Goal: Information Seeking & Learning: Learn about a topic

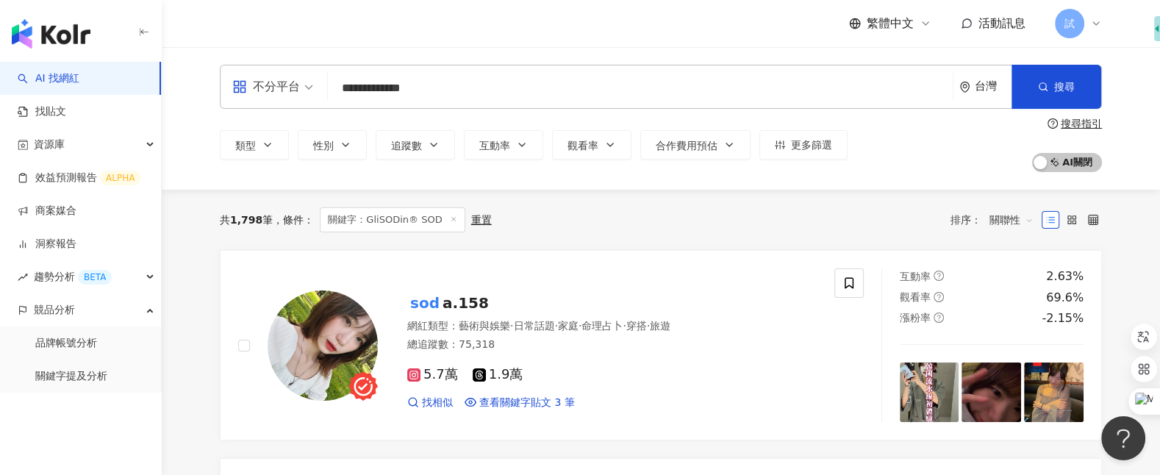
drag, startPoint x: 407, startPoint y: 91, endPoint x: 306, endPoint y: 91, distance: 100.7
click at [306, 91] on div "**********" at bounding box center [661, 87] width 882 height 44
click at [73, 78] on link "AI 找網紅" at bounding box center [49, 78] width 62 height 15
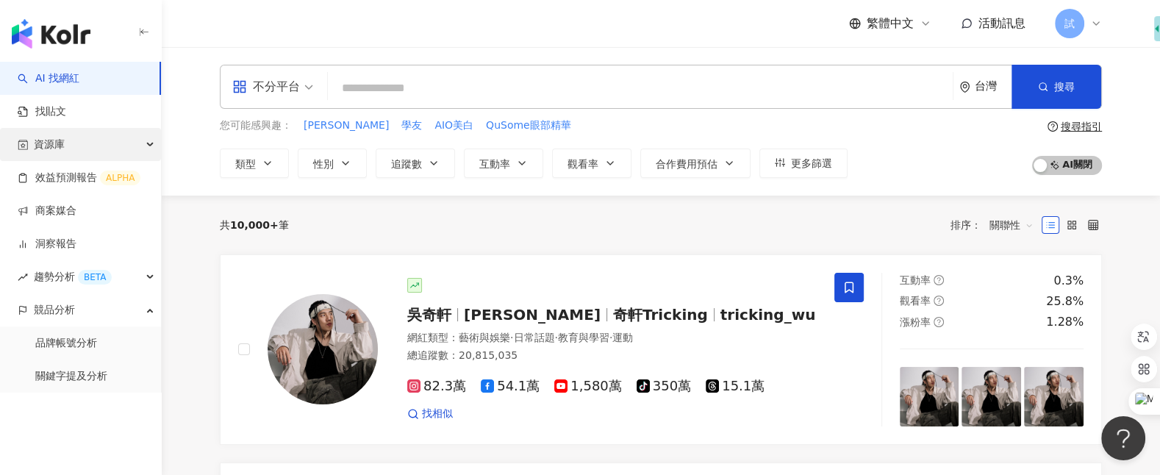
click at [103, 142] on div "資源庫" at bounding box center [80, 144] width 161 height 33
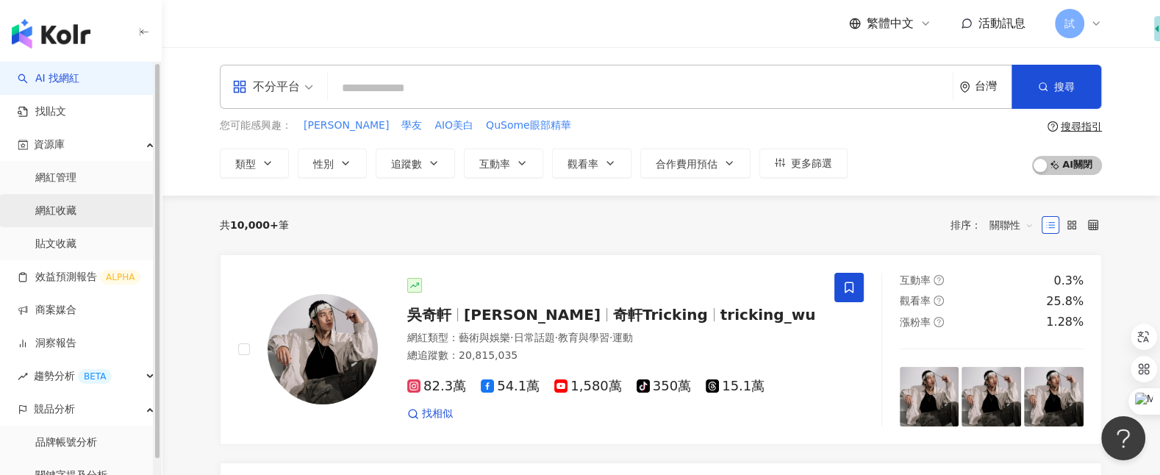
click at [76, 211] on link "網紅收藏" at bounding box center [55, 211] width 41 height 15
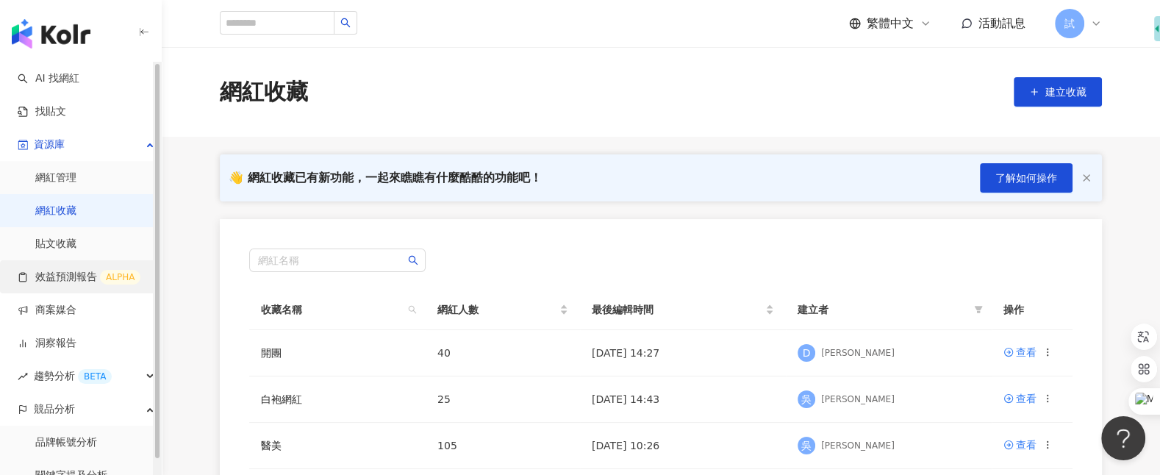
click at [82, 281] on link "效益預測報告 ALPHA" at bounding box center [79, 277] width 123 height 15
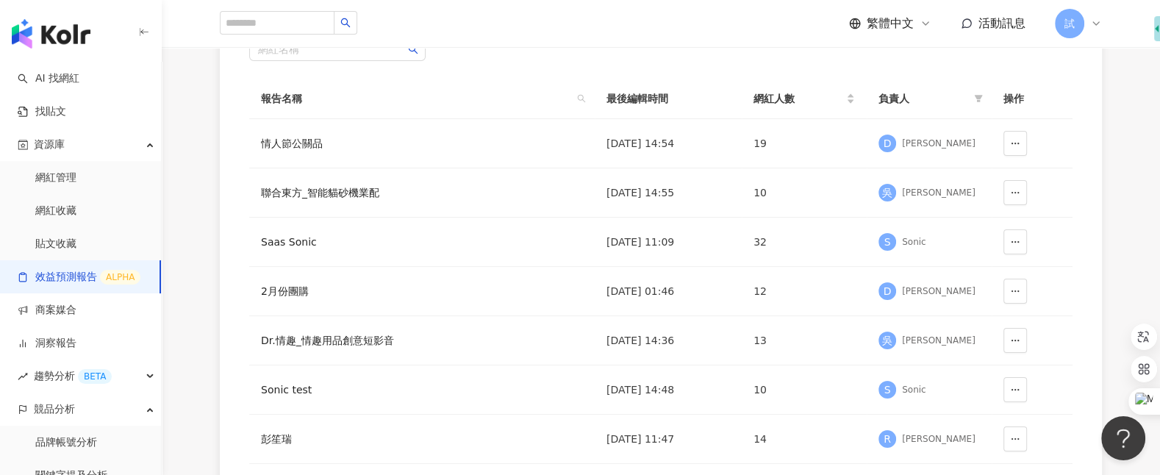
scroll to position [160, 0]
click at [307, 143] on div "情人節公關品" at bounding box center [349, 142] width 176 height 16
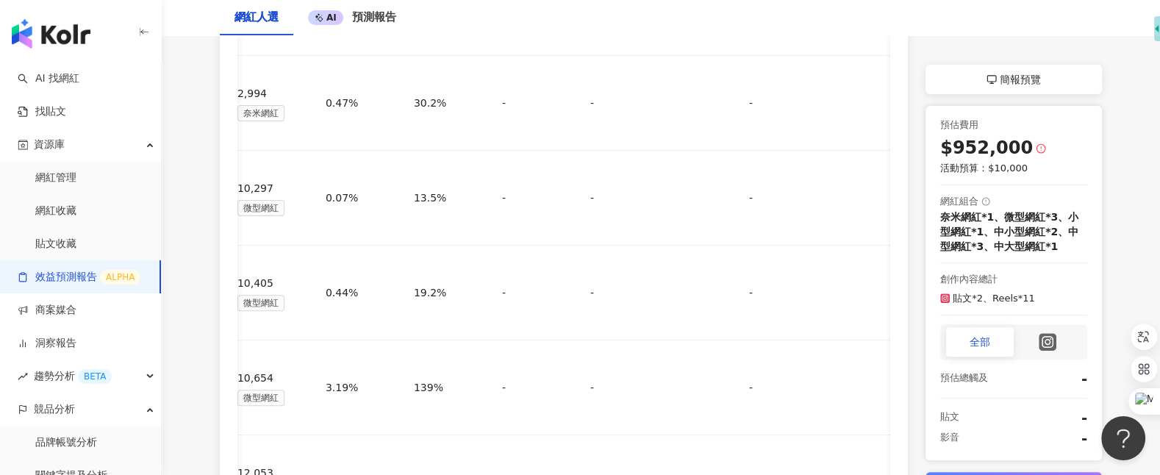
scroll to position [544, 0]
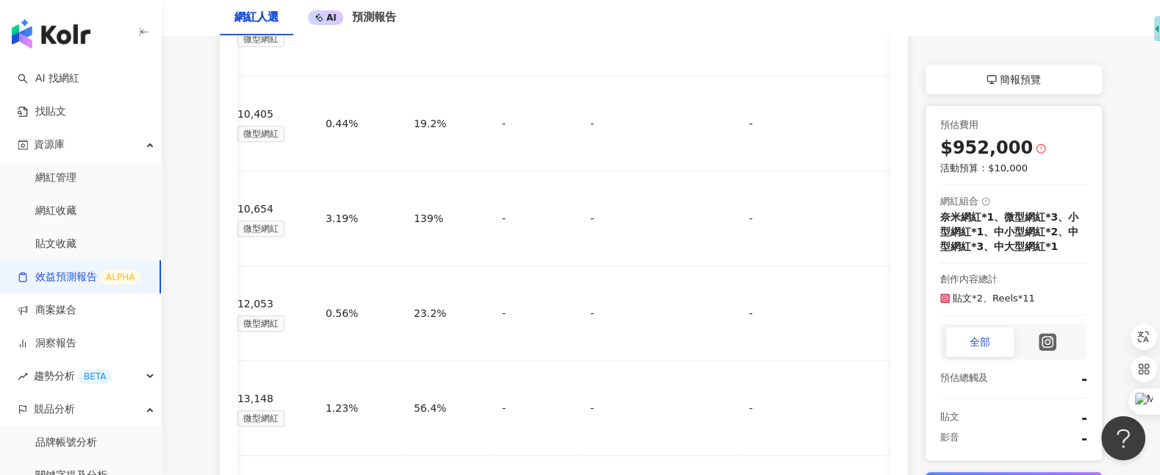
click at [1019, 419] on div "-" at bounding box center [1024, 417] width 125 height 21
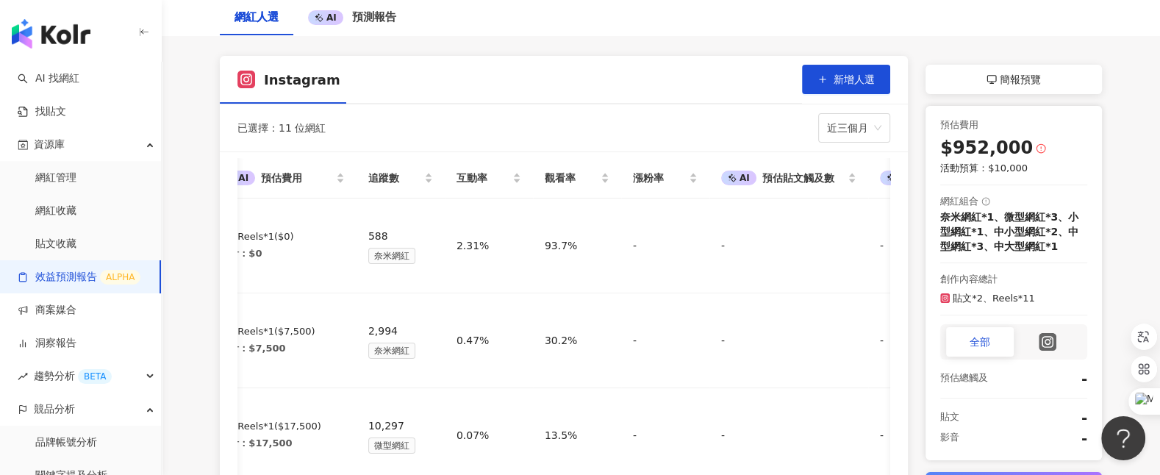
scroll to position [0, 0]
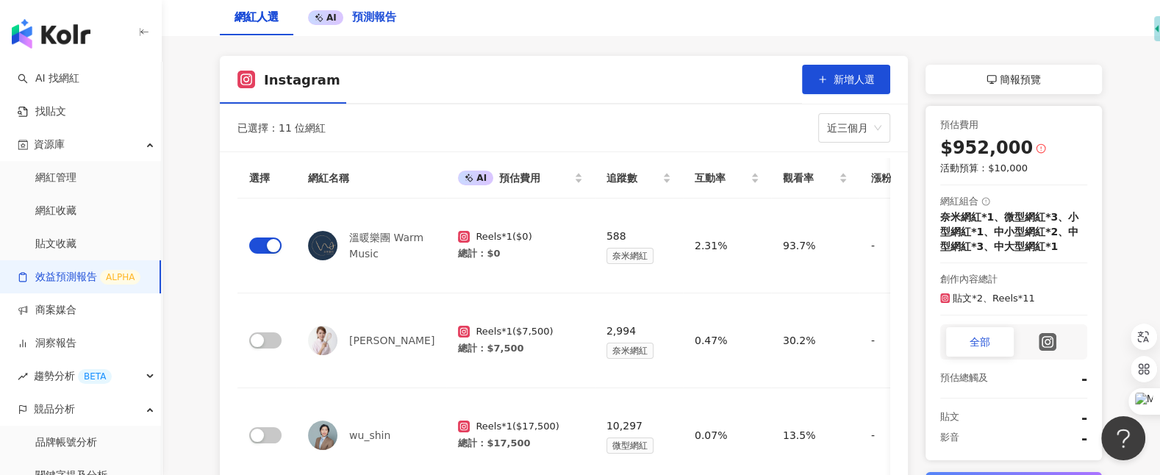
click at [370, 15] on span "預測報告" at bounding box center [374, 16] width 44 height 13
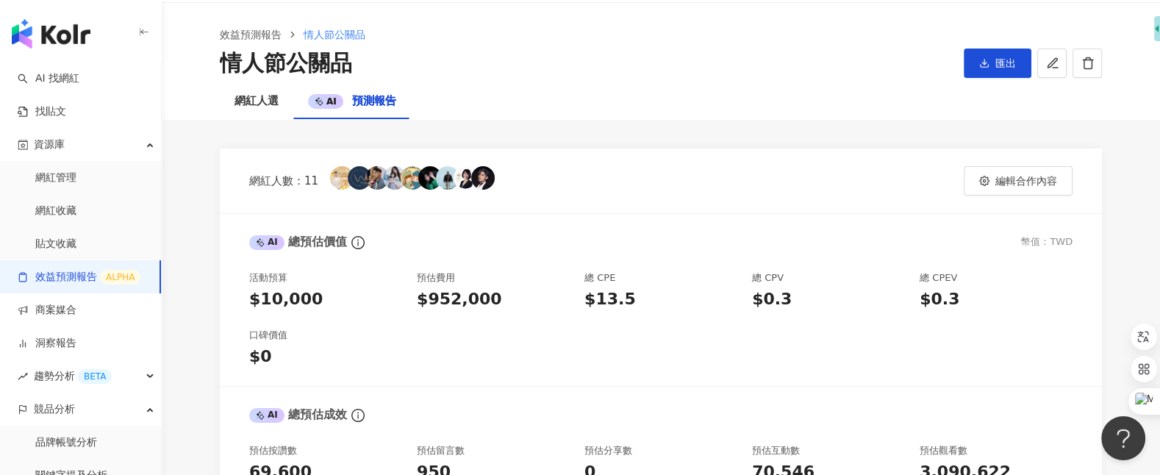
scroll to position [46, 0]
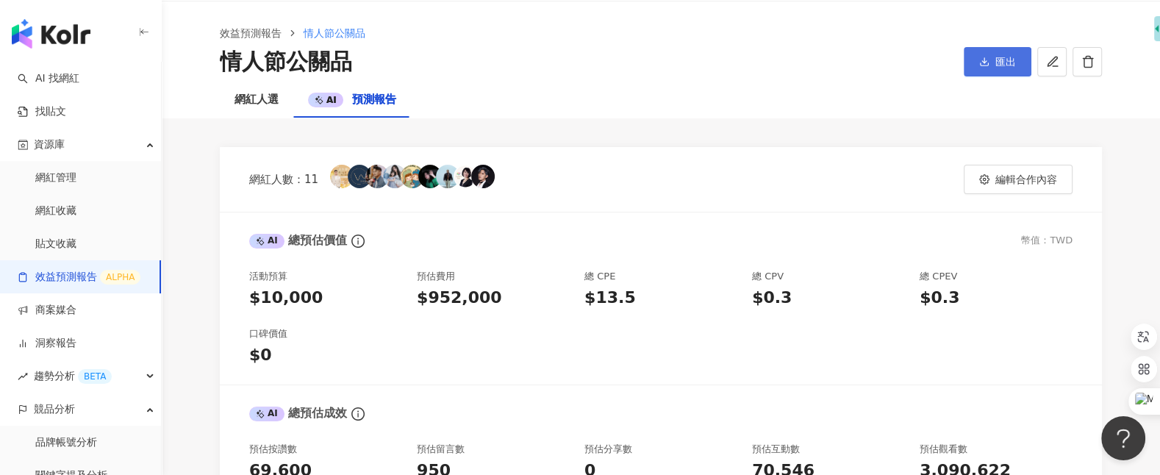
click at [983, 62] on icon "button" at bounding box center [984, 62] width 10 height 10
click at [910, 194] on div "網紅人數：11 編輯合作內容 AI 總預估價值 幣值：TWD 活動預算 $10,000 預估費用 $952,000 總 CPE $13.5 總 CPV $0.…" at bounding box center [661, 454] width 882 height 615
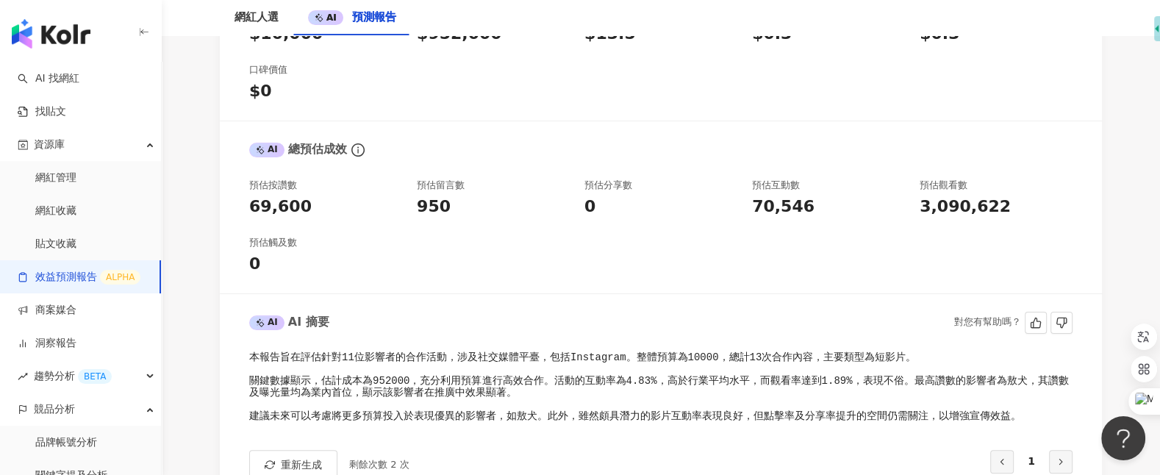
scroll to position [0, 0]
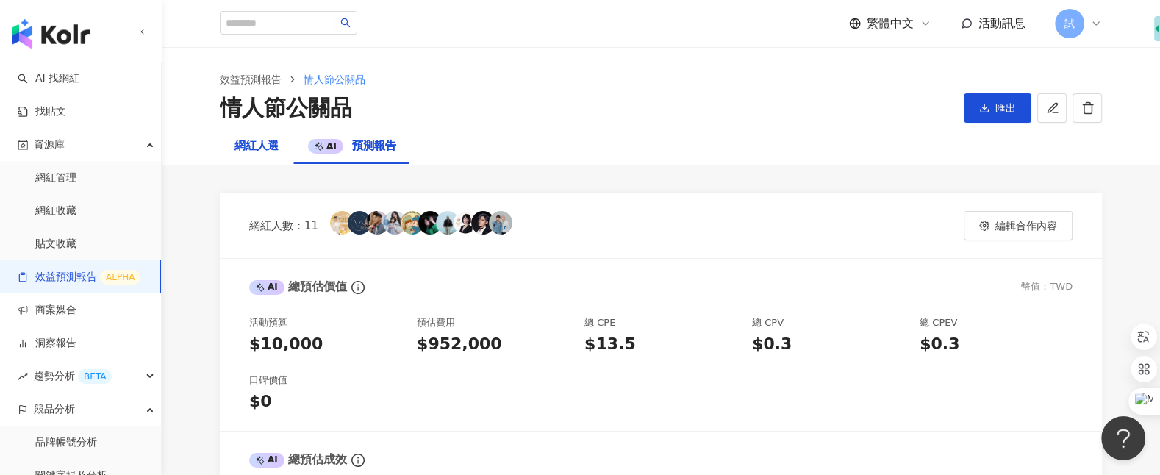
click at [265, 148] on div "網紅人選" at bounding box center [257, 146] width 44 height 18
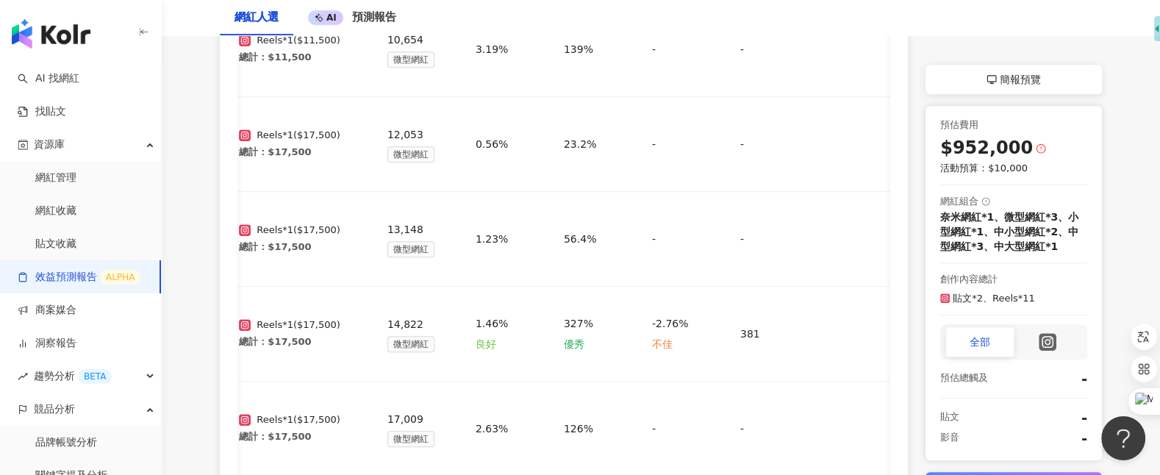
scroll to position [1020, 0]
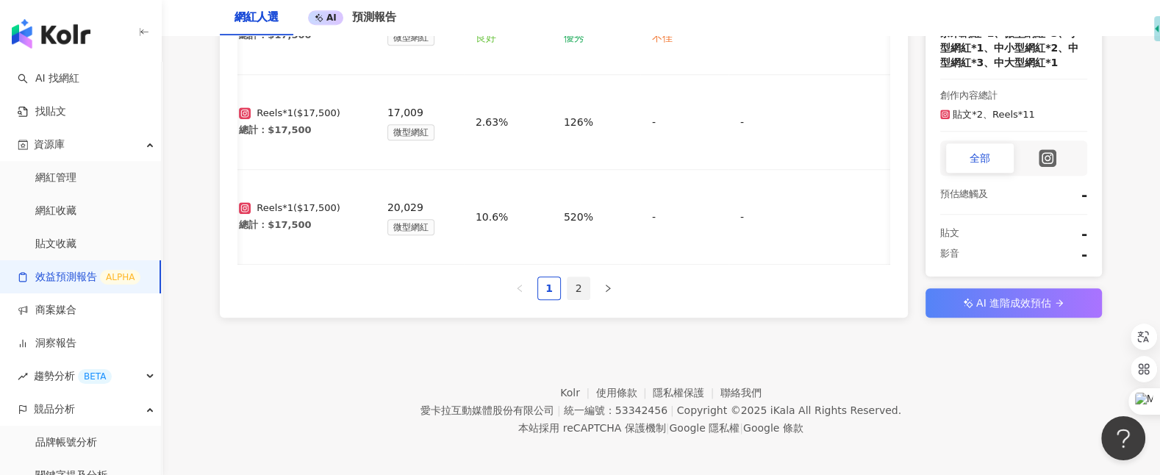
click at [575, 283] on link "2" at bounding box center [579, 288] width 22 height 22
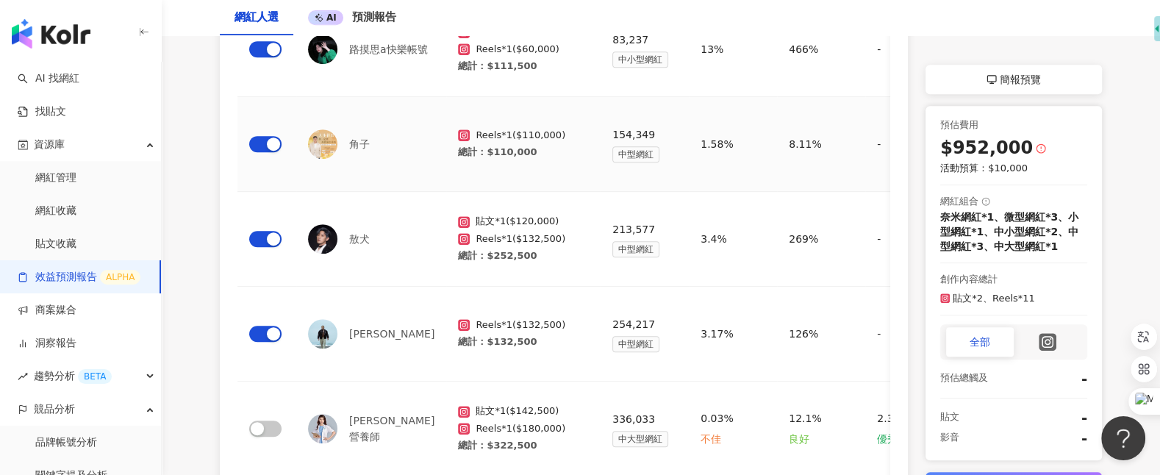
scroll to position [926, 0]
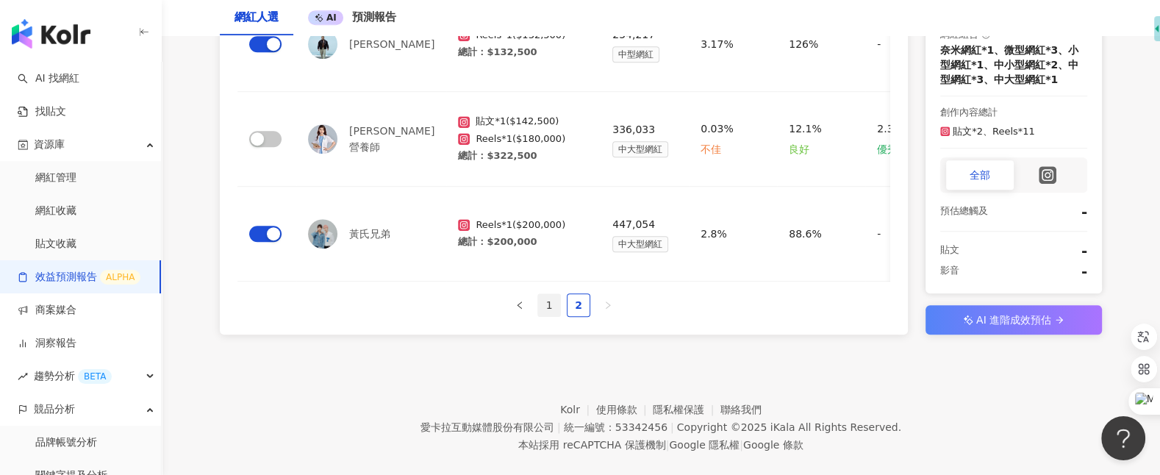
click at [548, 294] on link "1" at bounding box center [549, 305] width 22 height 22
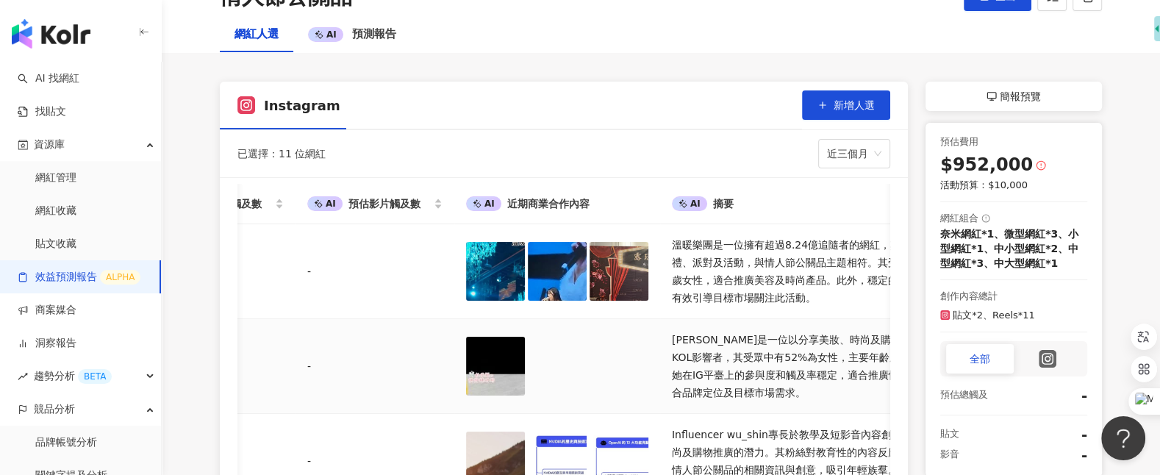
scroll to position [130, 0]
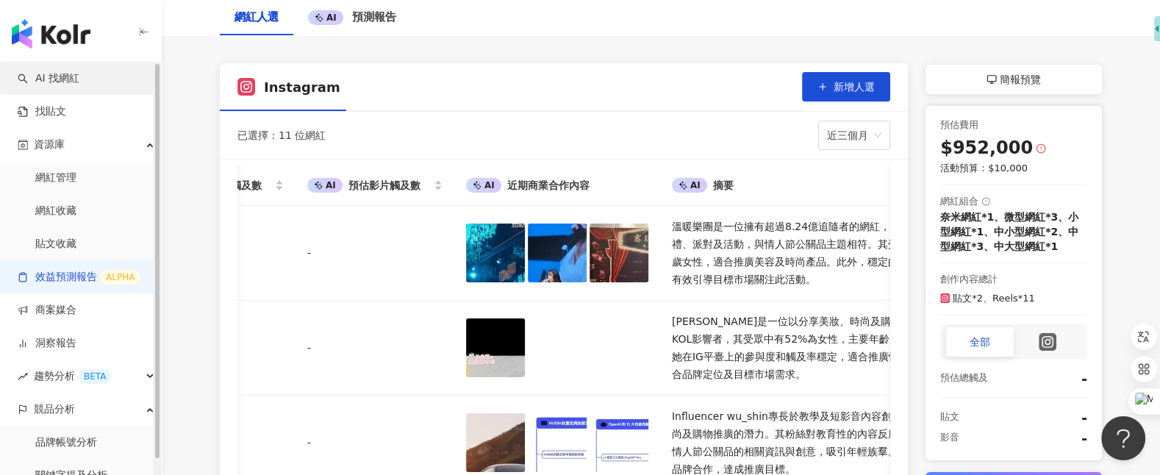
click at [79, 71] on link "AI 找網紅" at bounding box center [49, 78] width 62 height 15
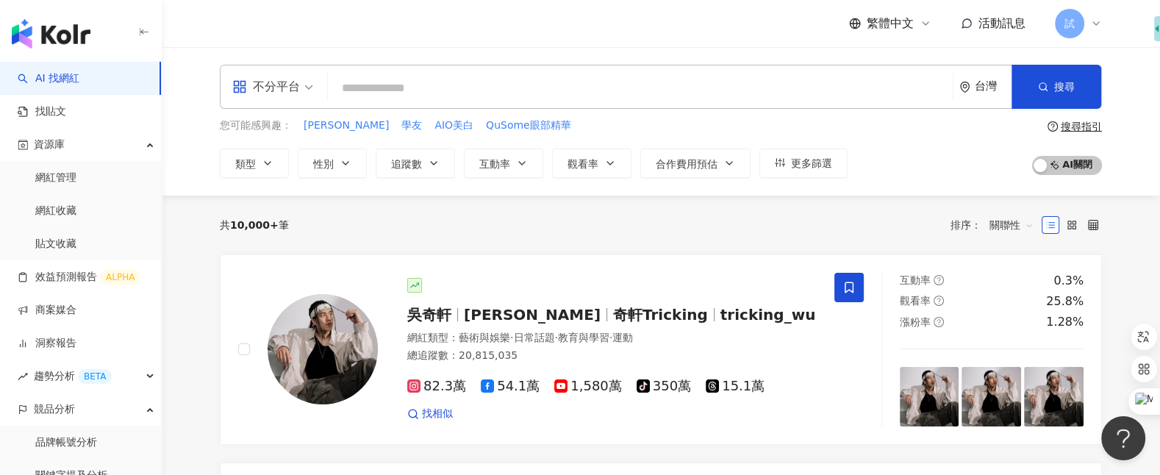
click at [294, 93] on div "不分平台" at bounding box center [266, 87] width 68 height 24
click at [371, 218] on div "共 10,000+ 筆 排序： 關聯性" at bounding box center [661, 225] width 882 height 24
click at [275, 157] on button "類型" at bounding box center [254, 163] width 69 height 29
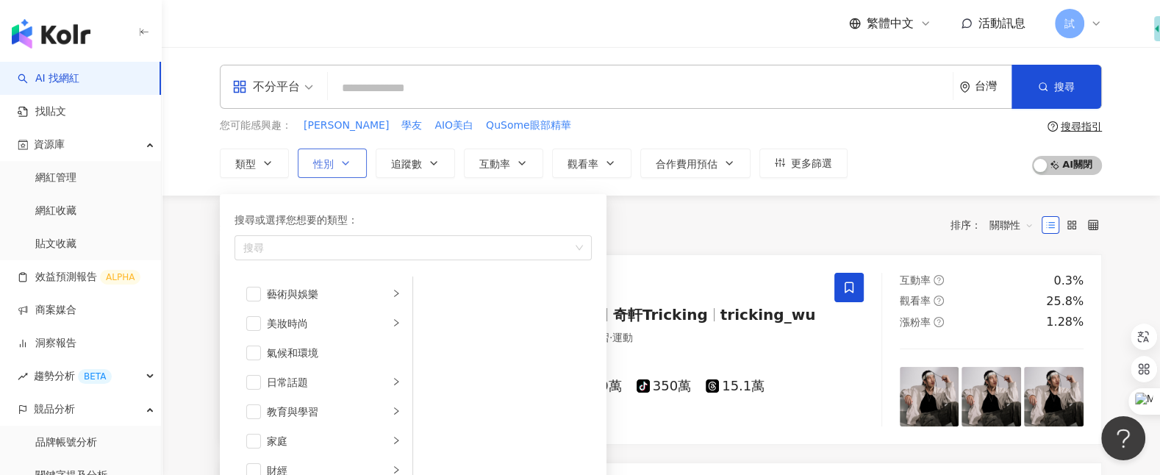
click at [351, 168] on button "性別" at bounding box center [332, 163] width 69 height 29
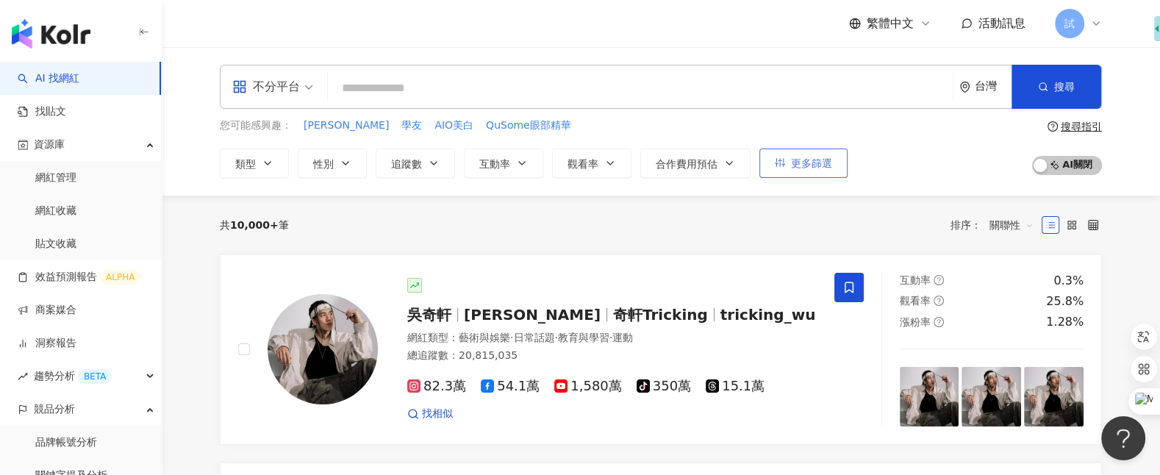
click at [794, 165] on span "更多篩選" at bounding box center [811, 163] width 41 height 12
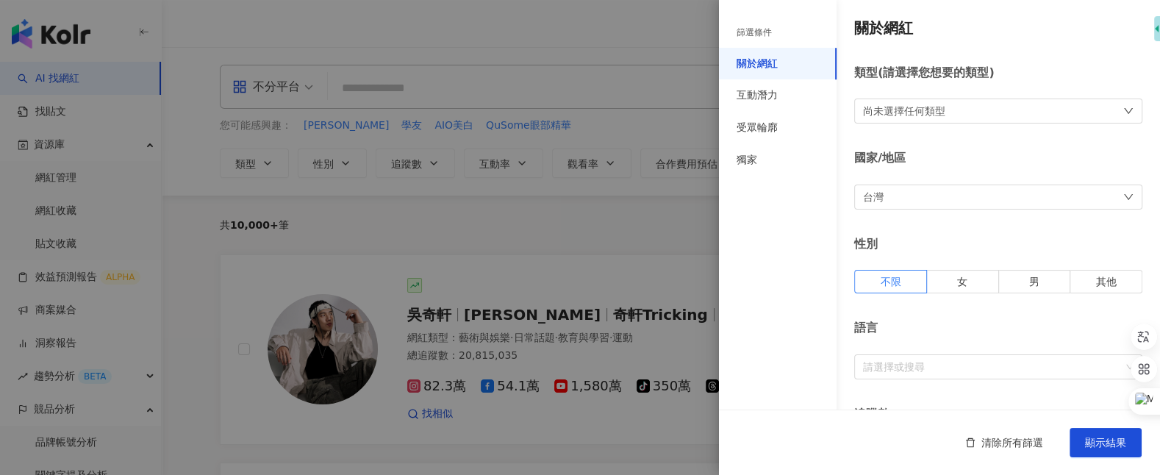
scroll to position [9, 0]
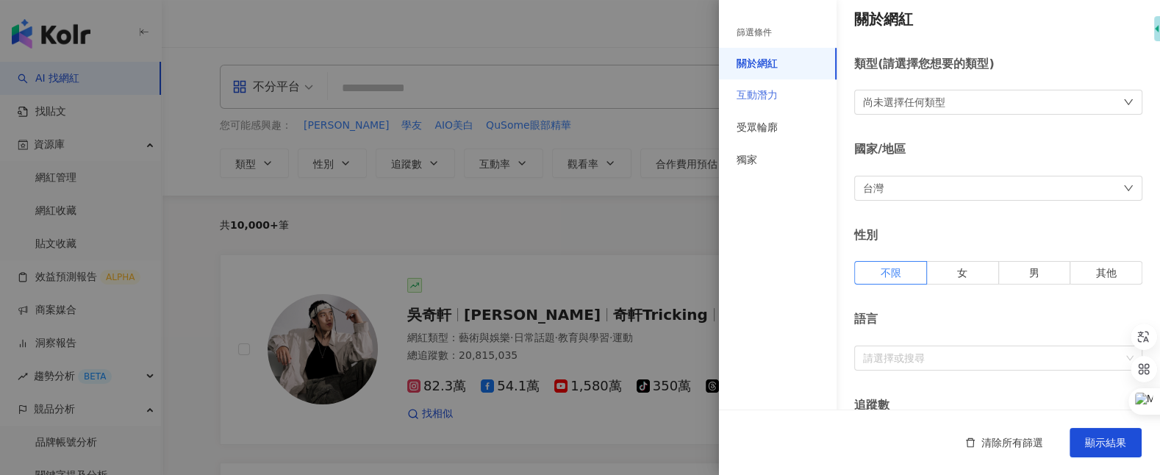
click at [779, 93] on div "互動潛力" at bounding box center [778, 95] width 118 height 32
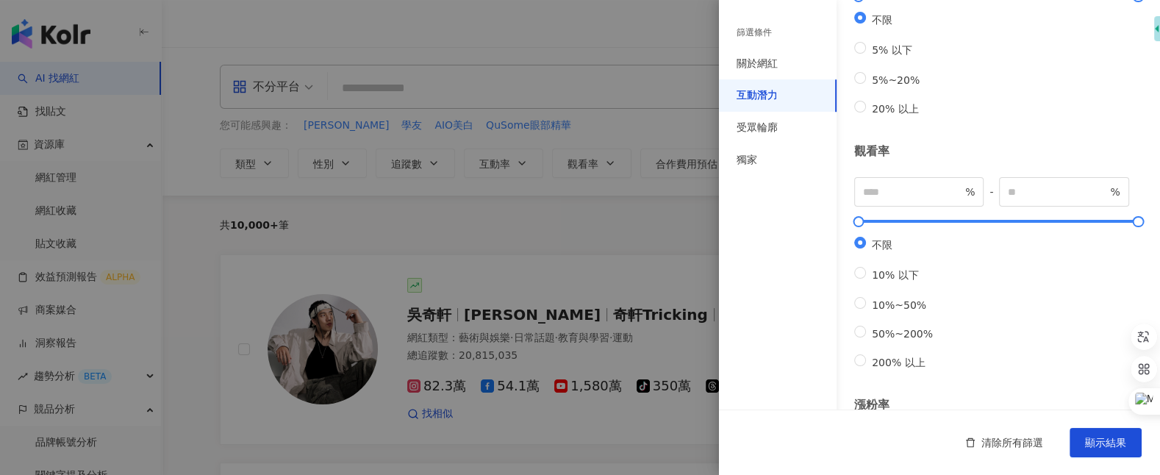
scroll to position [0, 0]
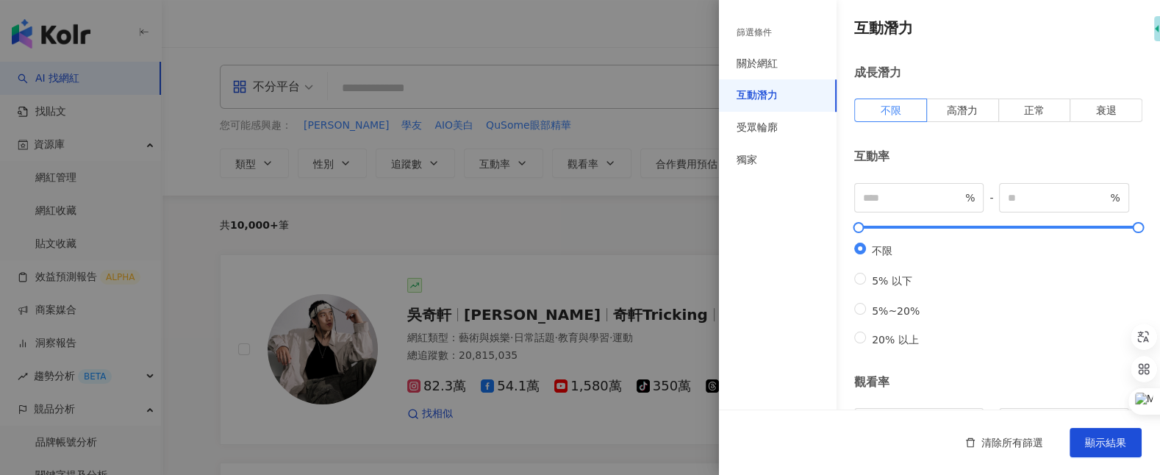
click at [651, 233] on div at bounding box center [580, 237] width 1160 height 475
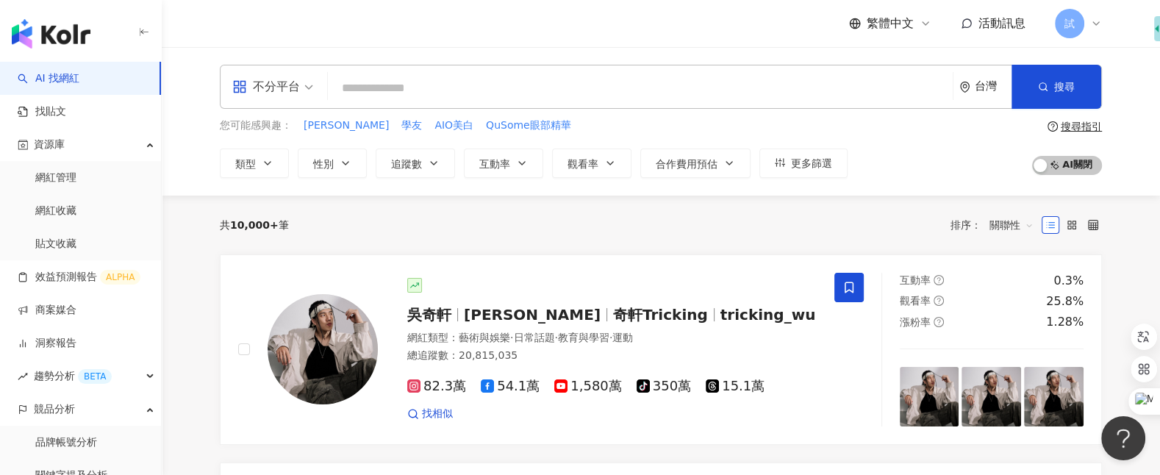
click at [1085, 129] on div "搜尋指引" at bounding box center [1081, 127] width 41 height 12
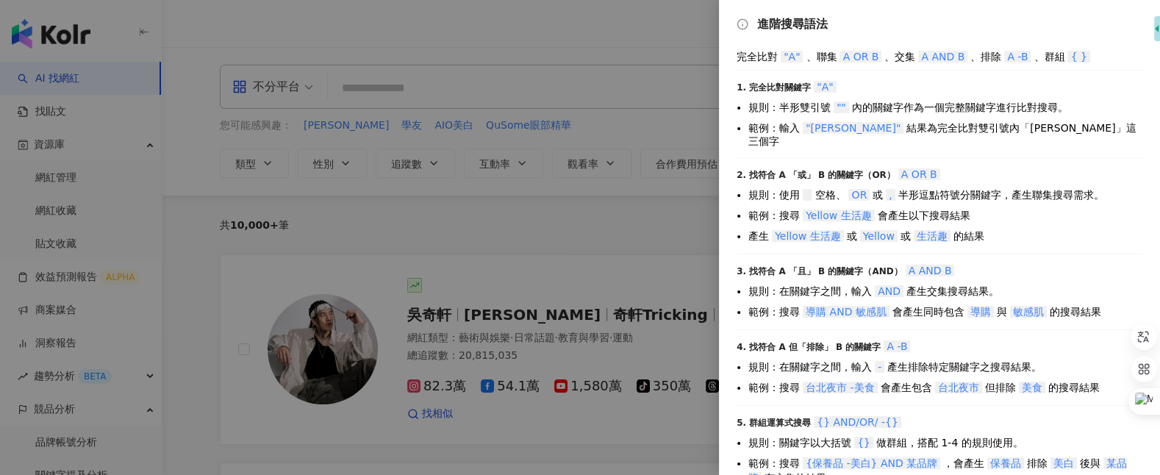
click at [603, 226] on div at bounding box center [580, 237] width 1160 height 475
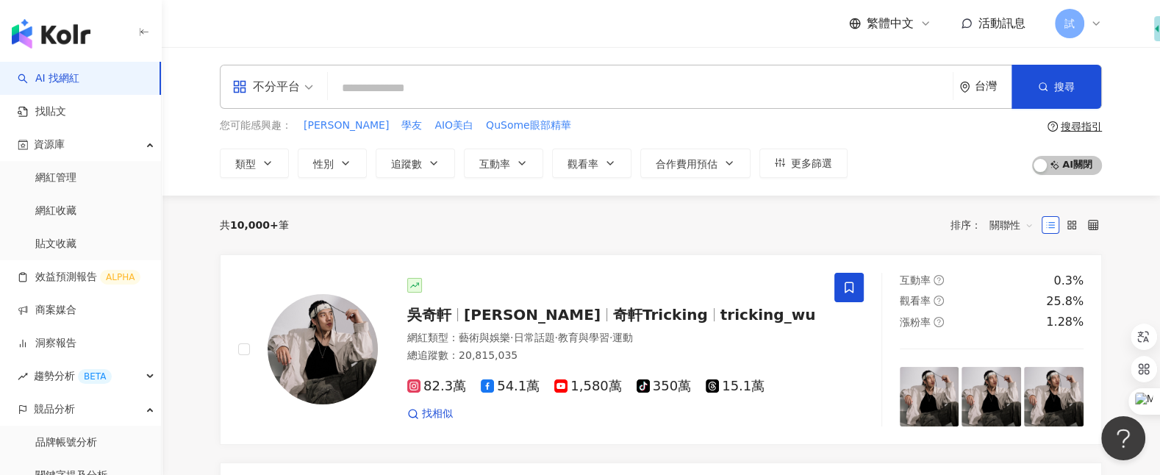
click at [657, 67] on div "不分平台 台灣 搜尋" at bounding box center [661, 87] width 882 height 44
click at [657, 78] on input "search" at bounding box center [640, 88] width 613 height 28
type input "*"
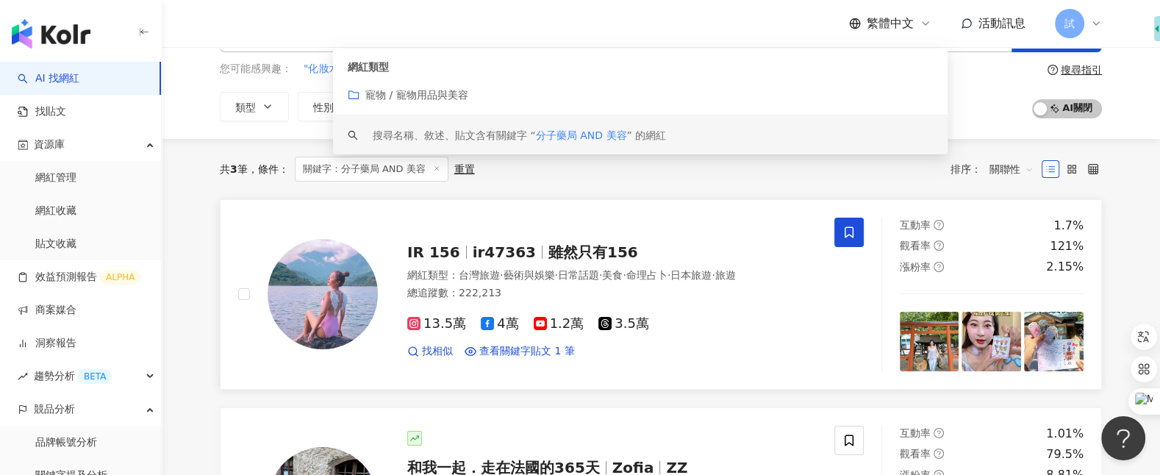
scroll to position [77, 0]
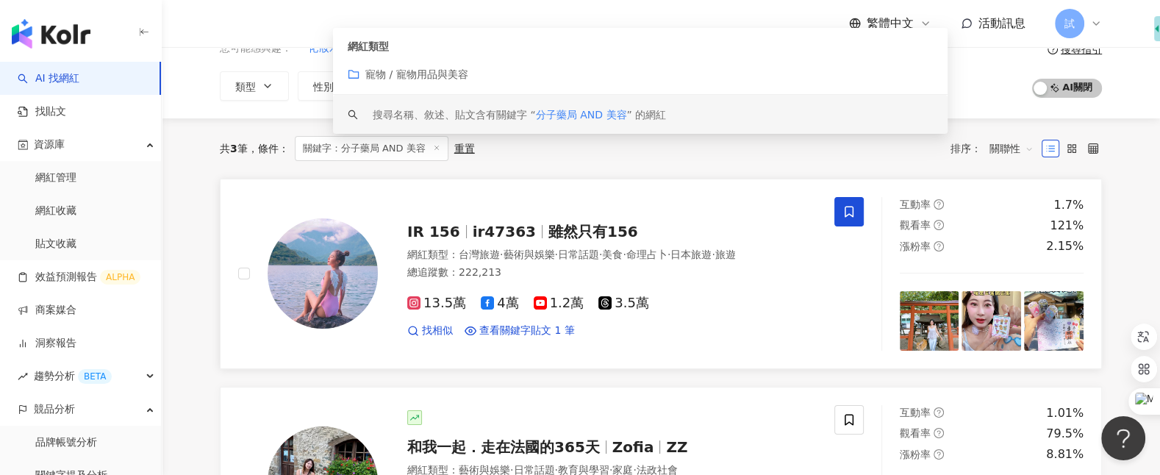
type input "**********"
click at [643, 338] on div "IR 156 ir47363 雖然只有156 網紅類型 ： 台灣旅遊 · 藝術與娛樂 · 日常話題 · 美食 · 命理占卜 · 日本旅遊 · 旅遊 總追蹤數 …" at bounding box center [536, 274] width 596 height 154
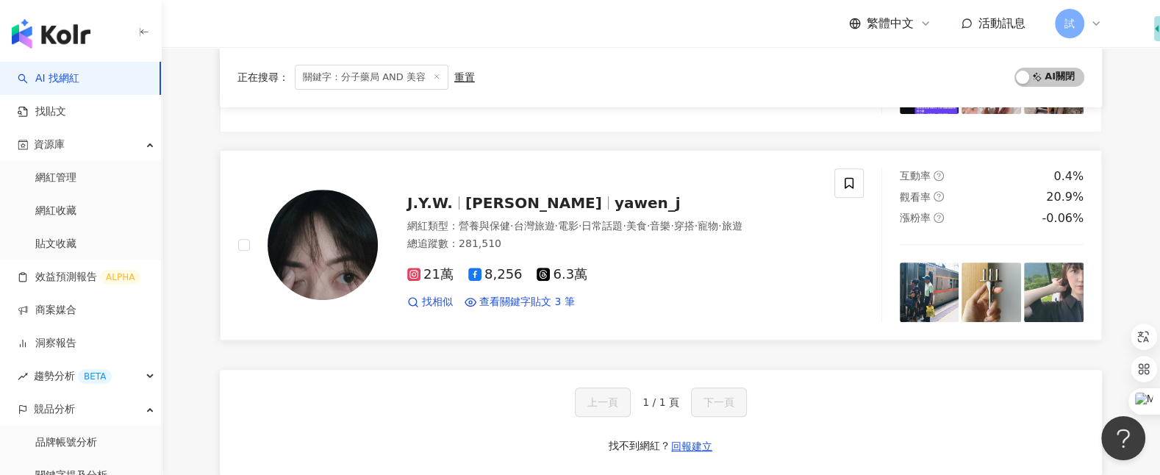
scroll to position [520, 0]
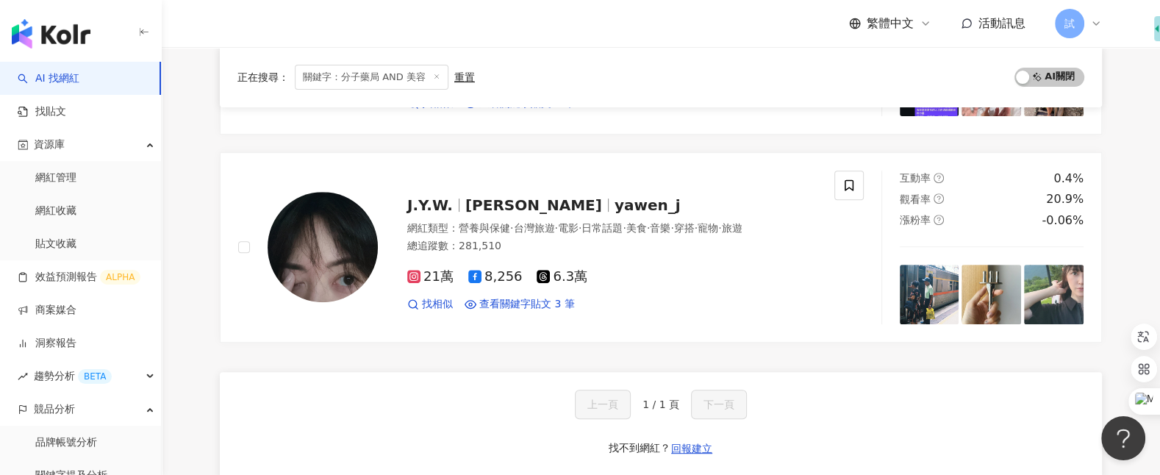
click at [337, 346] on div "IR 156 ir47363 雖然只有156 網紅類型 ： 台灣旅遊 · 藝術與娛樂 · 日常話題 · 美食 · 命理占卜 · 日本旅遊 · 旅遊 總追蹤數 …" at bounding box center [661, 125] width 882 height 779
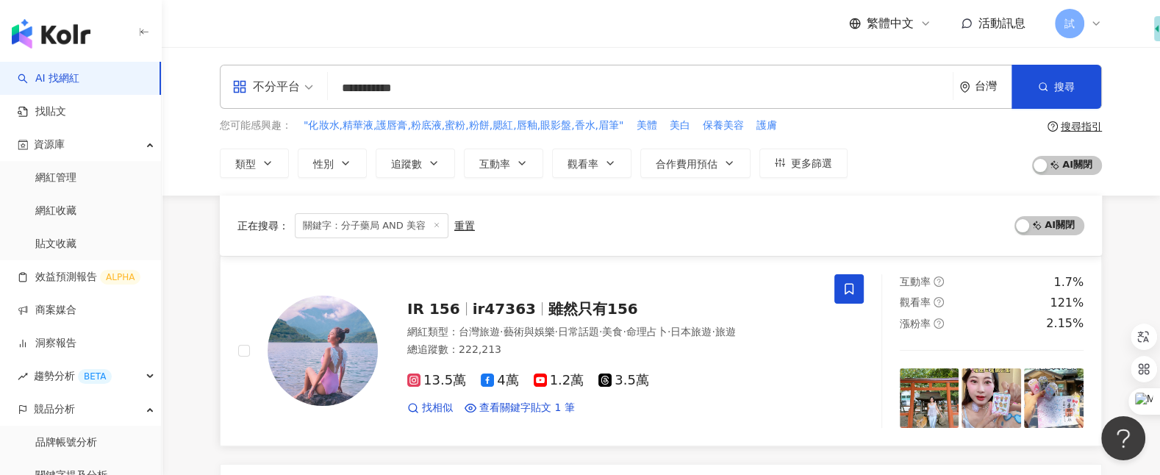
click at [337, 346] on img at bounding box center [323, 351] width 110 height 110
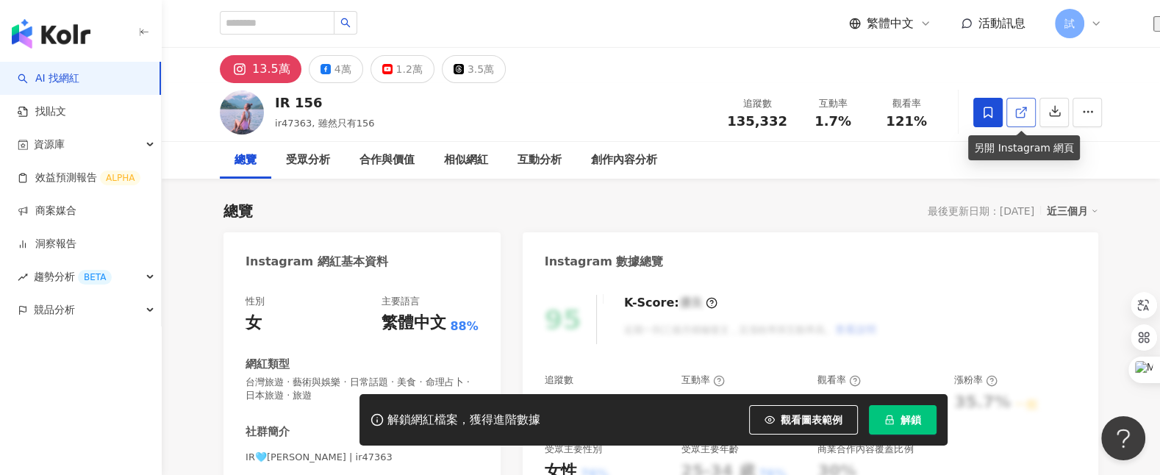
click at [1023, 114] on icon at bounding box center [1021, 112] width 13 height 13
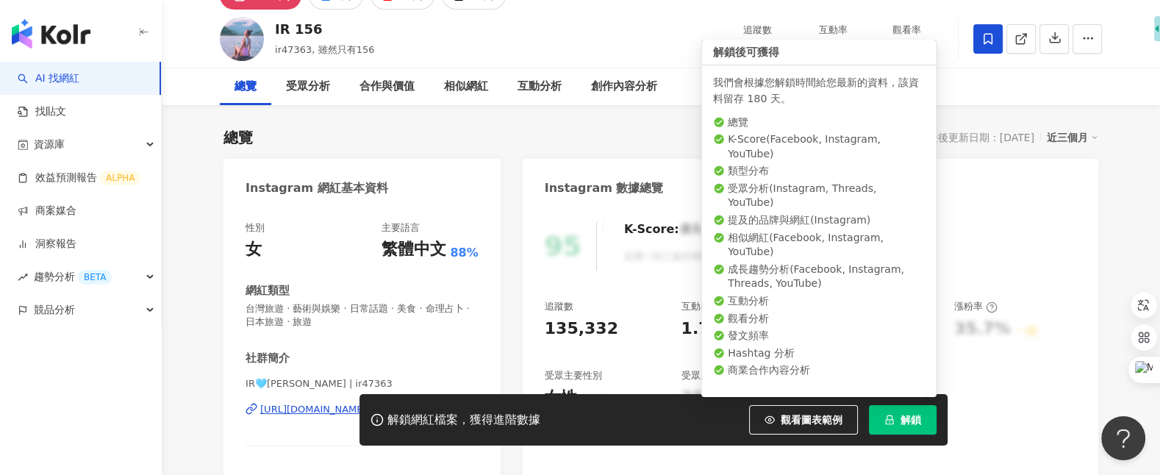
drag, startPoint x: 905, startPoint y: 423, endPoint x: 880, endPoint y: 400, distance: 33.8
click at [905, 423] on span "解鎖" at bounding box center [911, 420] width 21 height 12
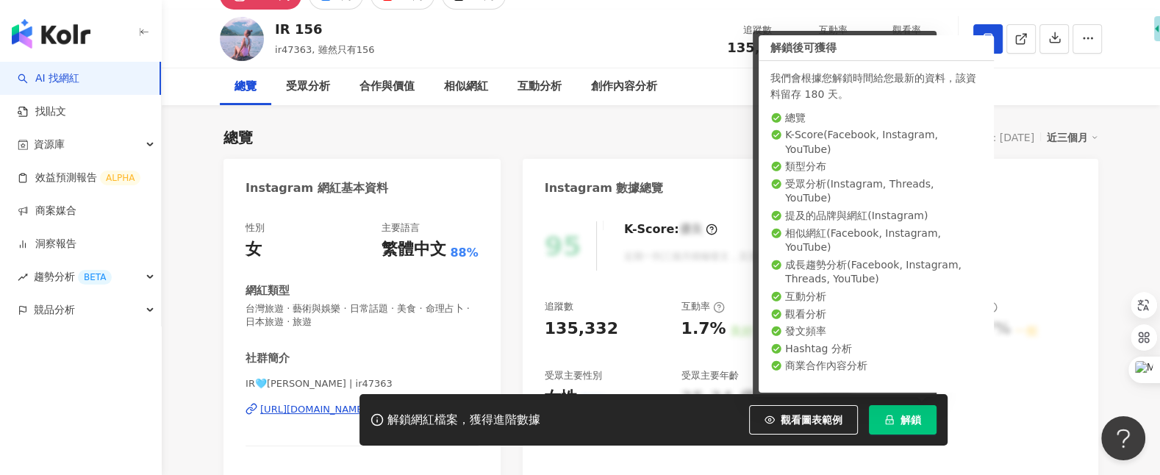
click at [906, 423] on span "解鎖" at bounding box center [911, 420] width 21 height 12
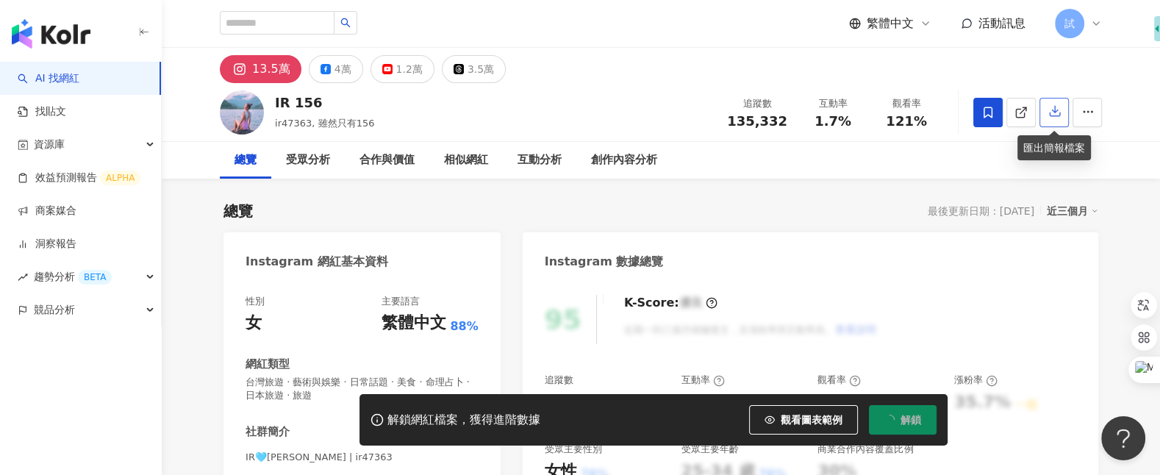
click at [1051, 114] on icon "button" at bounding box center [1054, 110] width 13 height 13
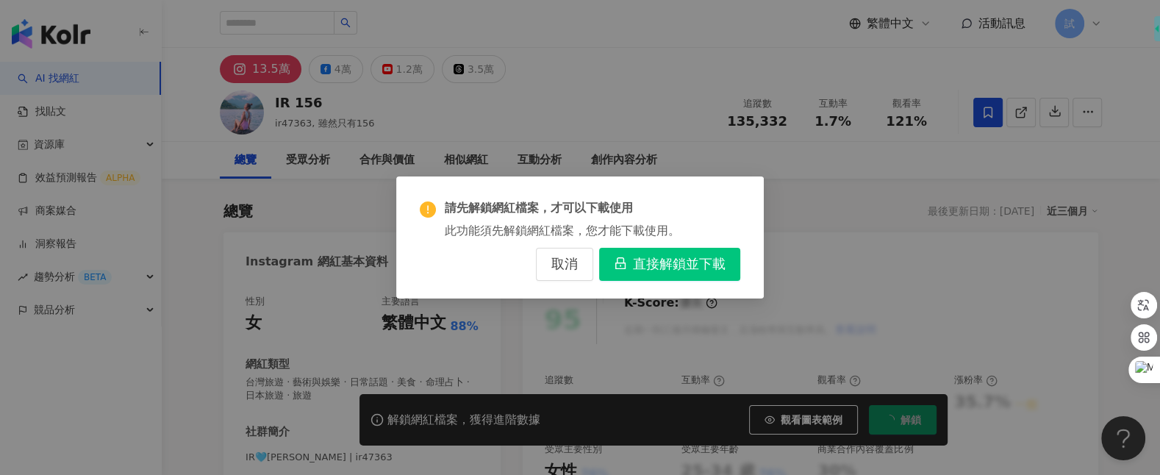
click at [837, 229] on div "請先解鎖網紅檔案，才可以下載使用 此功能須先解鎖網紅檔案，您才能下載使用。 取消 直接解鎖並下載" at bounding box center [580, 237] width 1160 height 475
click at [571, 268] on span "取消" at bounding box center [564, 265] width 26 height 16
click at [563, 263] on span "取消" at bounding box center [564, 265] width 26 height 16
click at [565, 297] on div "請先解鎖網紅檔案，才可以下載使用 此功能須先解鎖網紅檔案，您才能下載使用。 取消 直接解鎖並下載" at bounding box center [580, 237] width 368 height 122
click at [571, 262] on span "取消" at bounding box center [564, 265] width 26 height 16
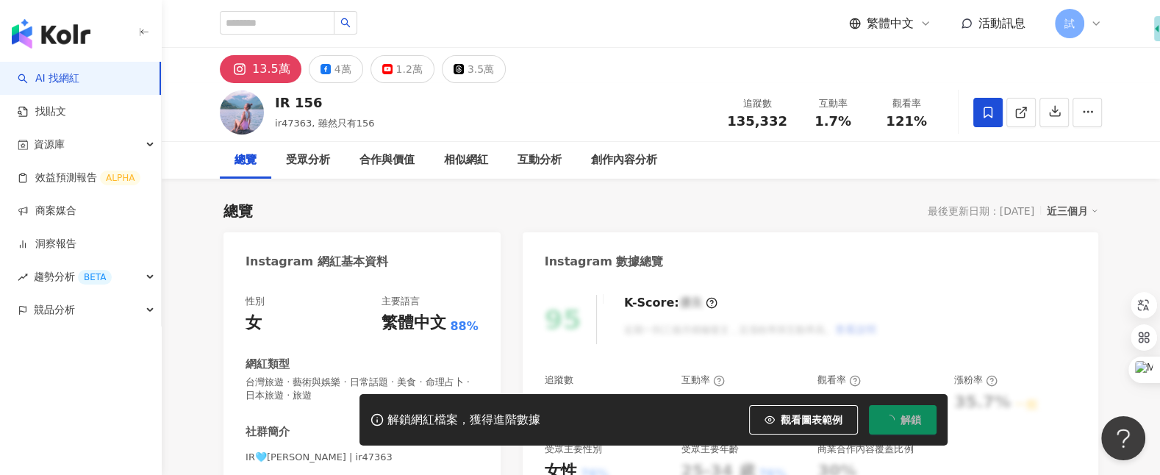
scroll to position [26, 0]
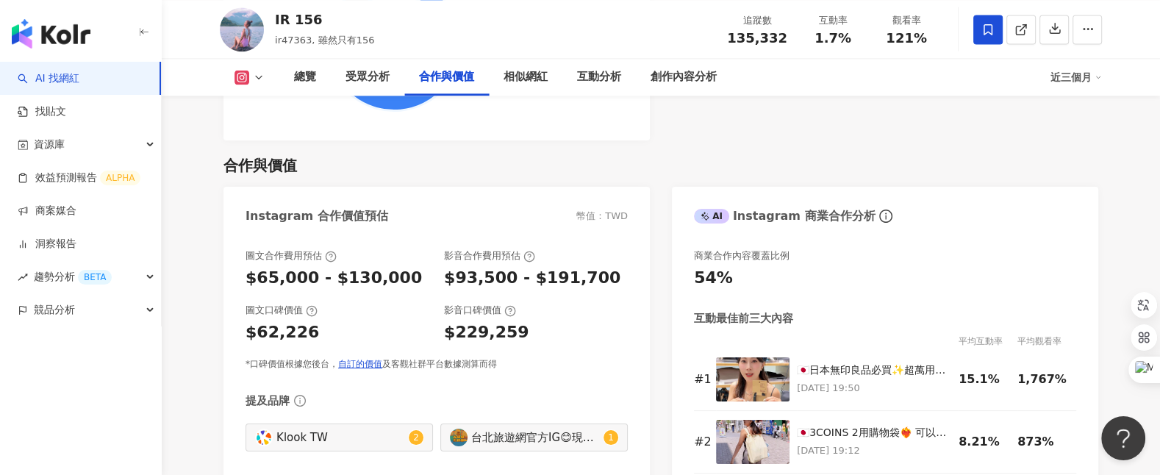
scroll to position [1966, 0]
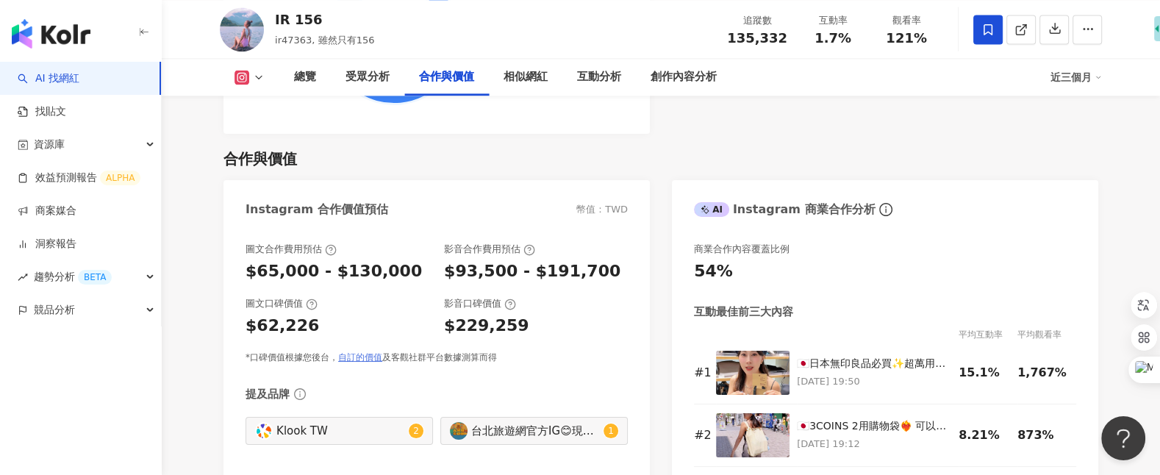
click at [365, 360] on link "自訂的價值" at bounding box center [360, 357] width 44 height 10
click at [509, 299] on icon at bounding box center [510, 305] width 12 height 12
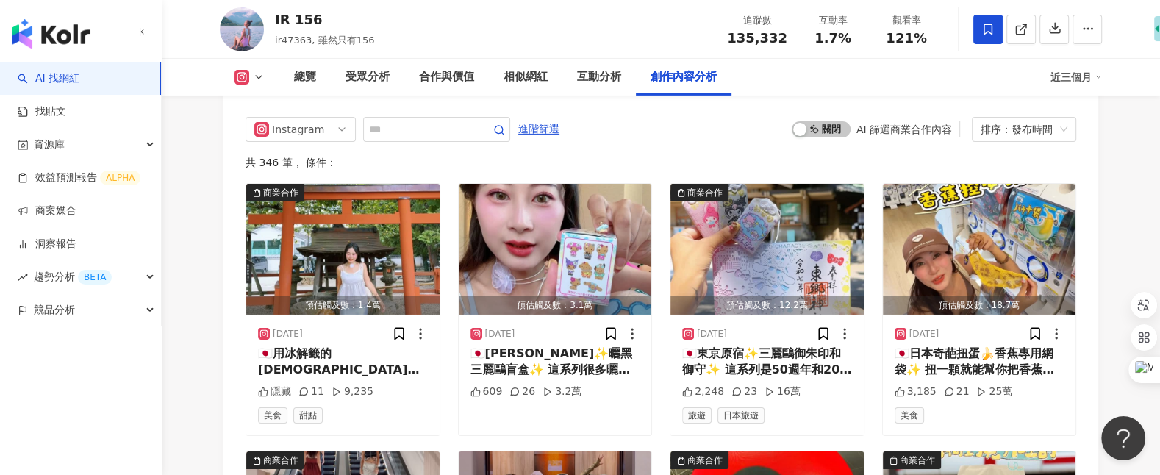
scroll to position [4505, 0]
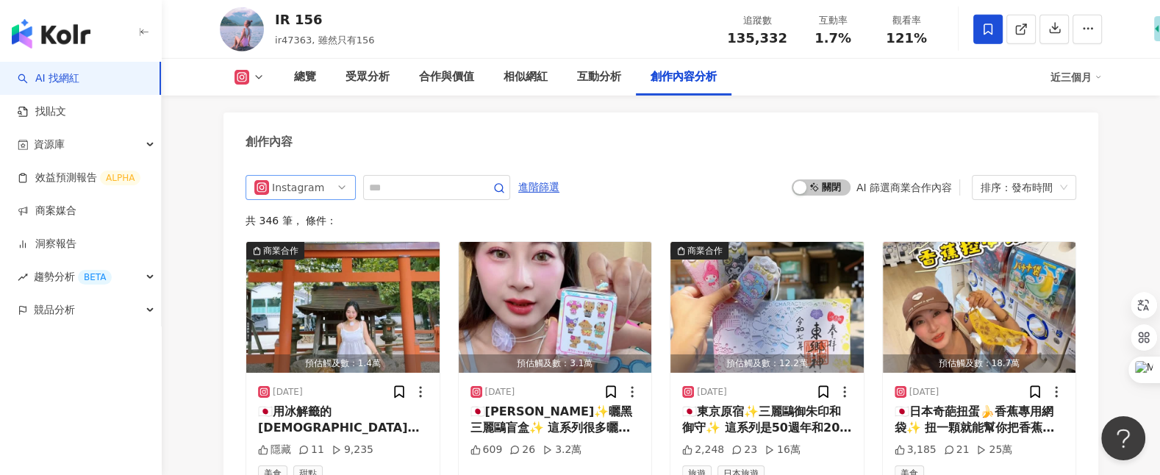
click at [320, 176] on span "Instagram" at bounding box center [300, 188] width 93 height 24
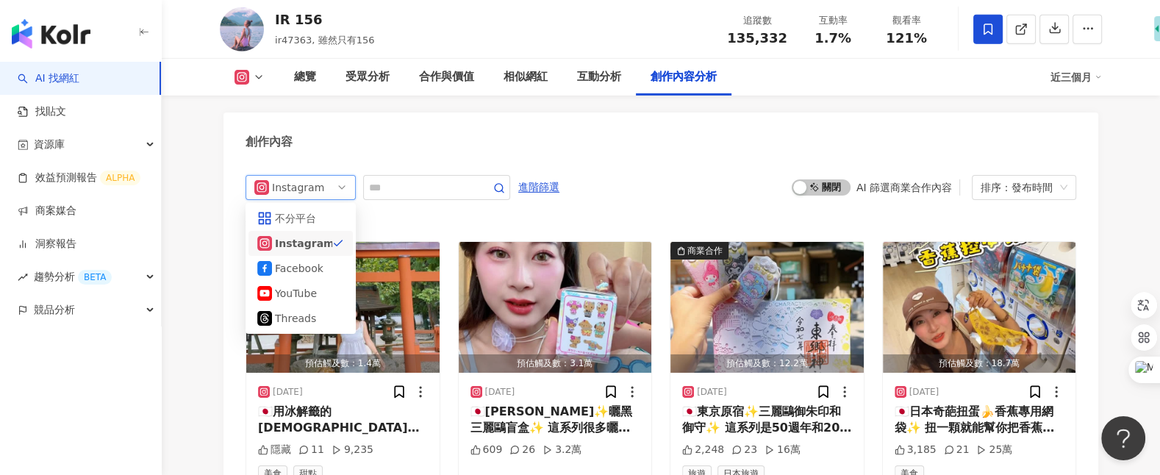
click at [678, 215] on div "共 346 筆 ， 條件：" at bounding box center [661, 221] width 831 height 12
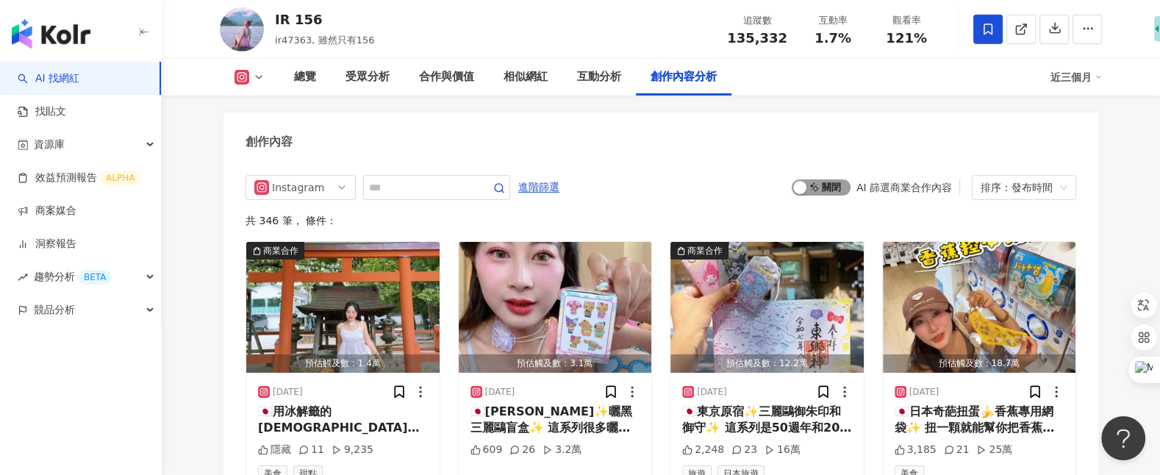
click at [825, 179] on span "啟動 關閉" at bounding box center [821, 187] width 59 height 16
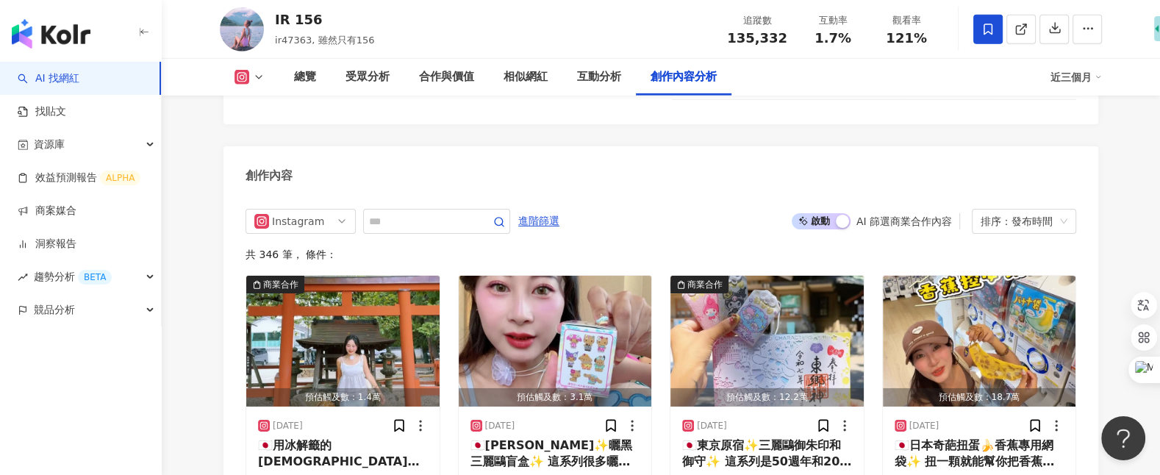
click at [825, 146] on div "創作內容" at bounding box center [661, 170] width 875 height 48
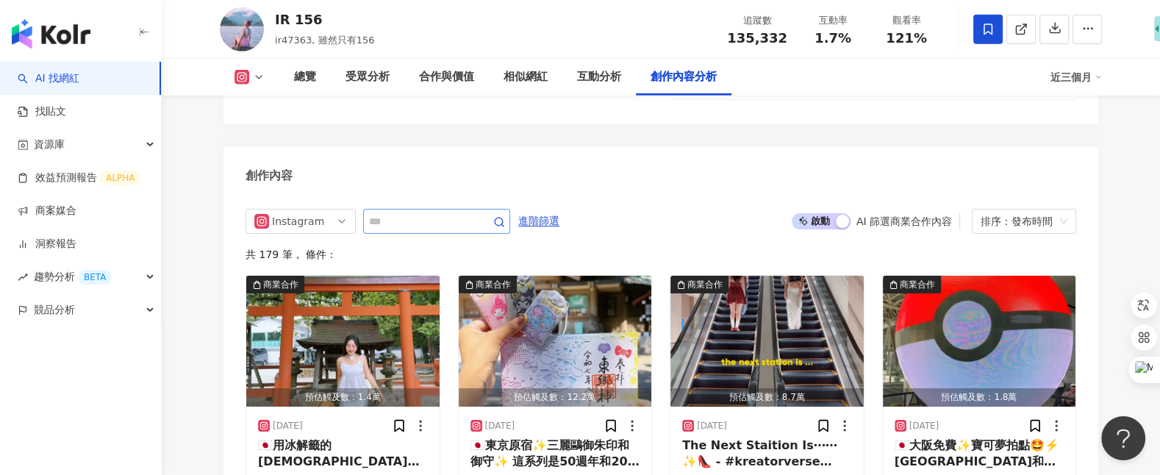
click at [479, 212] on span at bounding box center [489, 221] width 29 height 18
click at [76, 208] on link "商案媒合" at bounding box center [47, 211] width 59 height 15
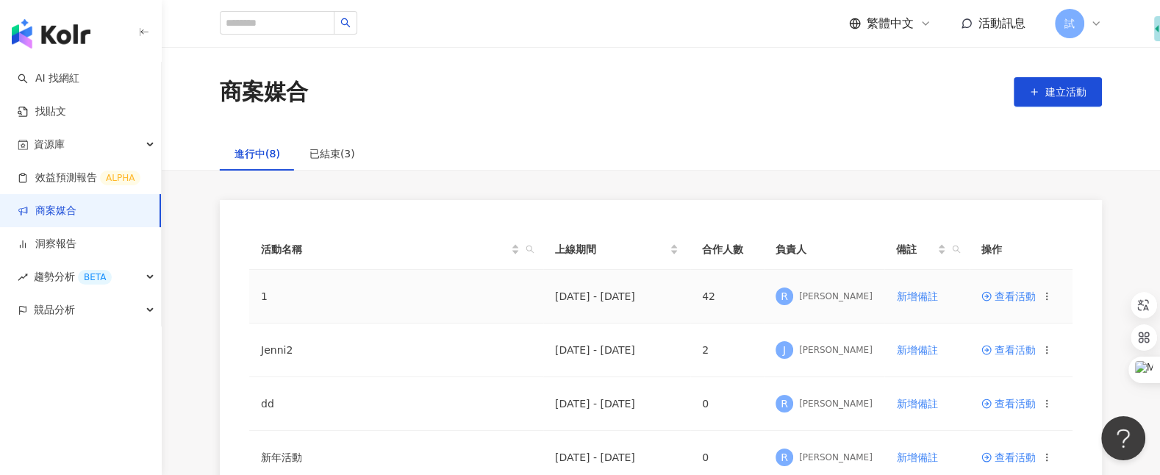
click at [1001, 291] on span "查看活動" at bounding box center [1009, 296] width 54 height 10
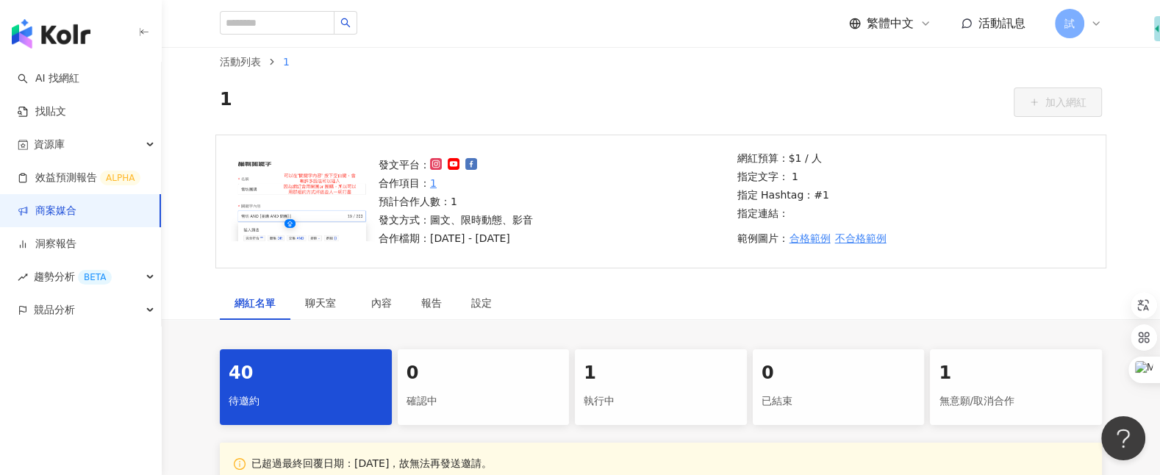
scroll to position [24, 0]
click at [480, 306] on div "設定" at bounding box center [481, 302] width 21 height 16
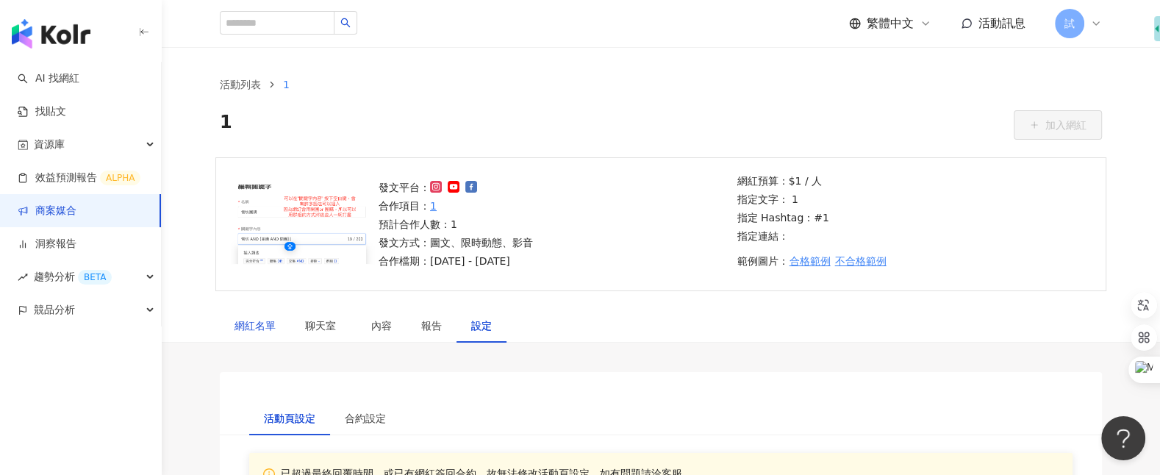
click at [269, 329] on div "網紅名單" at bounding box center [255, 326] width 41 height 16
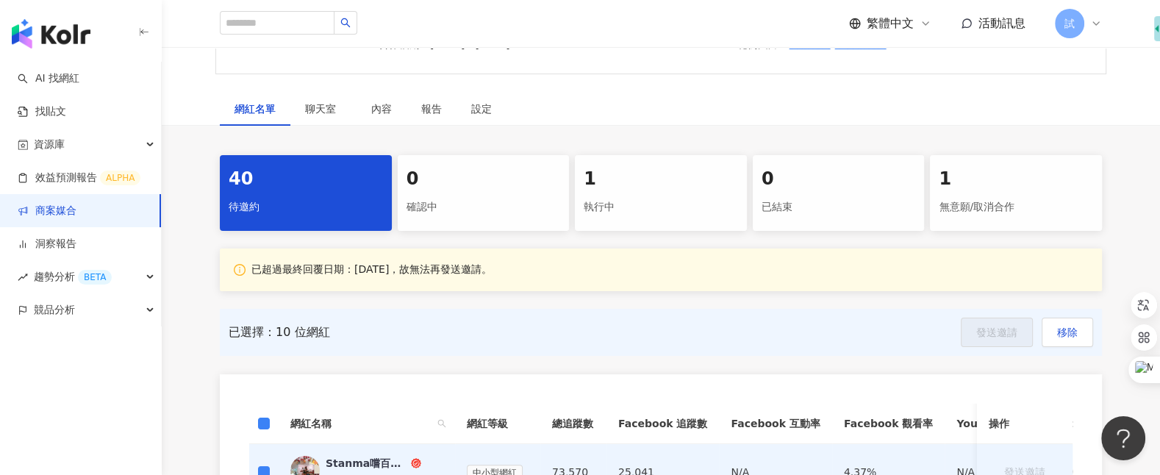
scroll to position [207, 0]
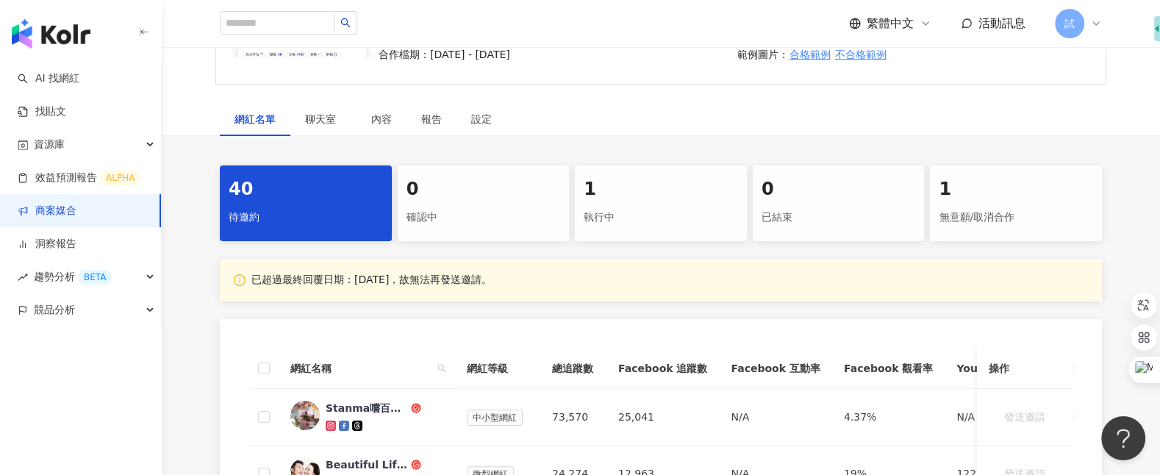
click at [487, 220] on div "確認中" at bounding box center [484, 217] width 154 height 25
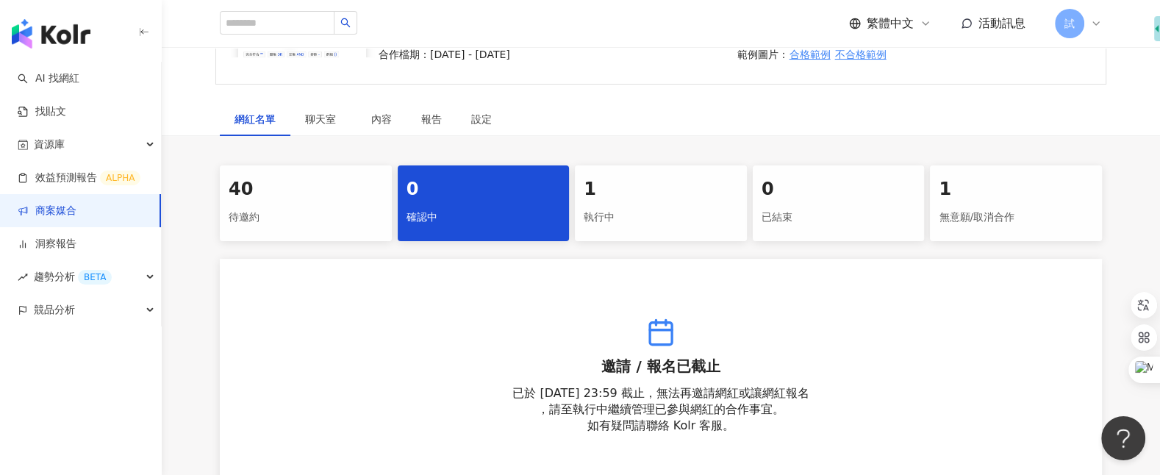
click at [618, 229] on div "1 執行中" at bounding box center [661, 203] width 172 height 76
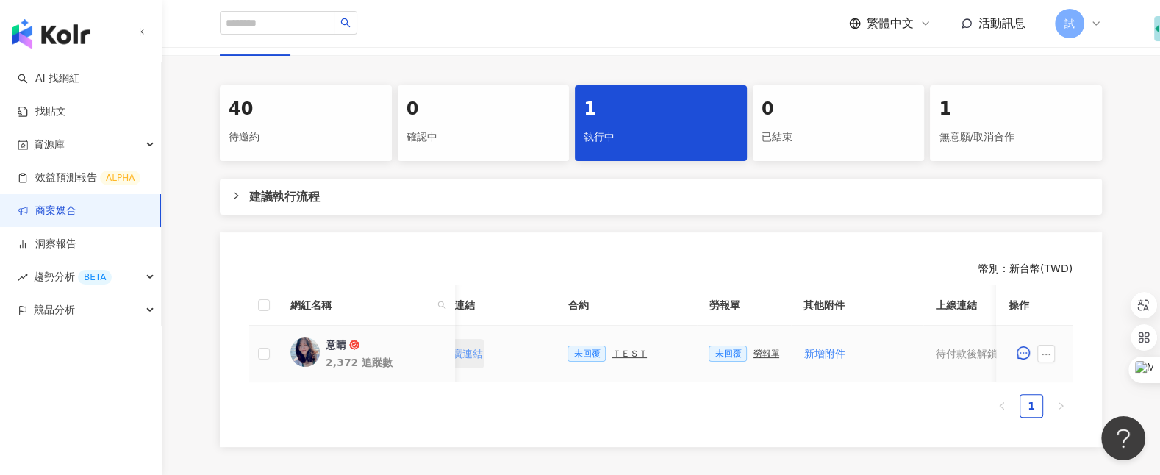
scroll to position [0, 312]
click at [609, 356] on div "ＴＥＳＴ" at bounding box center [622, 354] width 35 height 10
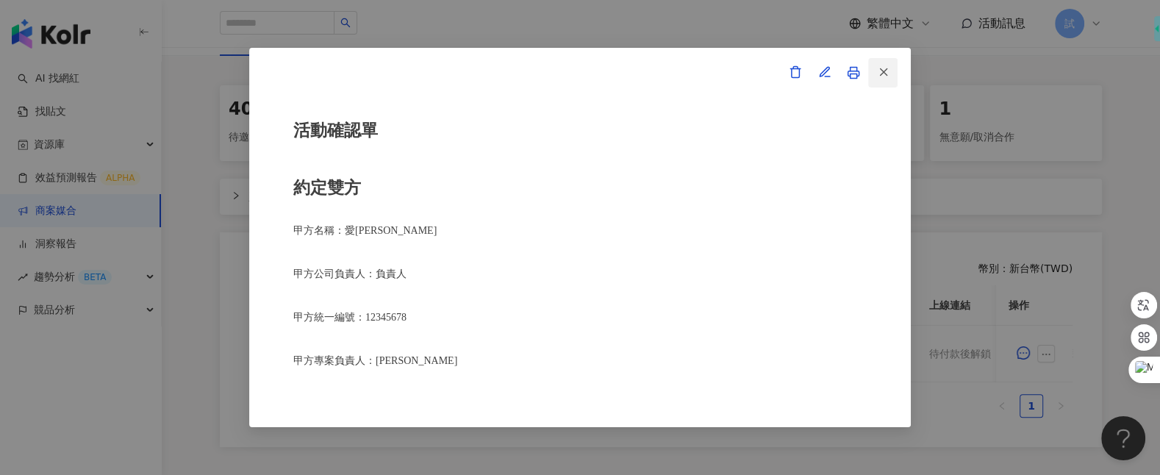
click at [881, 77] on icon "button" at bounding box center [883, 71] width 13 height 13
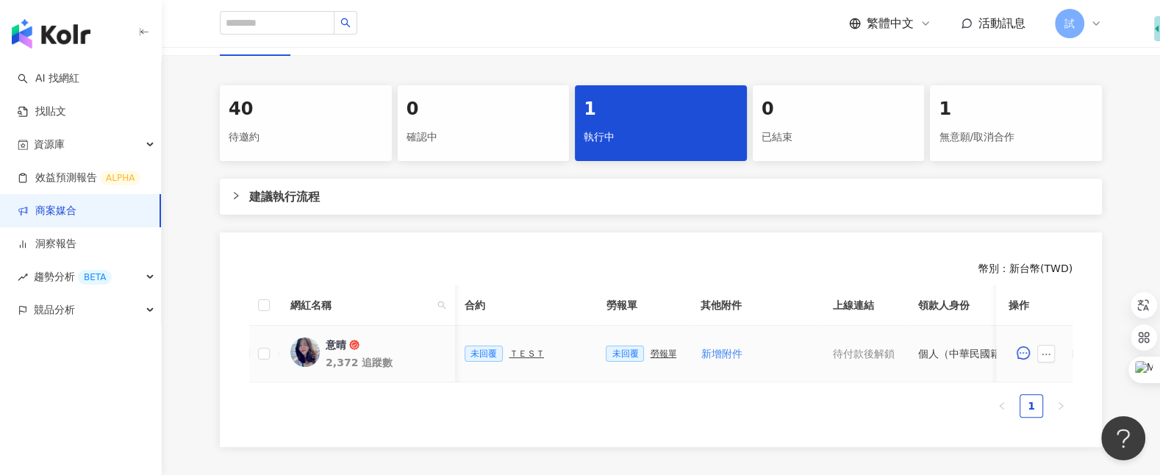
scroll to position [0, 427]
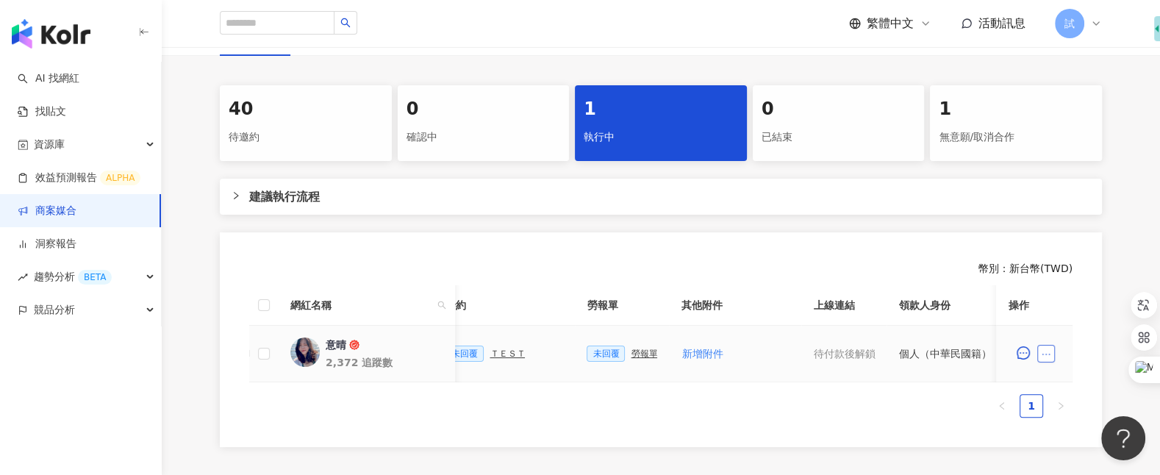
click at [1049, 351] on icon "ellipsis" at bounding box center [1046, 354] width 10 height 10
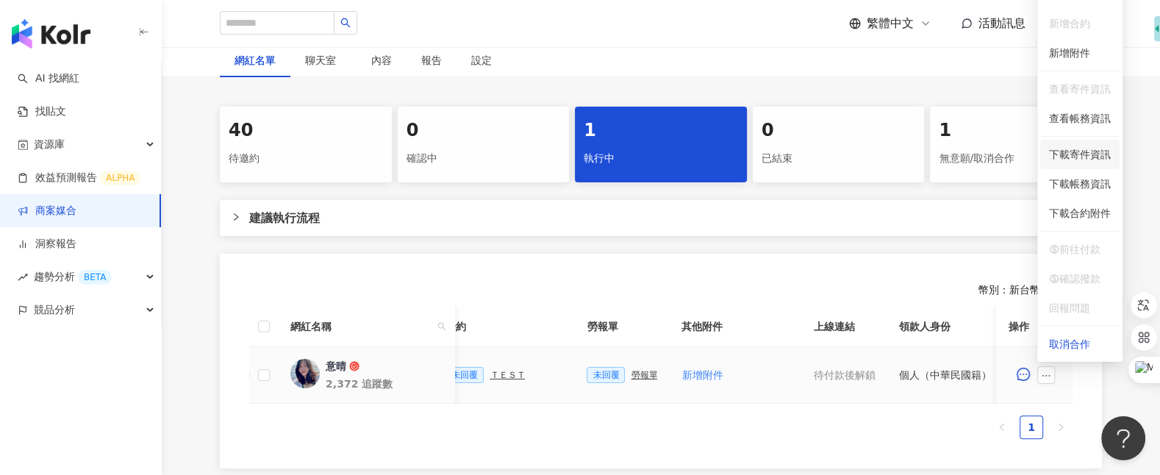
scroll to position [263, 0]
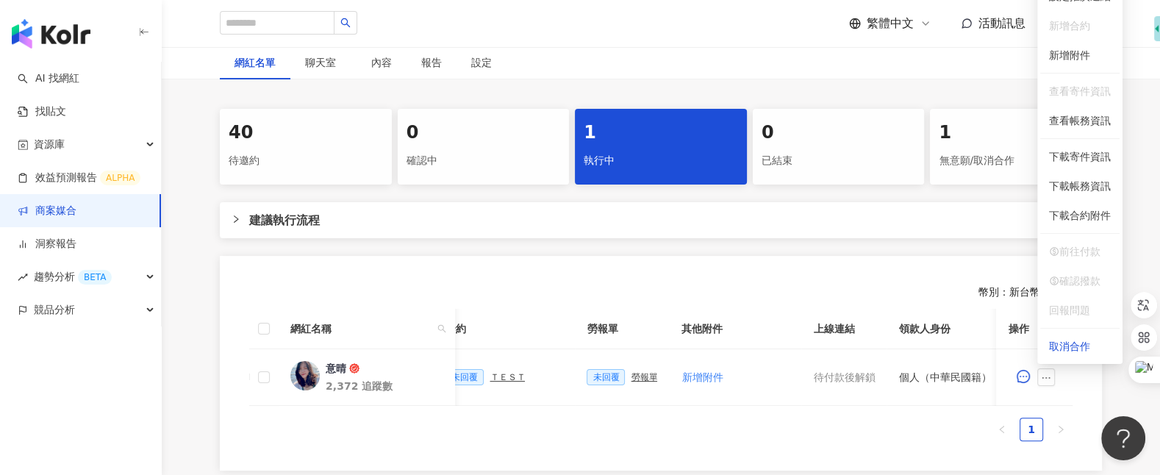
click at [937, 285] on div "幣別 ： 新台幣 ( TWD )" at bounding box center [660, 292] width 823 height 15
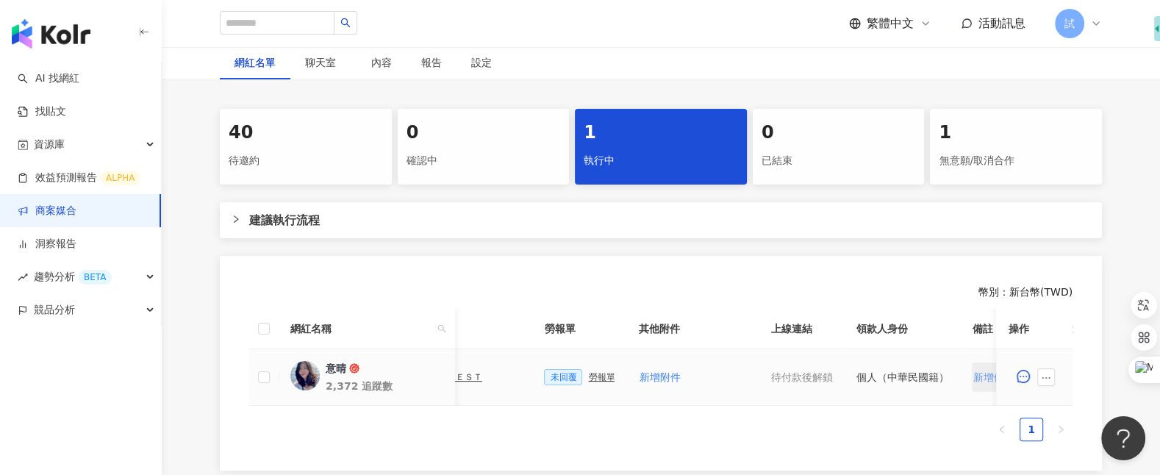
scroll to position [0, 465]
click at [668, 380] on span "新增附件" at bounding box center [664, 377] width 41 height 12
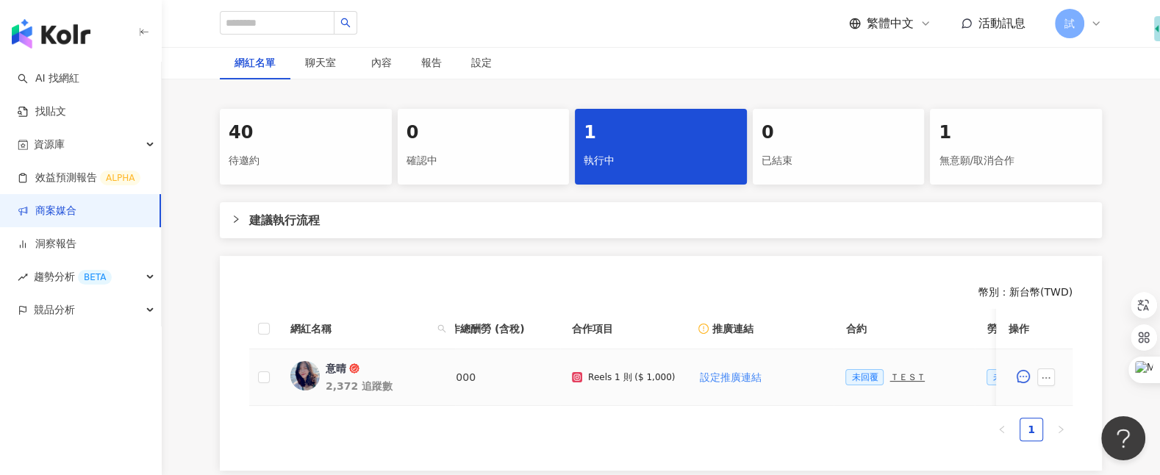
scroll to position [0, 0]
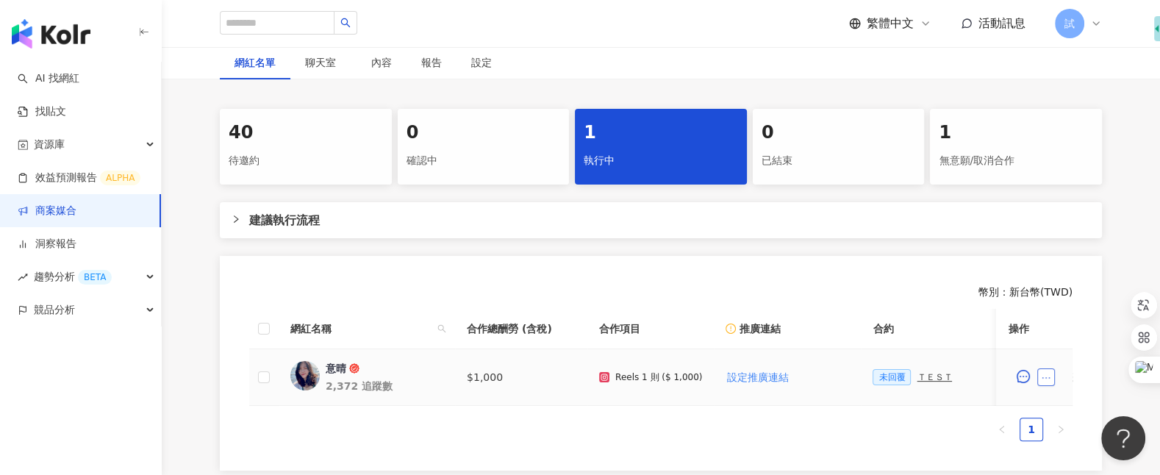
click at [1051, 383] on button "button" at bounding box center [1046, 377] width 18 height 18
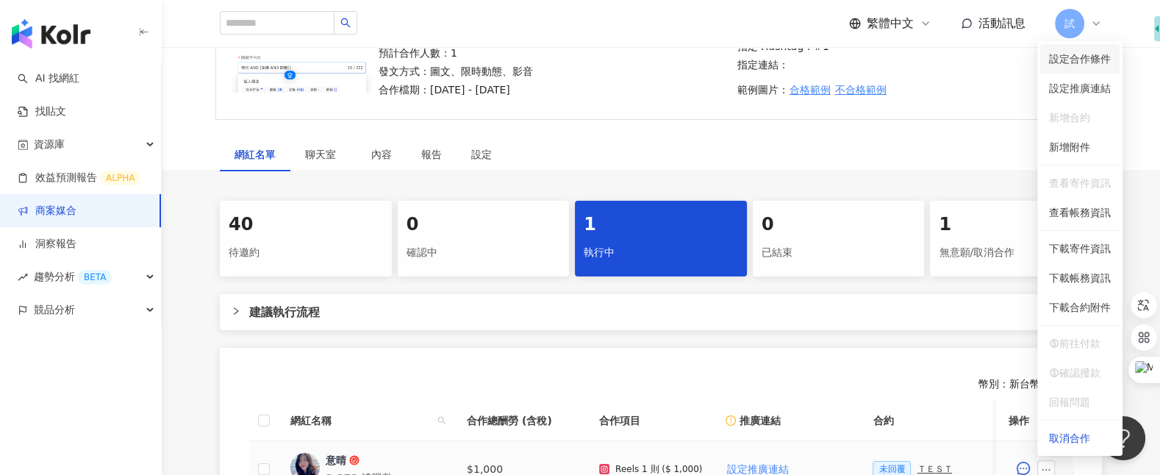
scroll to position [160, 0]
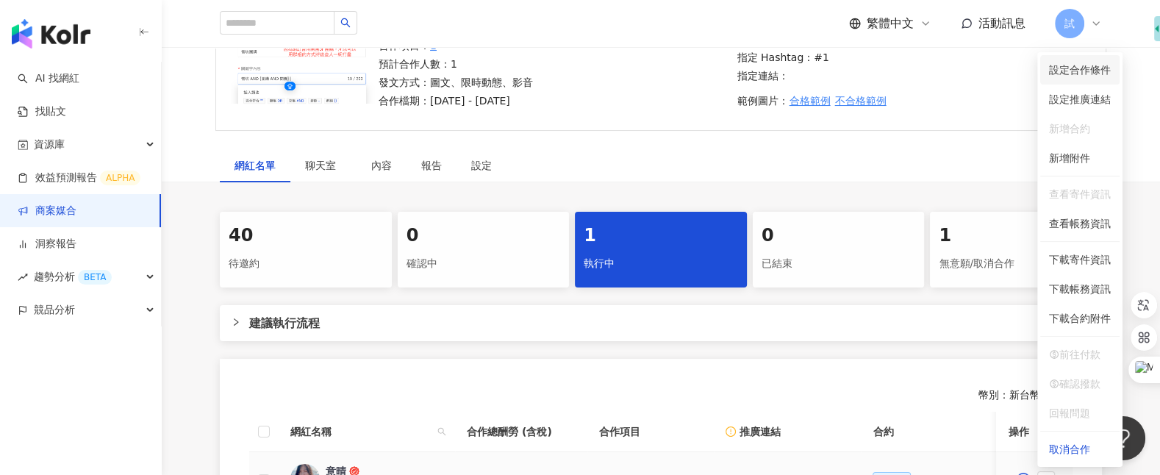
click at [1082, 72] on span "設定合作條件" at bounding box center [1080, 70] width 62 height 16
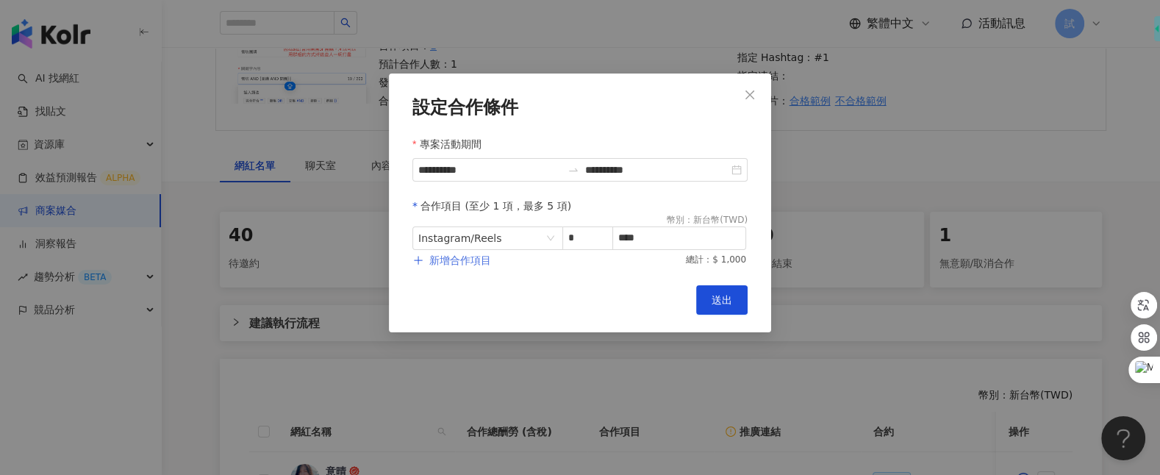
click at [476, 260] on span "新增合作項目" at bounding box center [460, 260] width 62 height 12
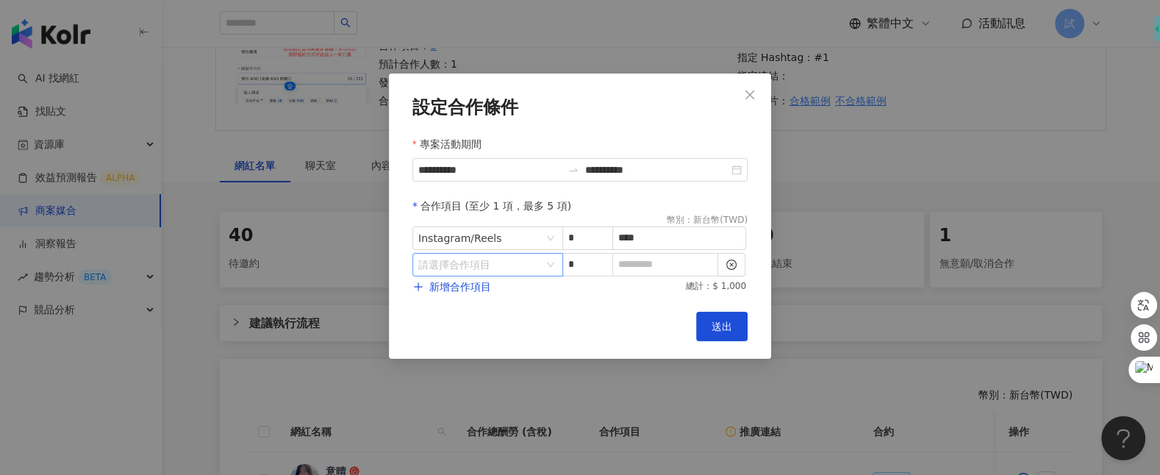
click at [492, 267] on input "search" at bounding box center [480, 265] width 124 height 22
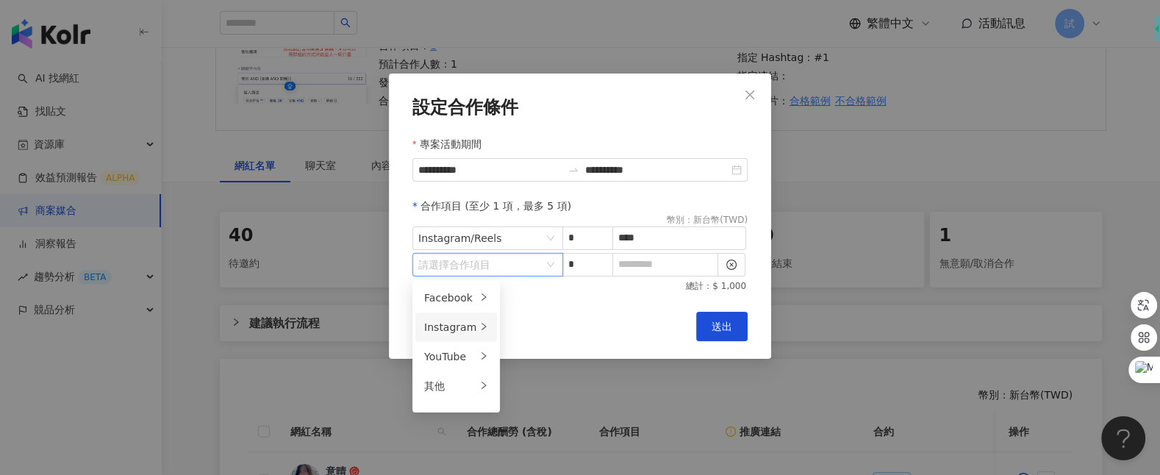
click at [468, 322] on div "Instagram" at bounding box center [450, 327] width 52 height 16
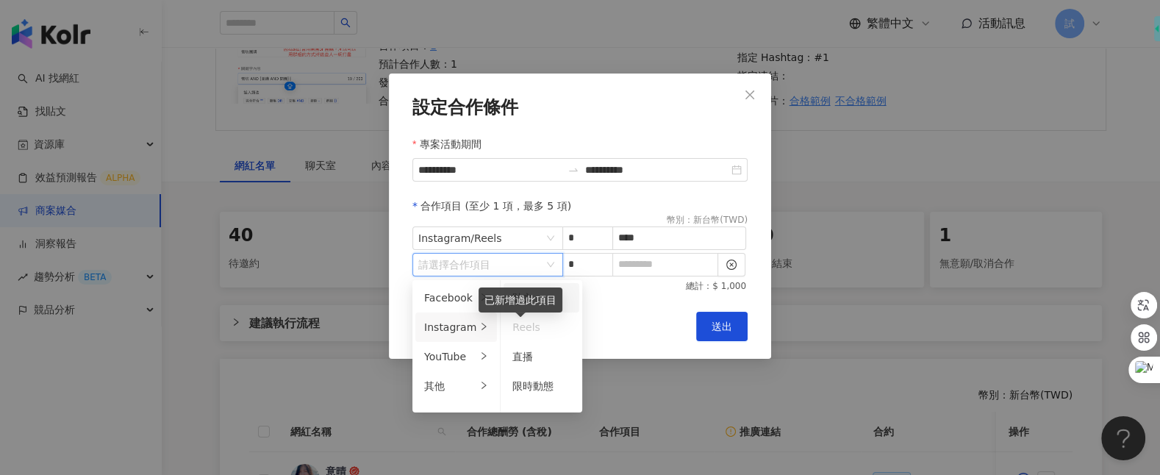
click at [532, 304] on div "已新增過此項目" at bounding box center [521, 299] width 84 height 25
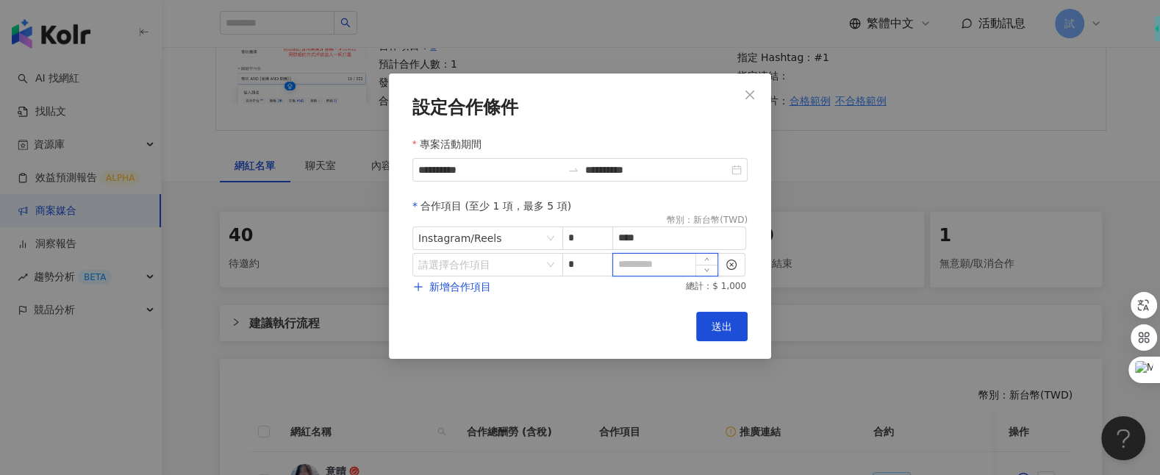
click at [668, 267] on input at bounding box center [665, 265] width 104 height 22
click at [751, 96] on icon "close" at bounding box center [750, 95] width 12 height 12
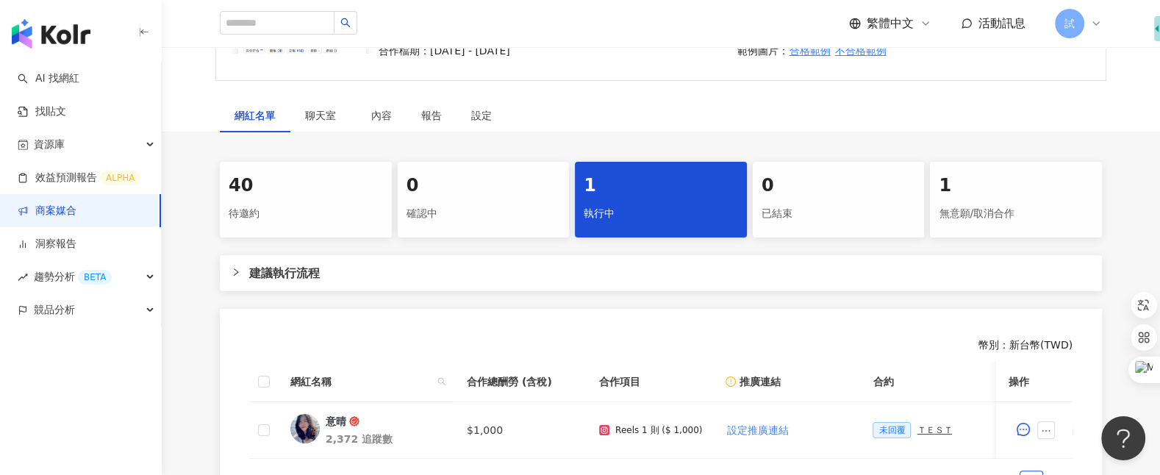
scroll to position [212, 0]
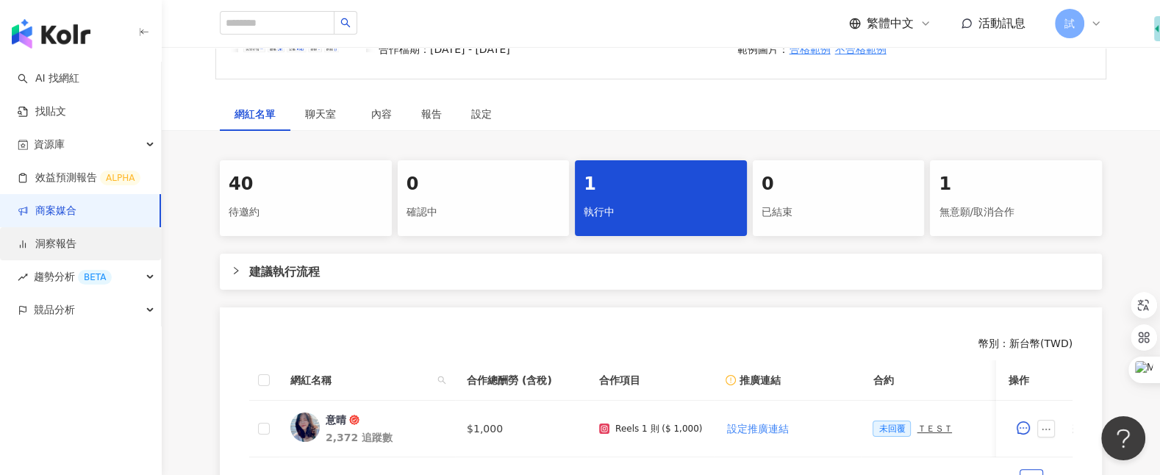
click at [76, 251] on link "洞察報告" at bounding box center [47, 244] width 59 height 15
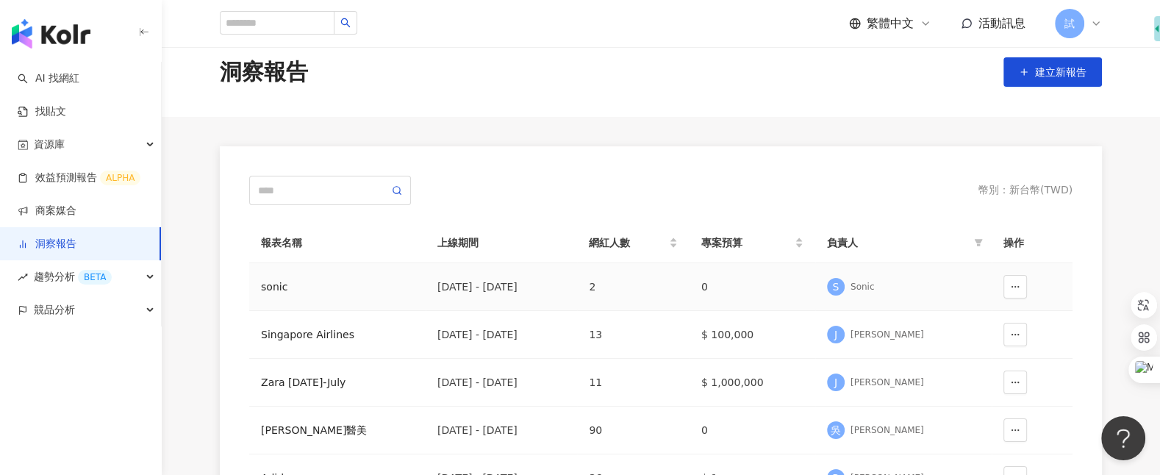
scroll to position [24, 0]
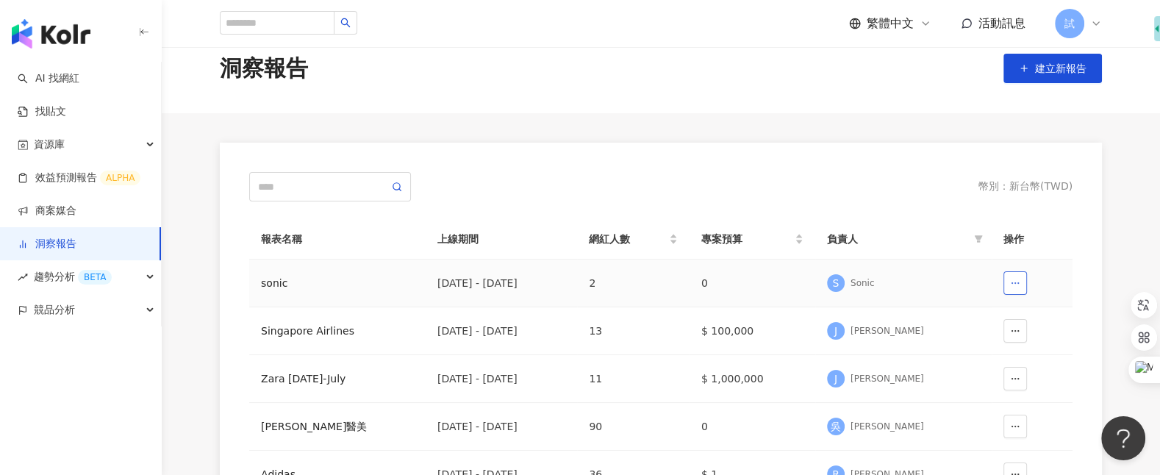
click at [1009, 284] on button "button" at bounding box center [1016, 283] width 24 height 24
click at [950, 282] on div "S Sonic" at bounding box center [903, 283] width 153 height 22
click at [310, 290] on td "sonic" at bounding box center [337, 284] width 176 height 48
click at [268, 282] on div "sonic" at bounding box center [337, 283] width 153 height 16
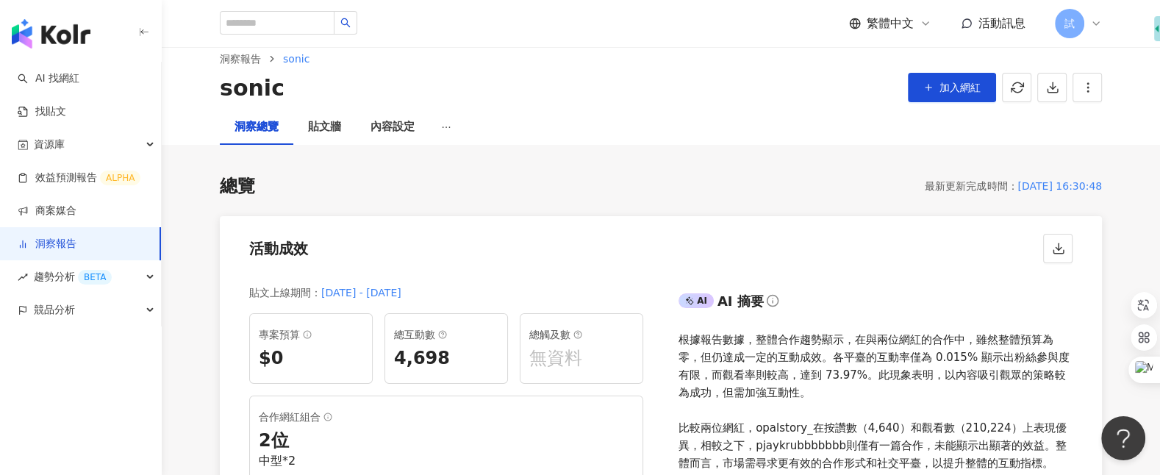
scroll to position [21, 0]
click at [76, 249] on link "洞察報告" at bounding box center [47, 244] width 59 height 15
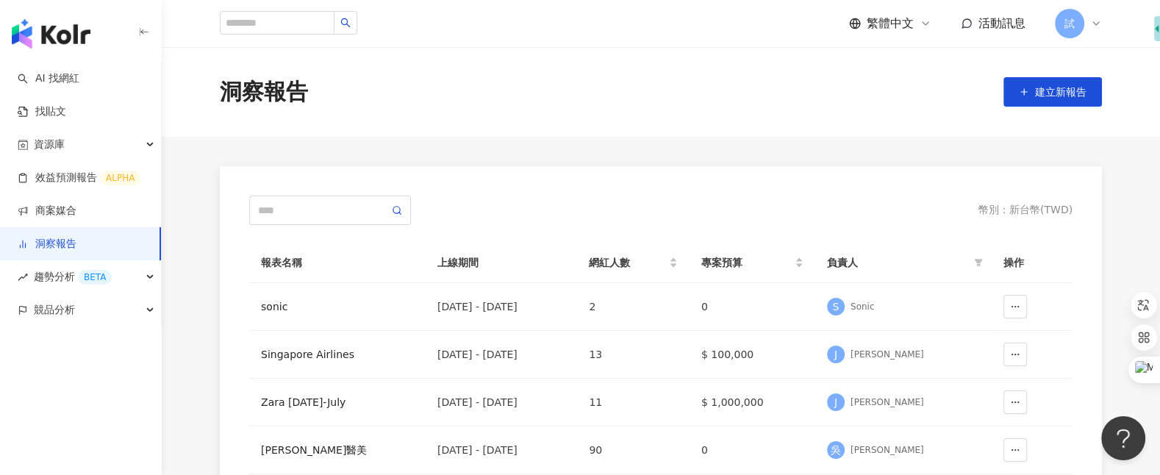
scroll to position [75, 0]
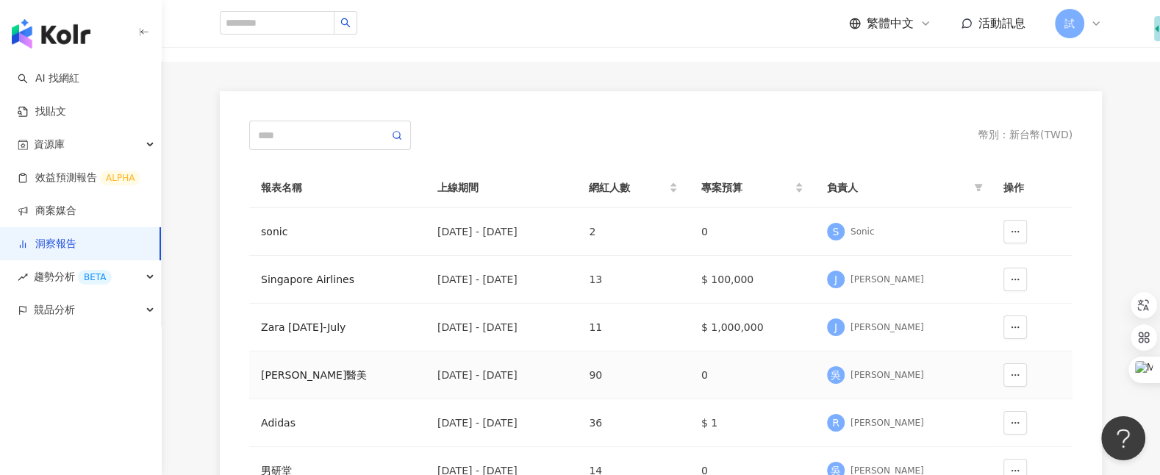
click at [306, 376] on div "淨妍醫美" at bounding box center [337, 375] width 153 height 16
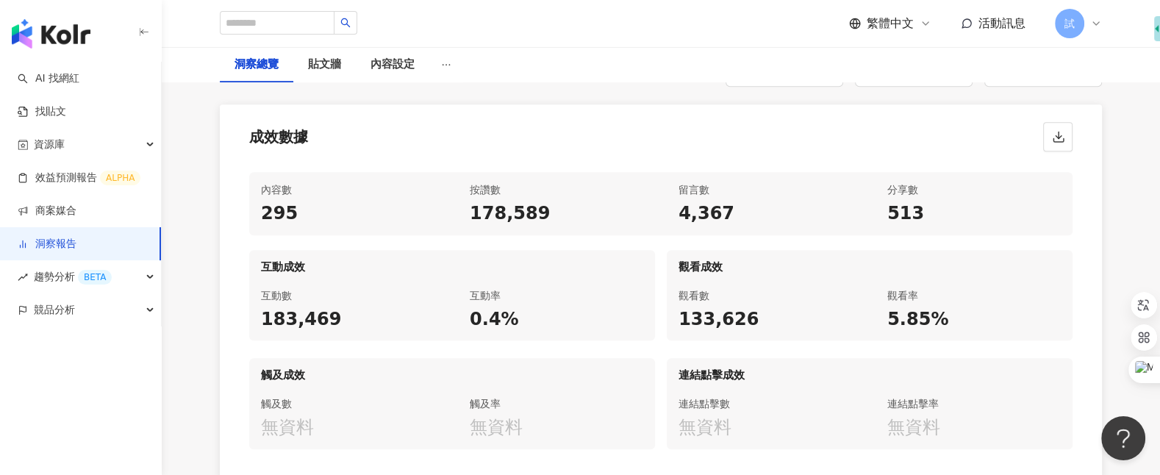
scroll to position [643, 0]
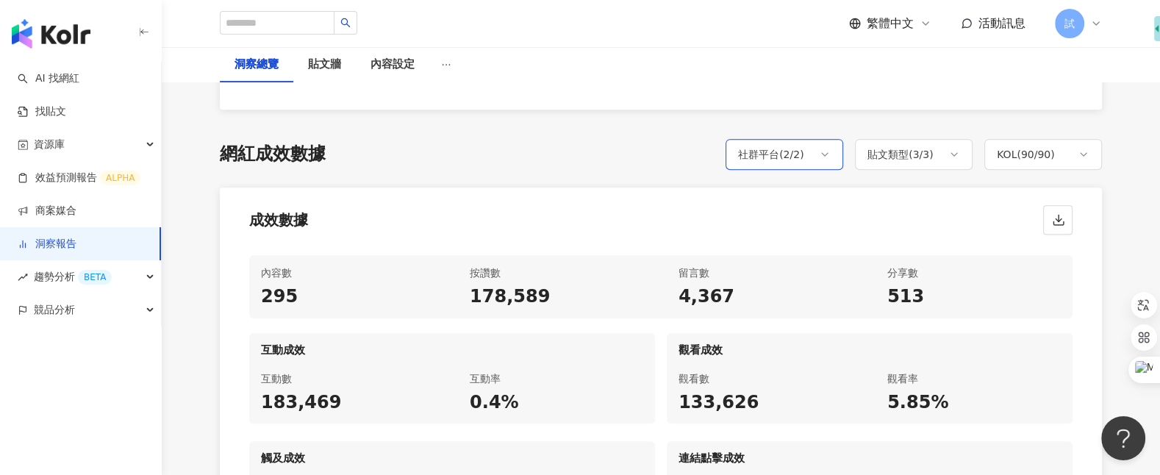
click at [807, 142] on div "社群平台 ( 2 / 2 )" at bounding box center [785, 154] width 118 height 31
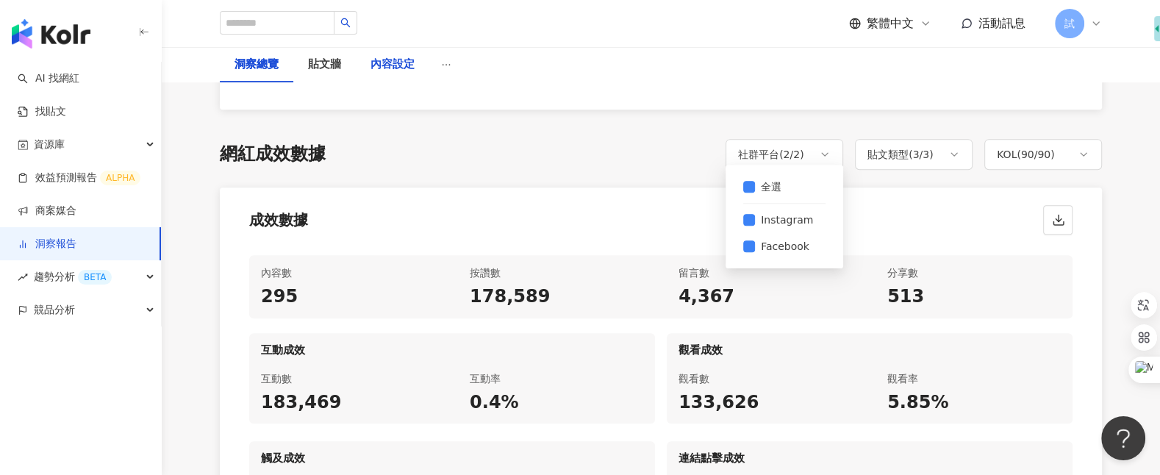
click at [406, 65] on div "內容設定" at bounding box center [393, 65] width 44 height 18
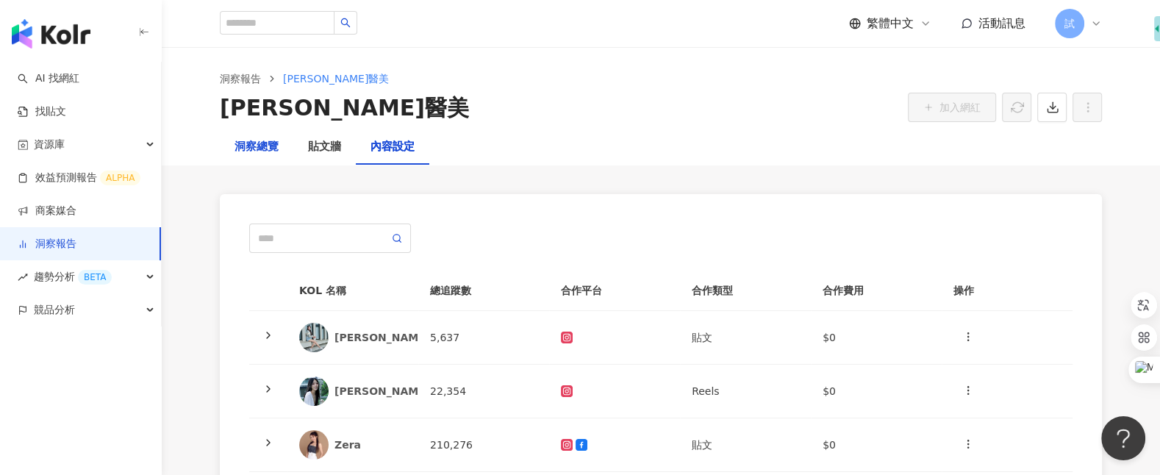
click at [276, 153] on div "洞察總覽" at bounding box center [257, 147] width 44 height 18
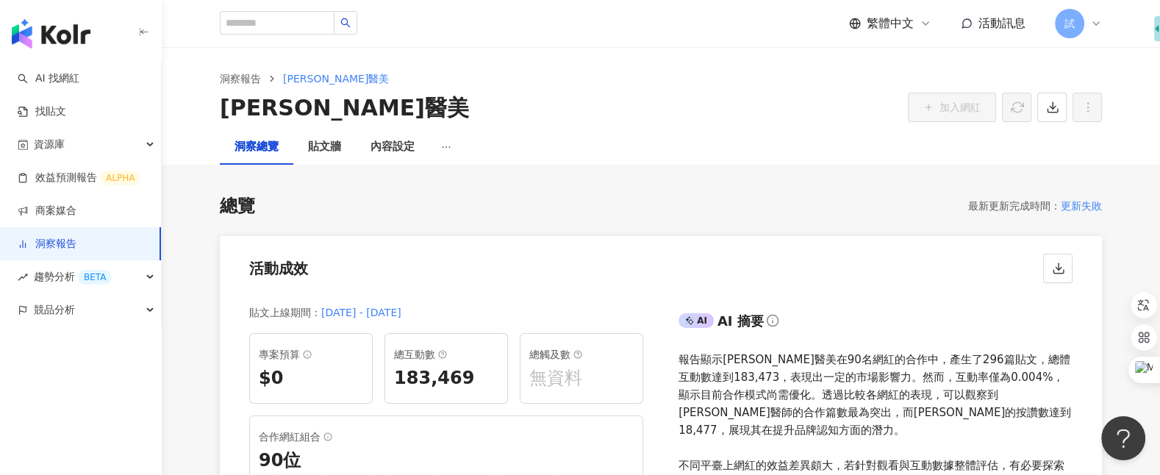
scroll to position [369, 0]
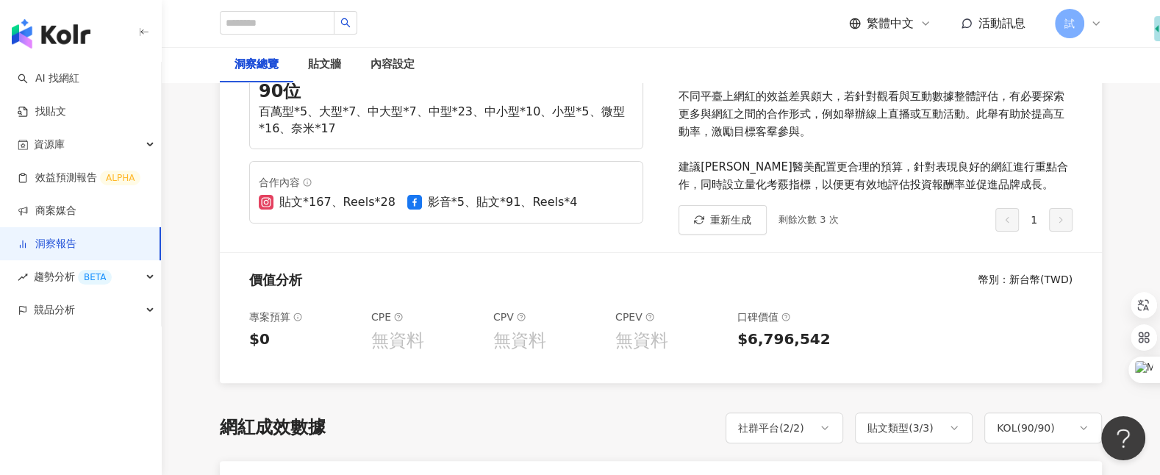
click at [76, 245] on link "洞察報告" at bounding box center [47, 244] width 59 height 15
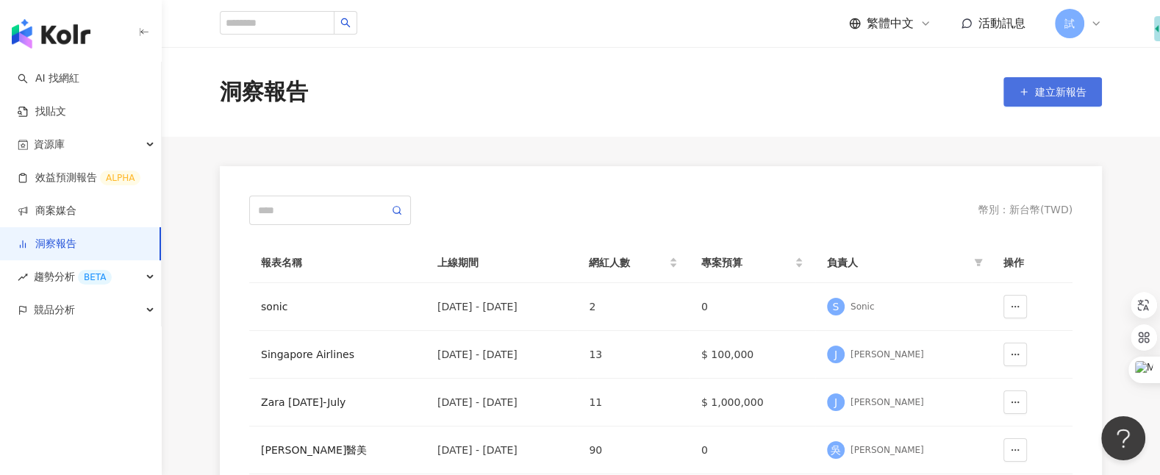
click at [1047, 91] on span "建立新報告" at bounding box center [1060, 92] width 51 height 12
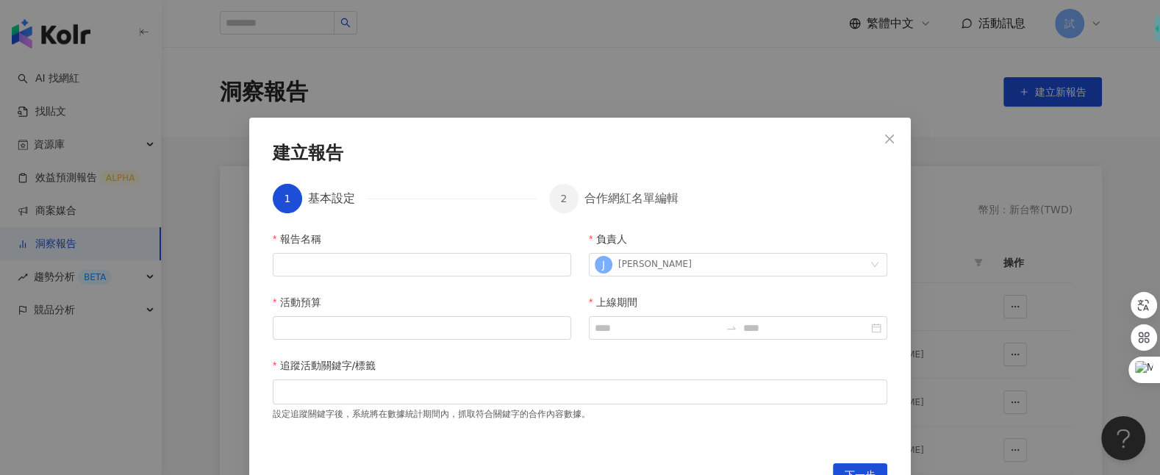
scroll to position [29, 0]
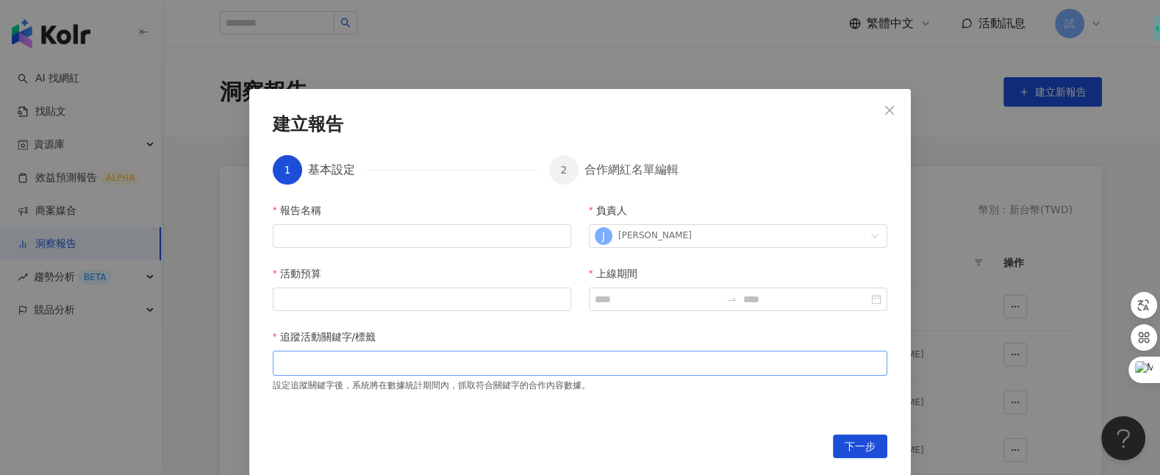
click at [370, 368] on div at bounding box center [580, 362] width 609 height 11
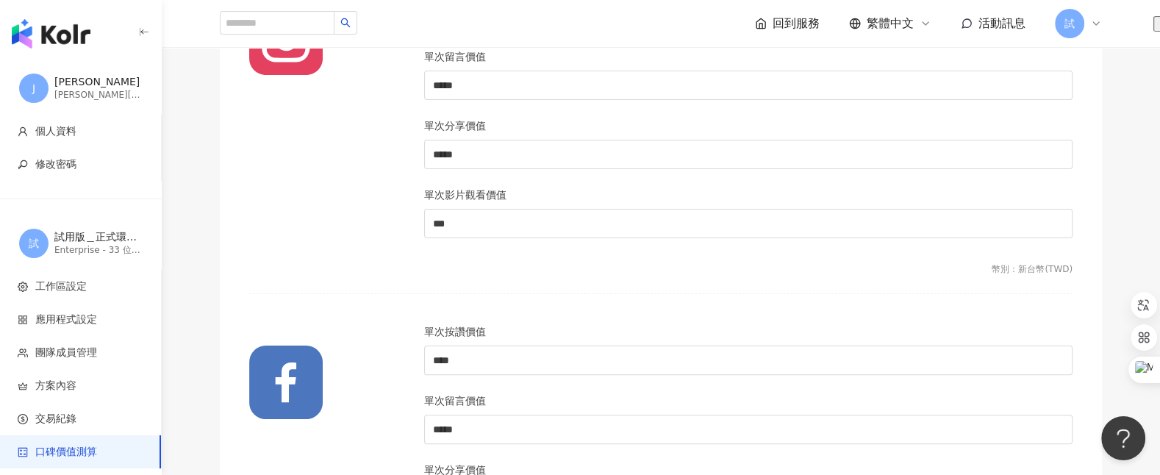
scroll to position [287, 0]
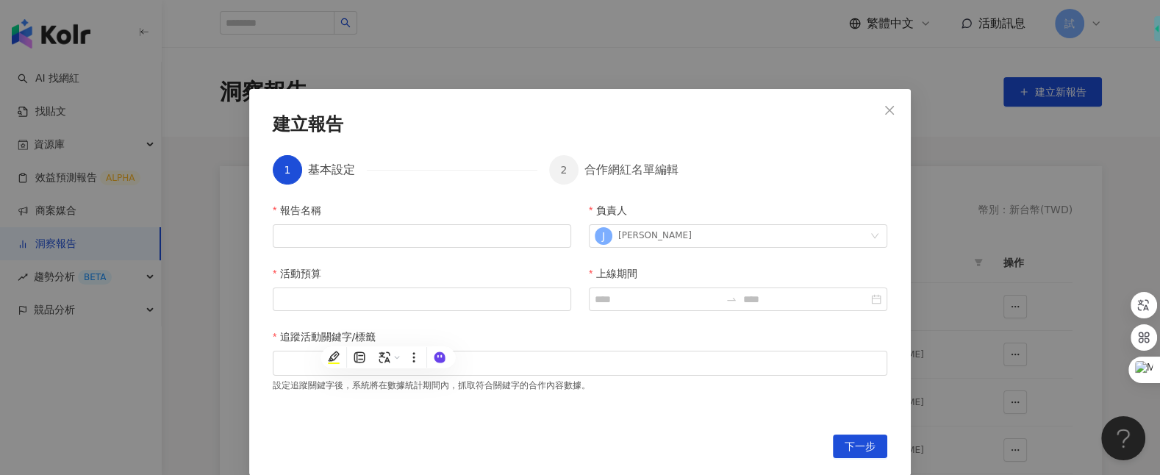
click at [493, 377] on div "設定追蹤關鍵字後，系統將在數據統計期間內，抓取符合關鍵字的合作內容數據。" at bounding box center [580, 384] width 615 height 16
click at [498, 362] on div at bounding box center [580, 362] width 609 height 11
click at [898, 114] on span "Close" at bounding box center [889, 110] width 29 height 12
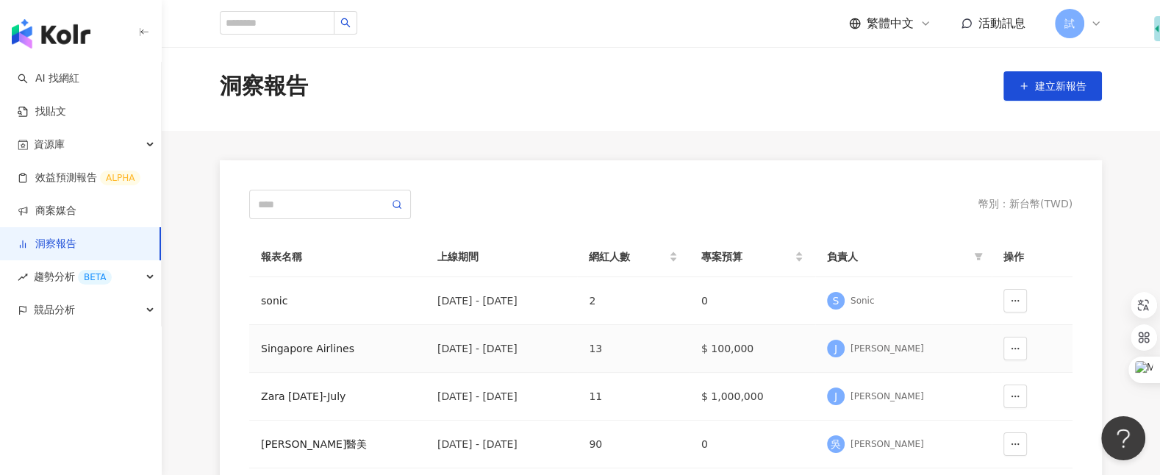
scroll to position [82, 0]
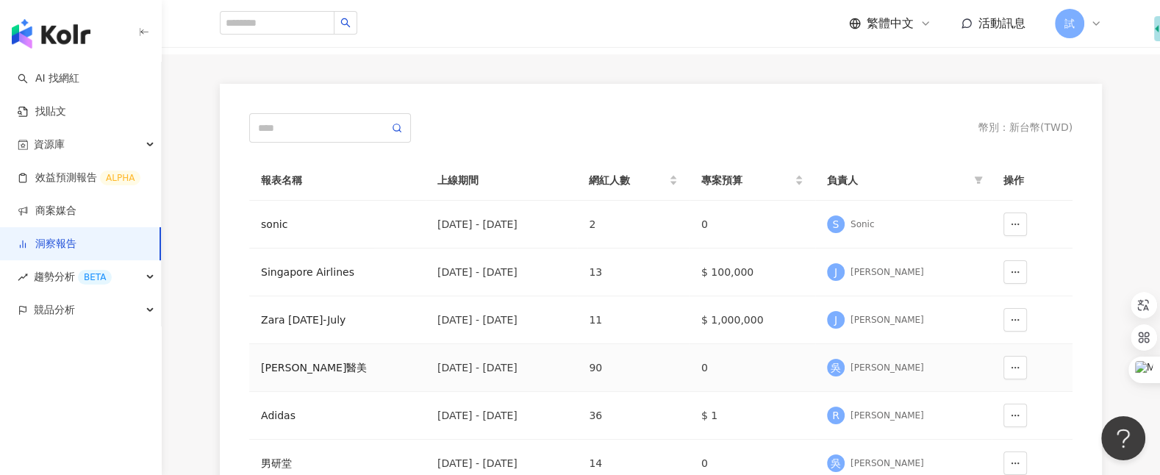
click at [290, 374] on td "淨妍醫美" at bounding box center [337, 368] width 176 height 48
click at [294, 373] on div "淨妍醫美" at bounding box center [337, 368] width 153 height 16
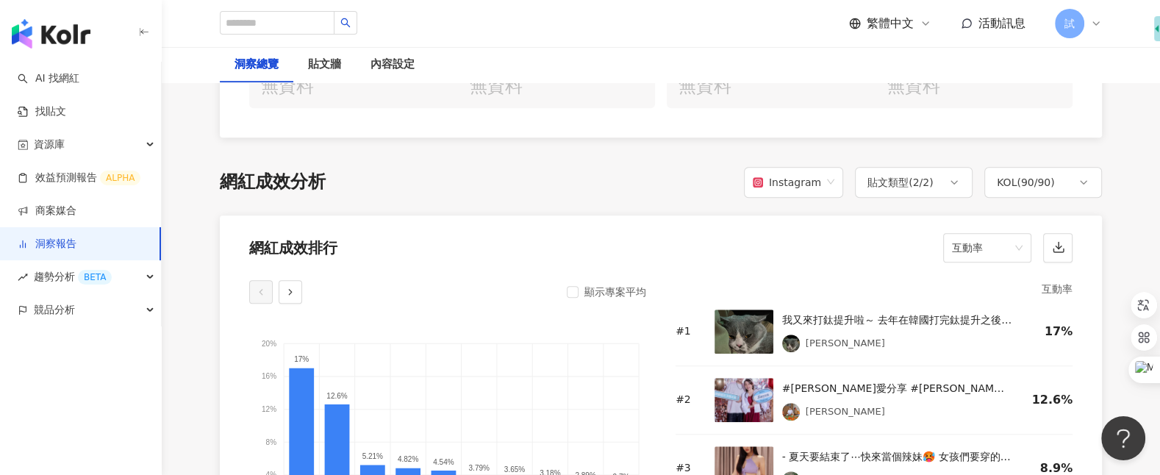
scroll to position [1076, 0]
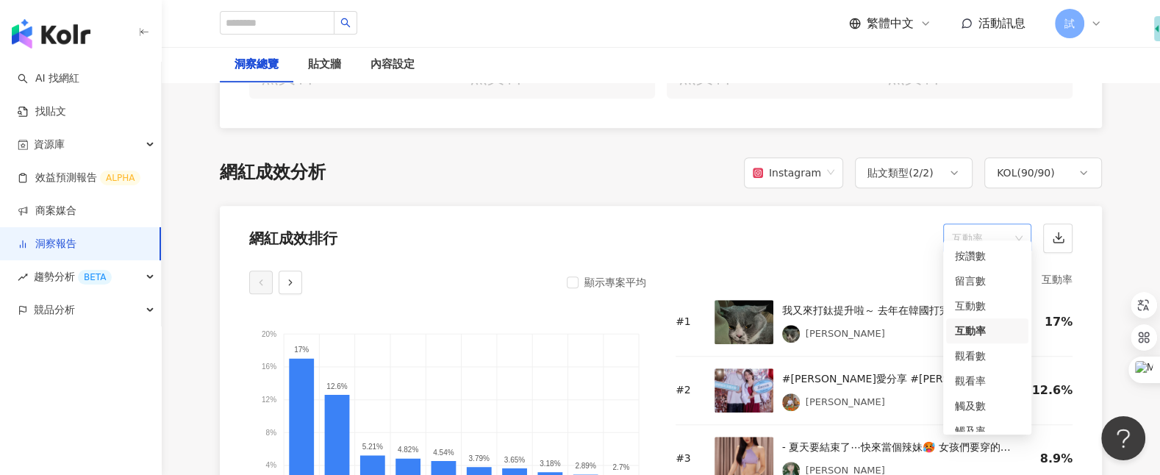
click at [983, 227] on span "互動率" at bounding box center [987, 238] width 71 height 28
click at [974, 278] on div "留言數" at bounding box center [987, 281] width 65 height 16
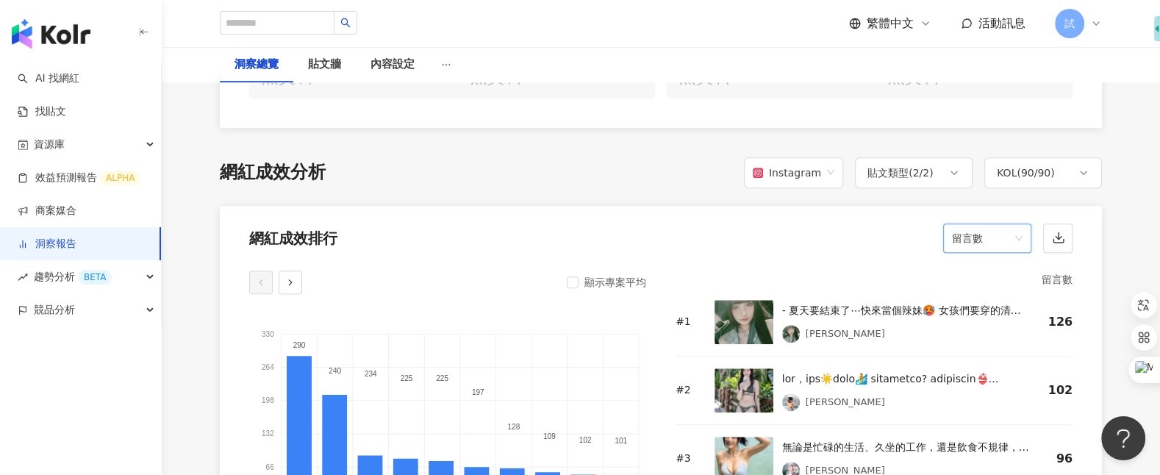
click at [980, 224] on span "留言數" at bounding box center [987, 238] width 71 height 28
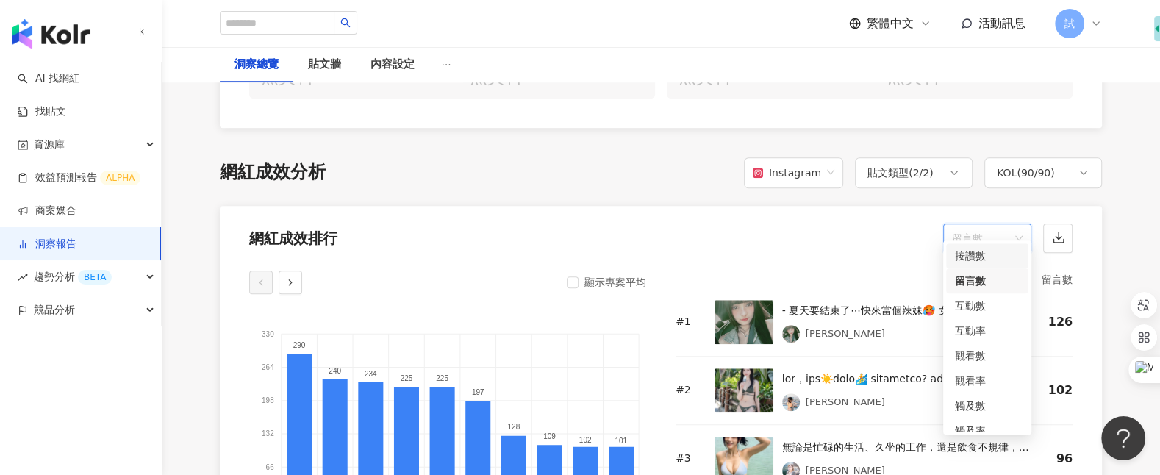
click at [976, 248] on div "按讚數" at bounding box center [987, 256] width 65 height 16
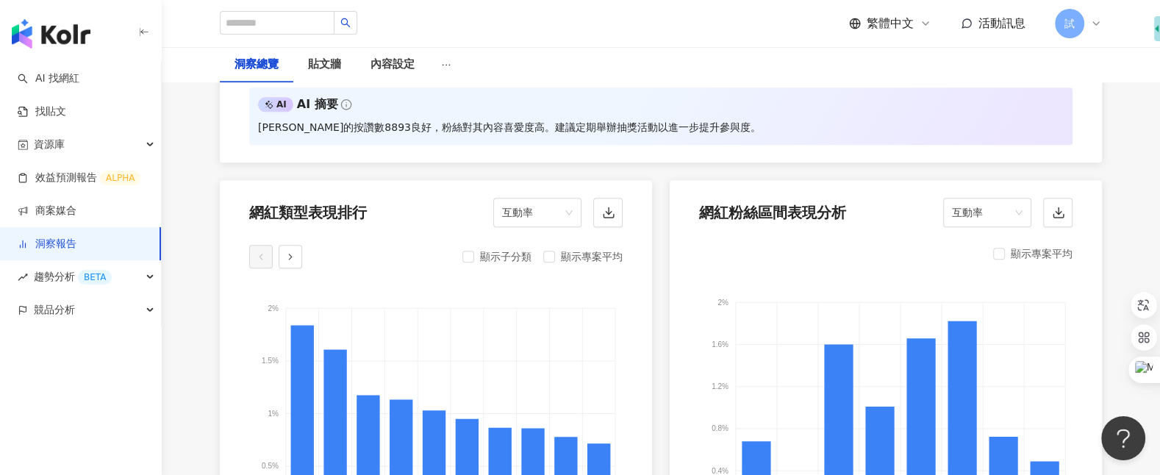
scroll to position [1571, 0]
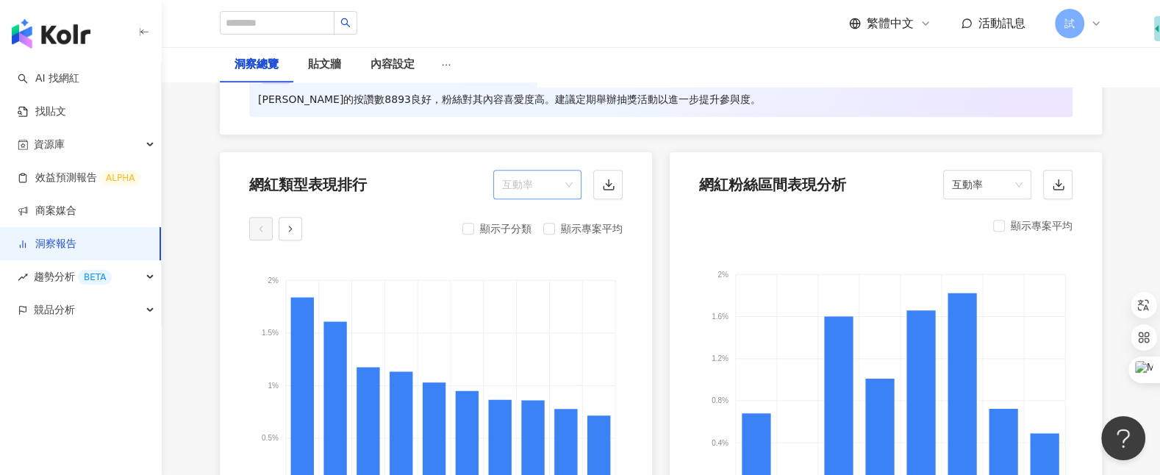
click at [540, 178] on span "互動率" at bounding box center [537, 185] width 71 height 28
click at [839, 252] on foreignobject at bounding box center [886, 380] width 374 height 257
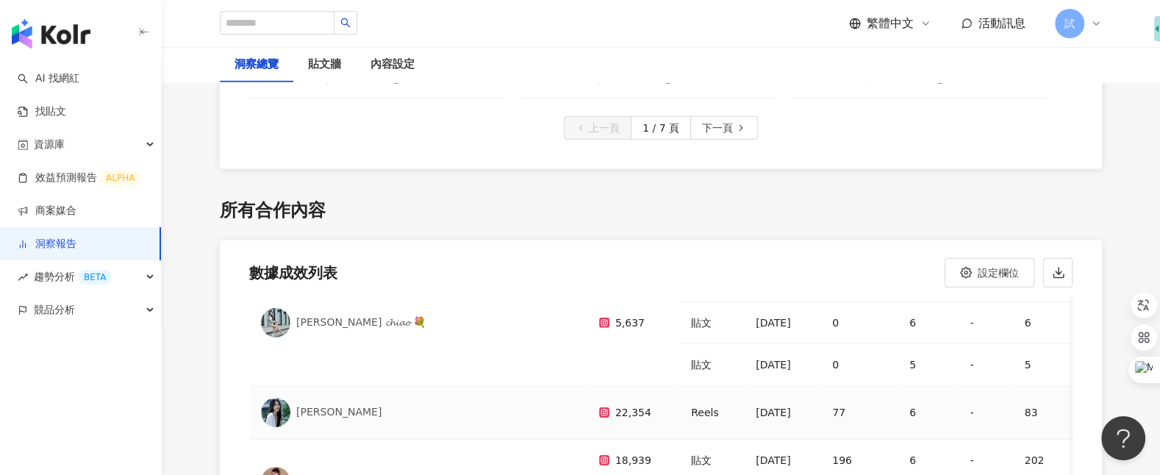
scroll to position [4276, 0]
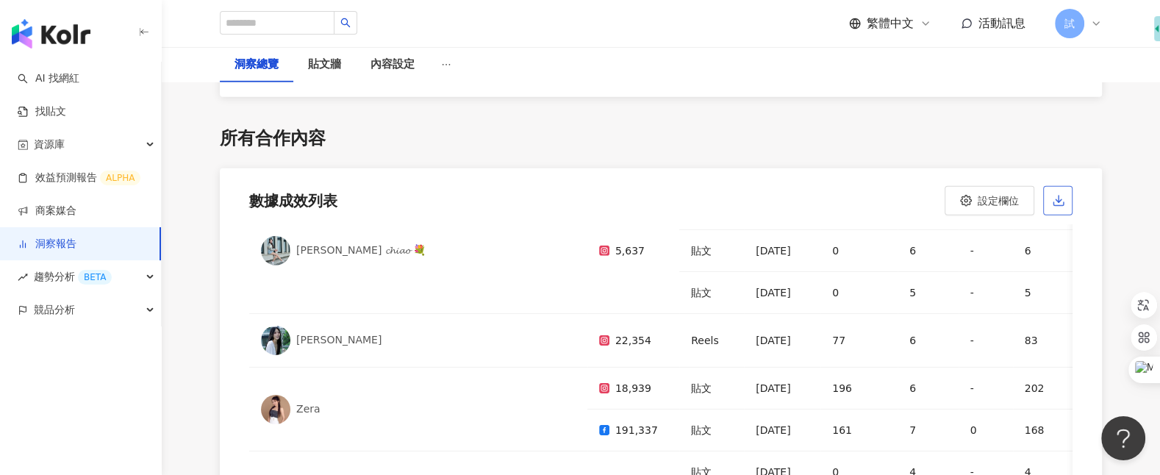
click at [1054, 194] on icon "button" at bounding box center [1058, 200] width 13 height 13
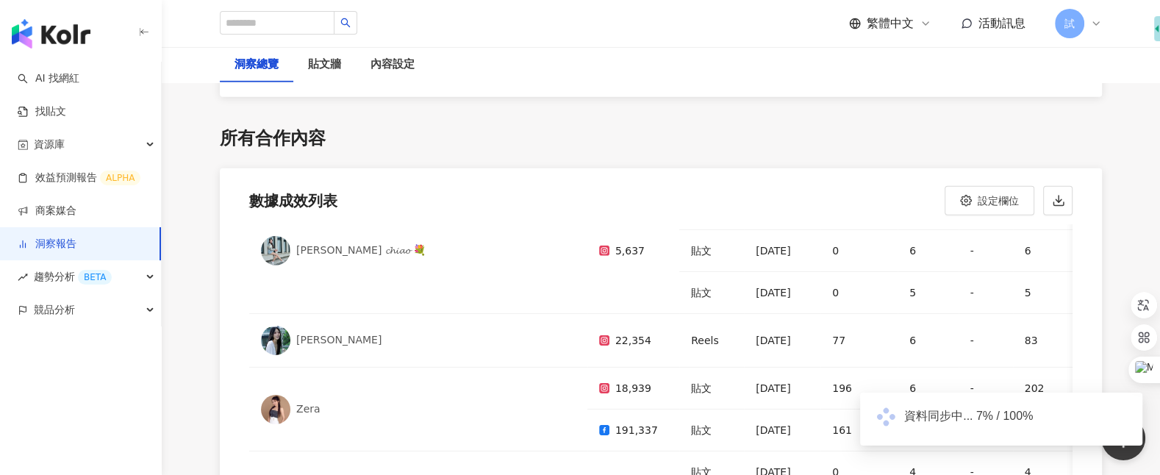
click at [812, 176] on div "數據成效列表 設定欄位" at bounding box center [661, 196] width 882 height 56
click at [65, 313] on span "競品分析" at bounding box center [54, 309] width 41 height 33
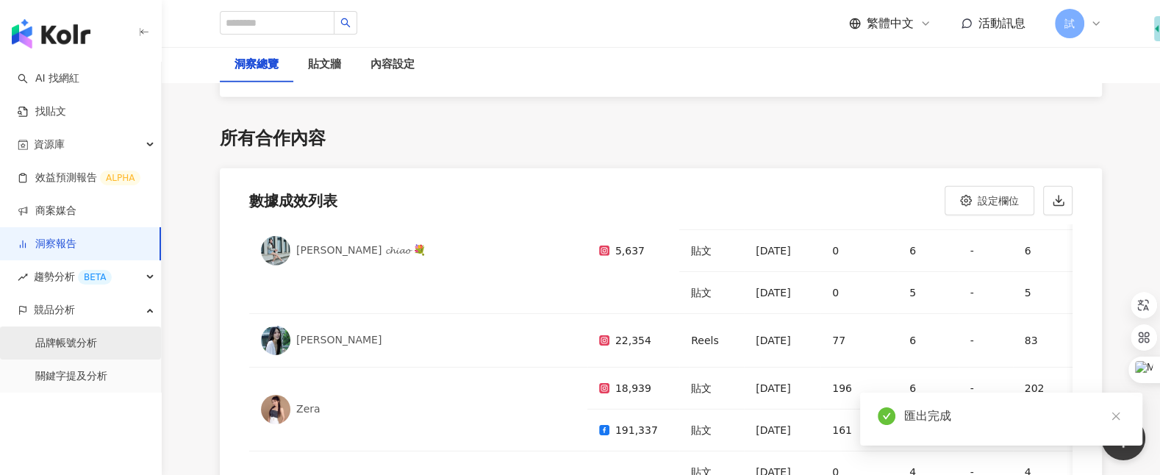
click at [71, 336] on link "品牌帳號分析" at bounding box center [66, 343] width 62 height 15
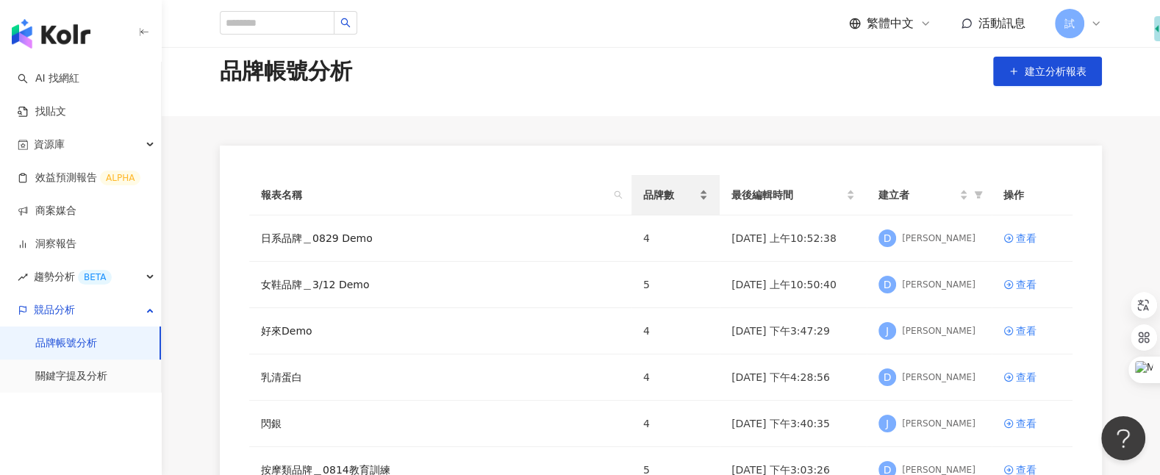
scroll to position [26, 0]
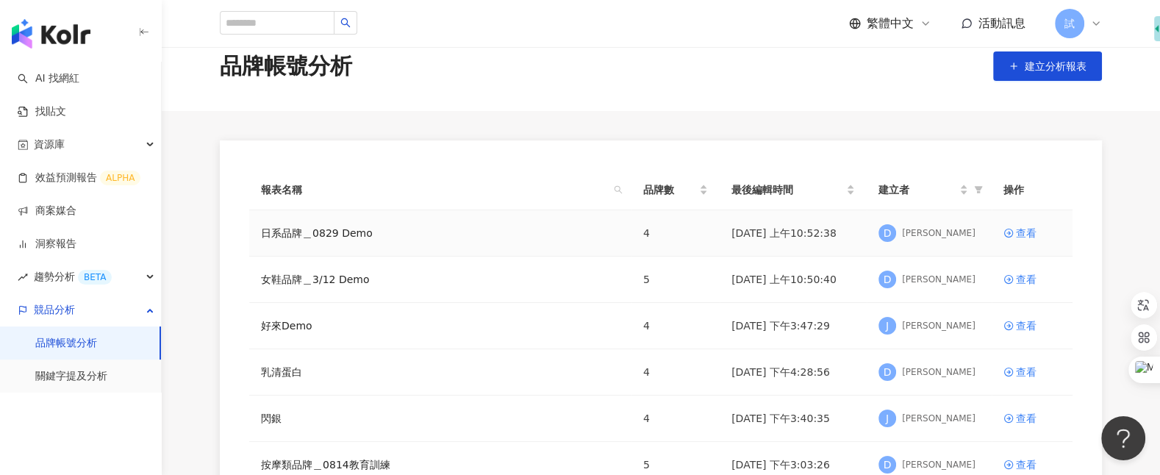
click at [427, 230] on div "日系品牌＿0829 Demo" at bounding box center [440, 233] width 359 height 16
click at [1018, 235] on div "查看" at bounding box center [1026, 233] width 21 height 16
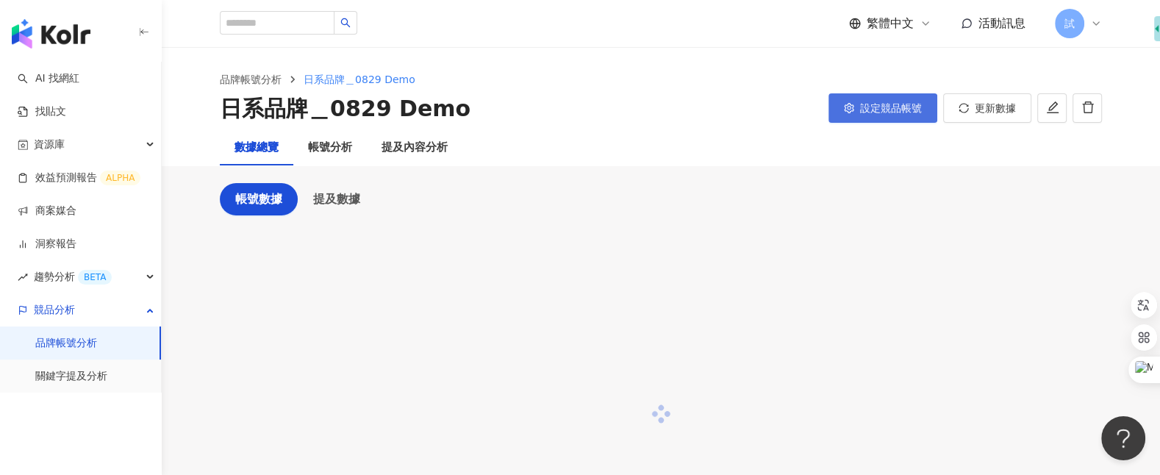
click at [862, 110] on span "設定競品帳號" at bounding box center [891, 108] width 62 height 12
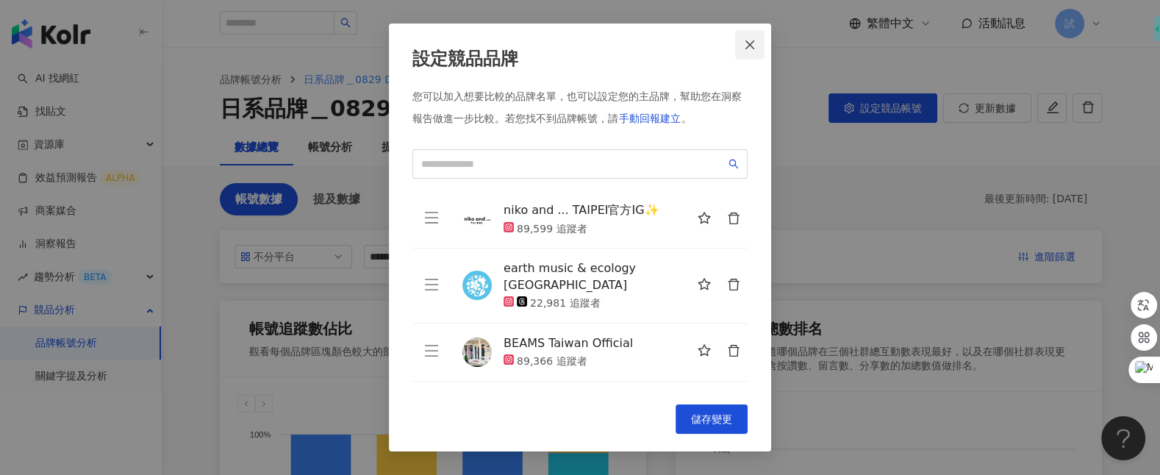
click at [752, 50] on button "Close" at bounding box center [749, 44] width 29 height 29
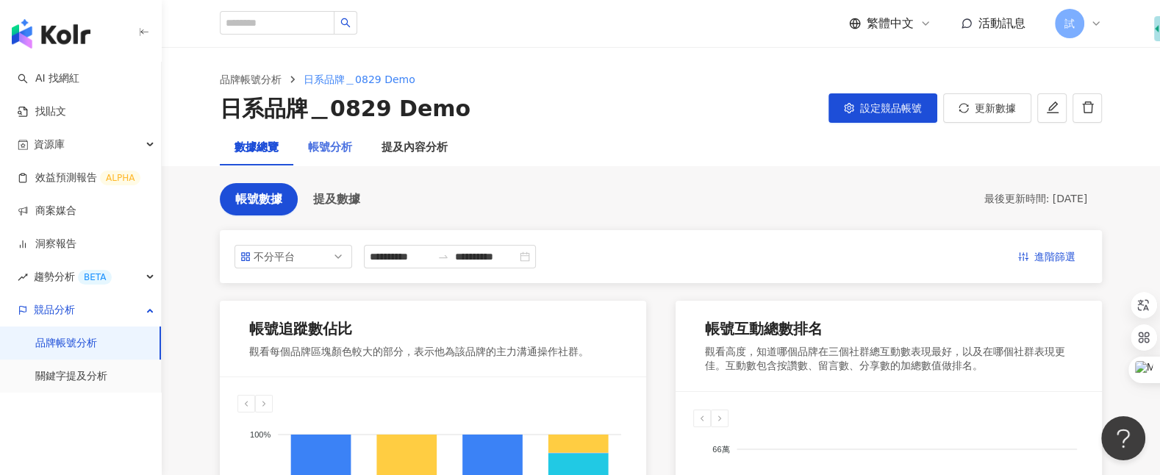
click at [338, 157] on div "帳號分析" at bounding box center [330, 147] width 74 height 35
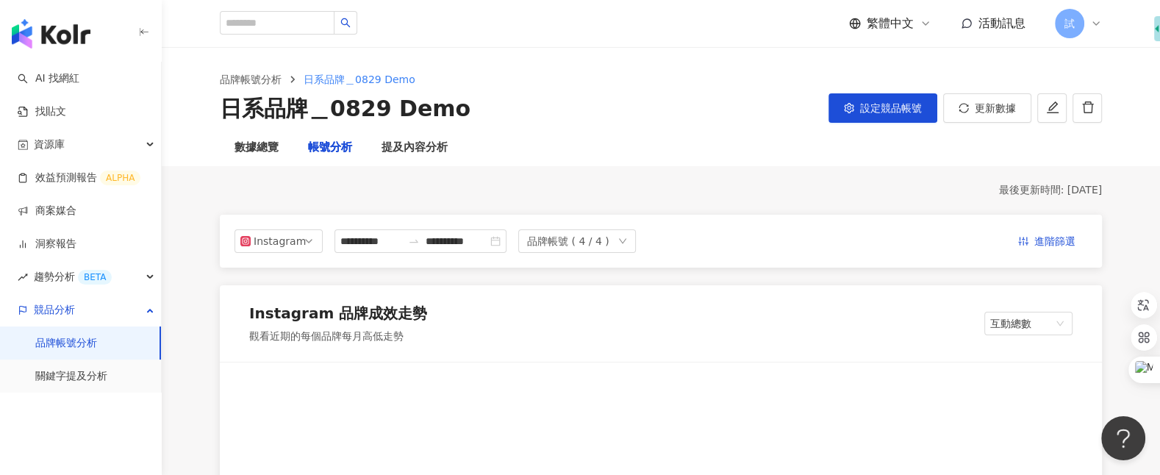
click at [339, 154] on div "帳號分析" at bounding box center [330, 148] width 44 height 18
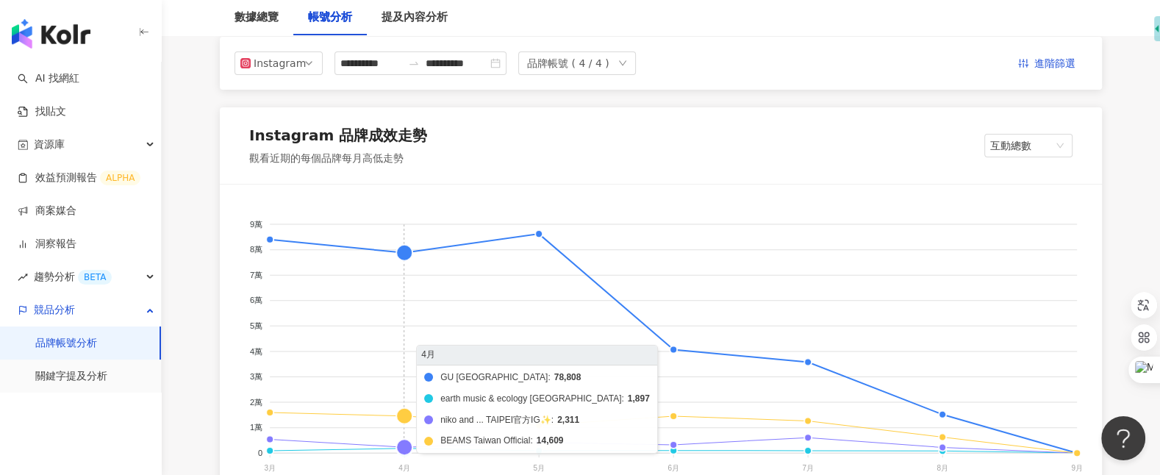
scroll to position [171, 0]
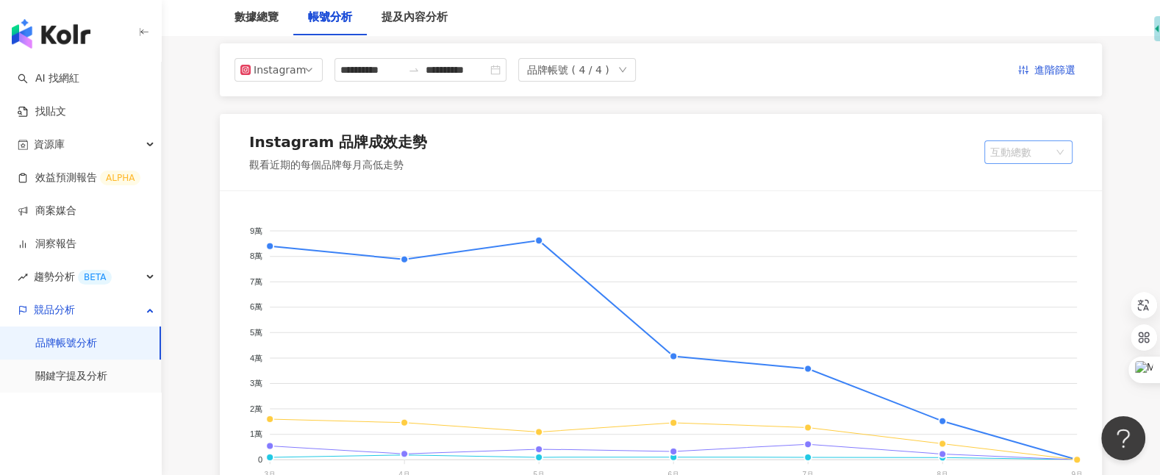
click at [1024, 151] on span "互動總數" at bounding box center [1028, 152] width 76 height 22
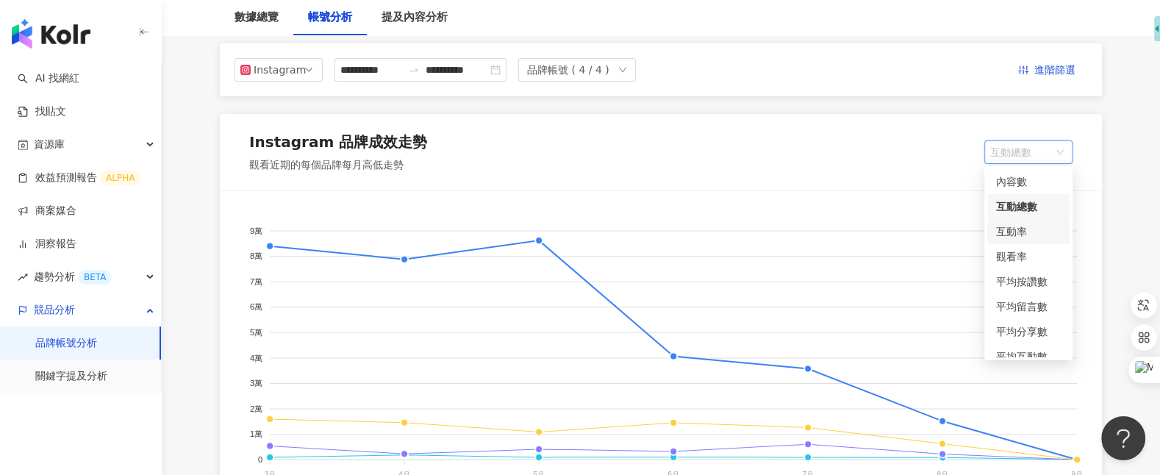
click at [1030, 235] on div "互動率" at bounding box center [1028, 232] width 65 height 16
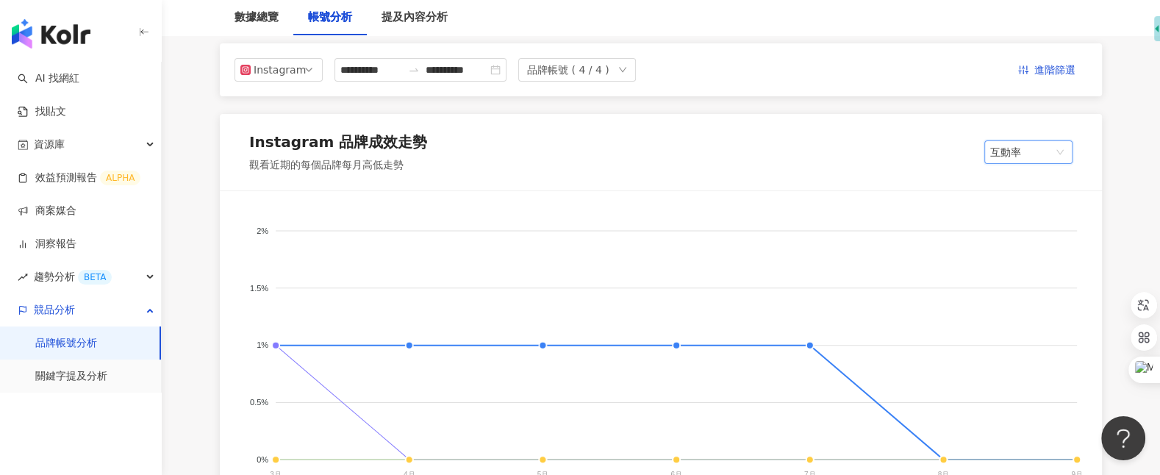
click at [1046, 160] on span "互動率" at bounding box center [1028, 152] width 76 height 22
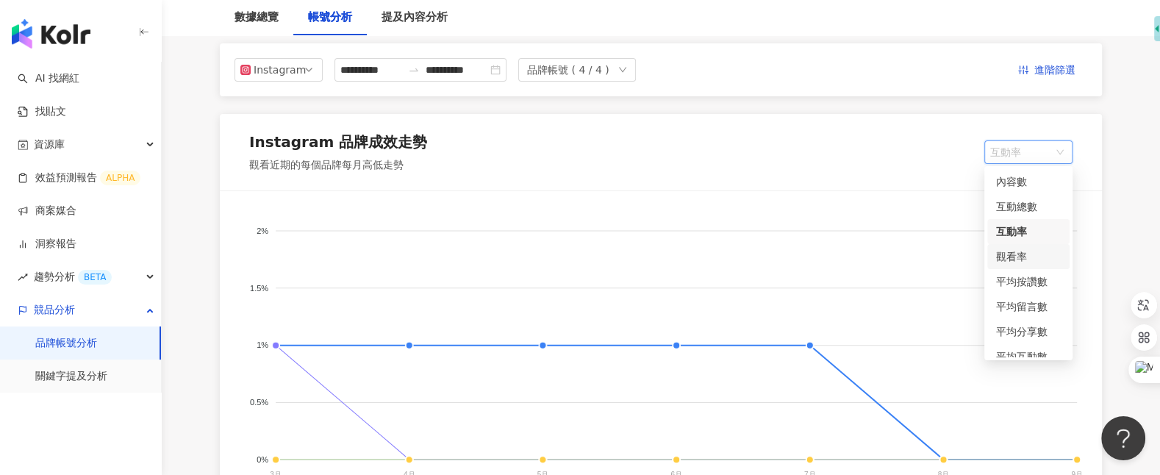
click at [1018, 255] on div "觀看率" at bounding box center [1028, 257] width 65 height 16
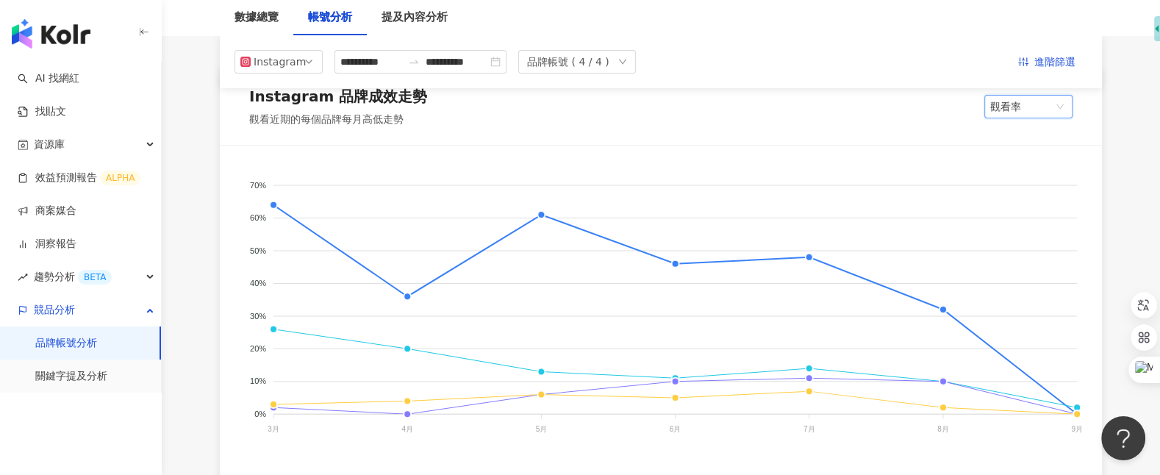
scroll to position [157, 0]
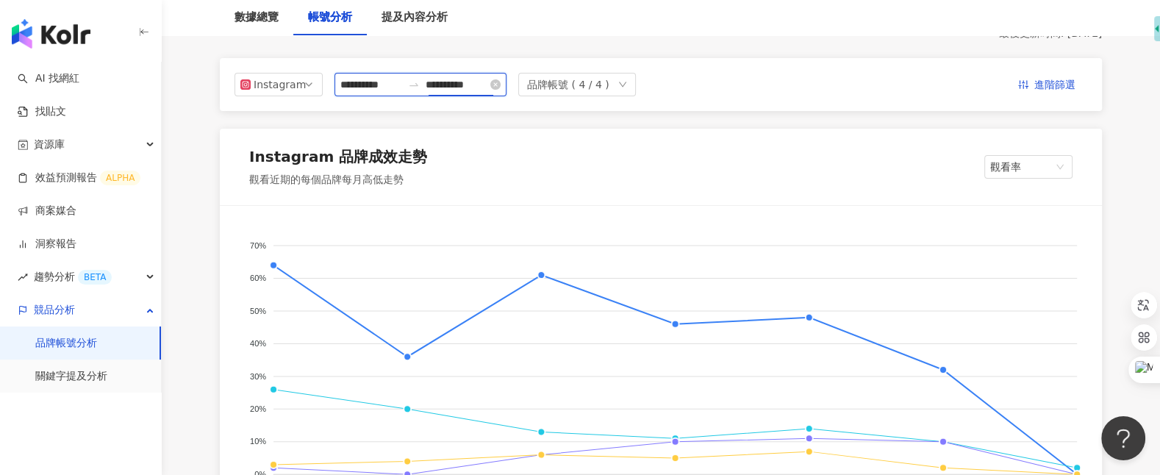
click at [468, 86] on input "**********" at bounding box center [457, 84] width 62 height 16
click at [385, 93] on div "**********" at bounding box center [421, 85] width 172 height 24
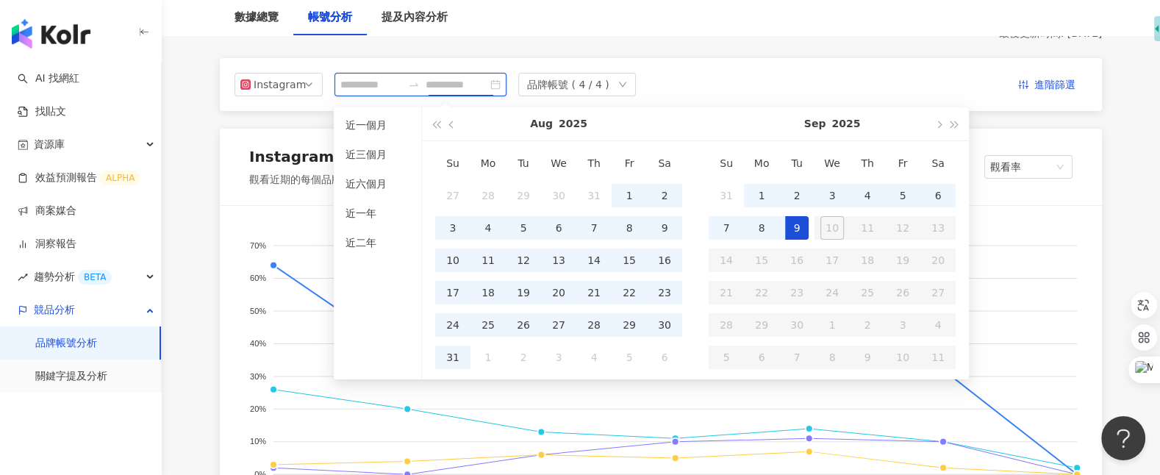
type input "**********"
click at [704, 74] on div "**********" at bounding box center [661, 85] width 853 height 24
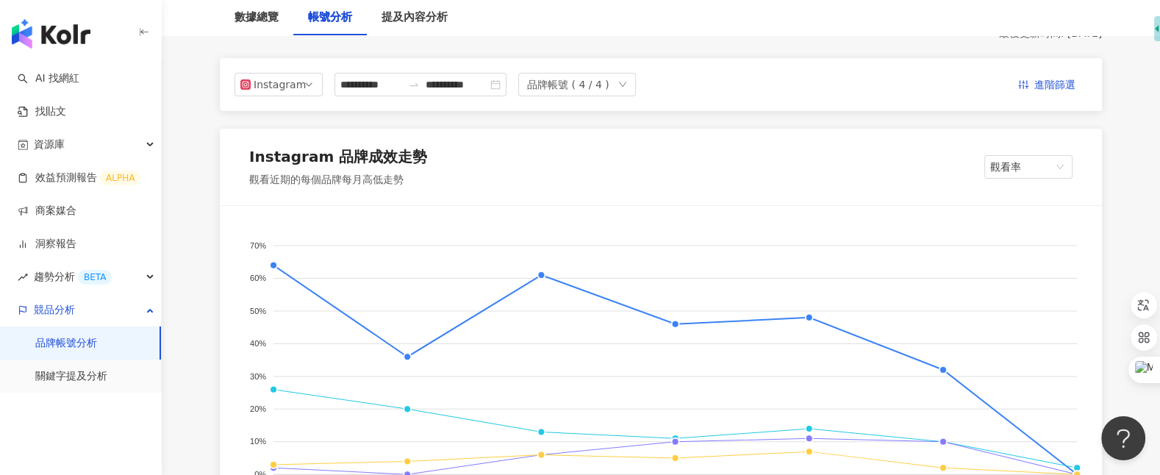
type input "**********"
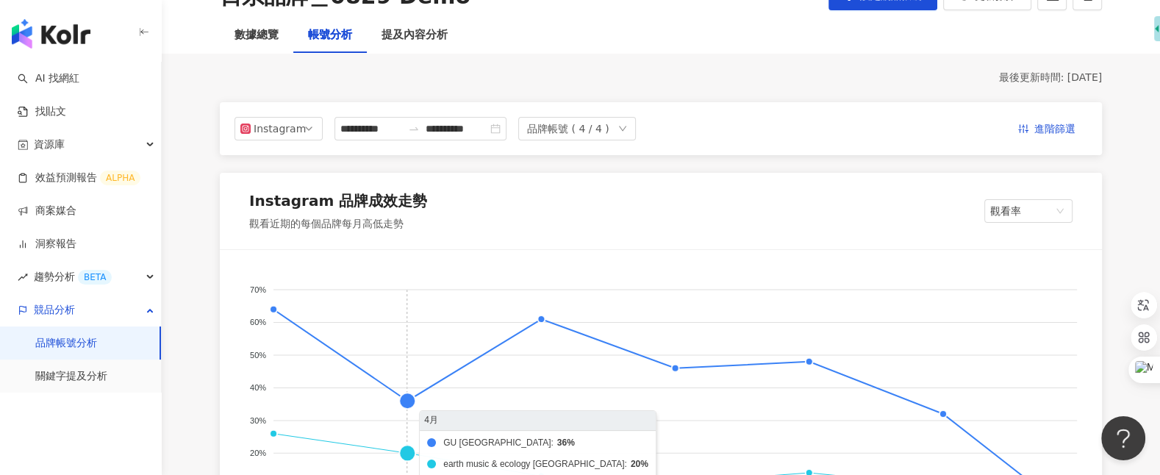
scroll to position [0, 0]
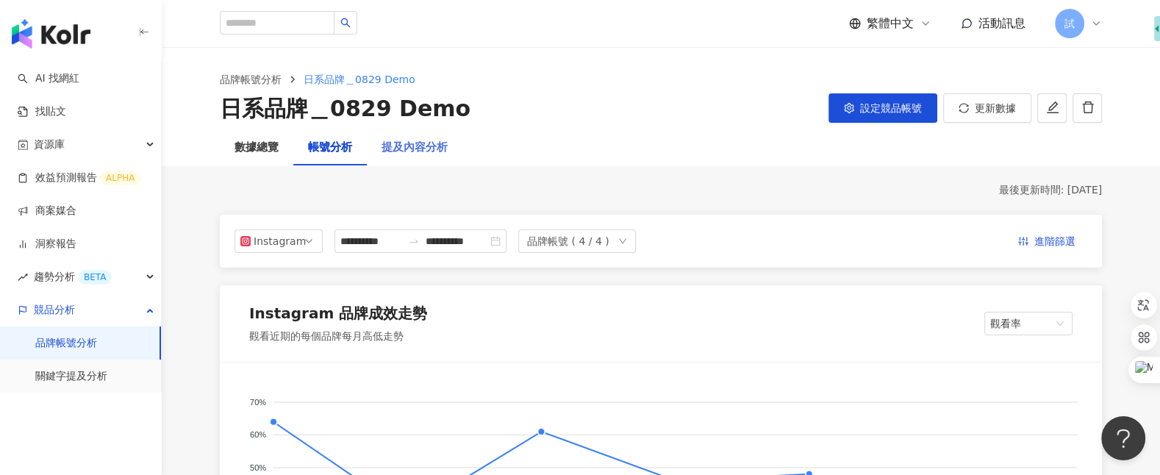
click at [430, 160] on div "提及內容分析" at bounding box center [415, 147] width 96 height 35
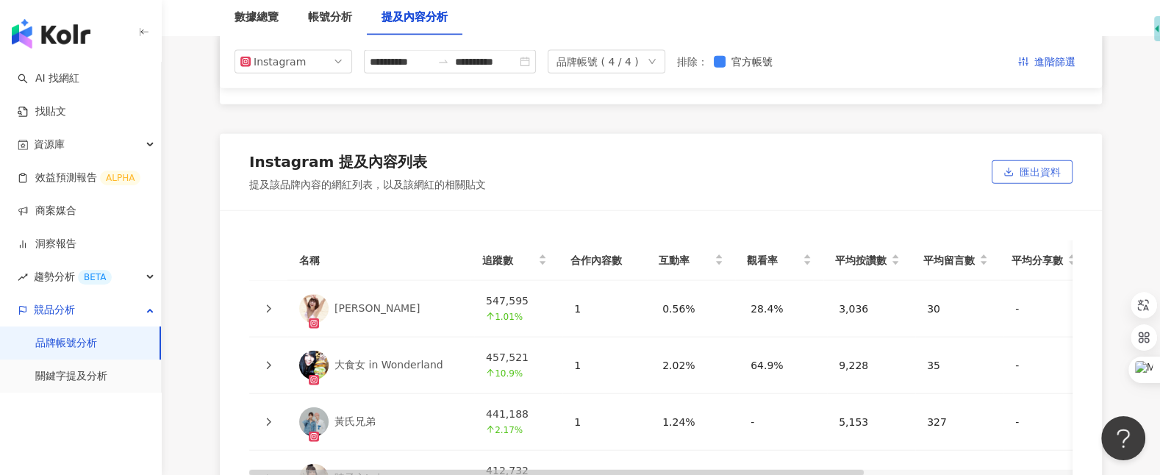
scroll to position [3201, 0]
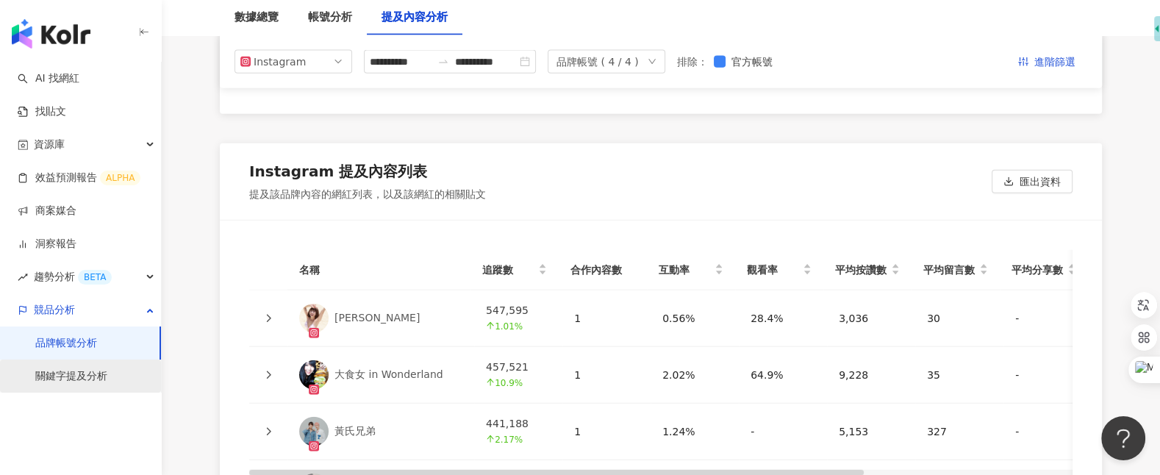
click at [107, 375] on link "關鍵字提及分析" at bounding box center [71, 376] width 72 height 15
click at [93, 369] on link "關鍵字提及分析" at bounding box center [71, 376] width 72 height 15
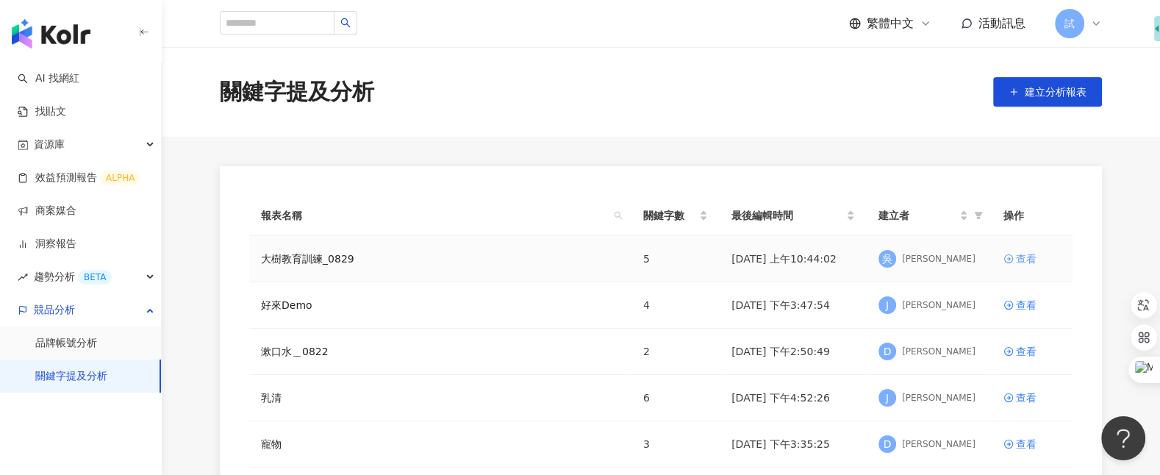
click at [1020, 255] on div "查看" at bounding box center [1026, 259] width 21 height 16
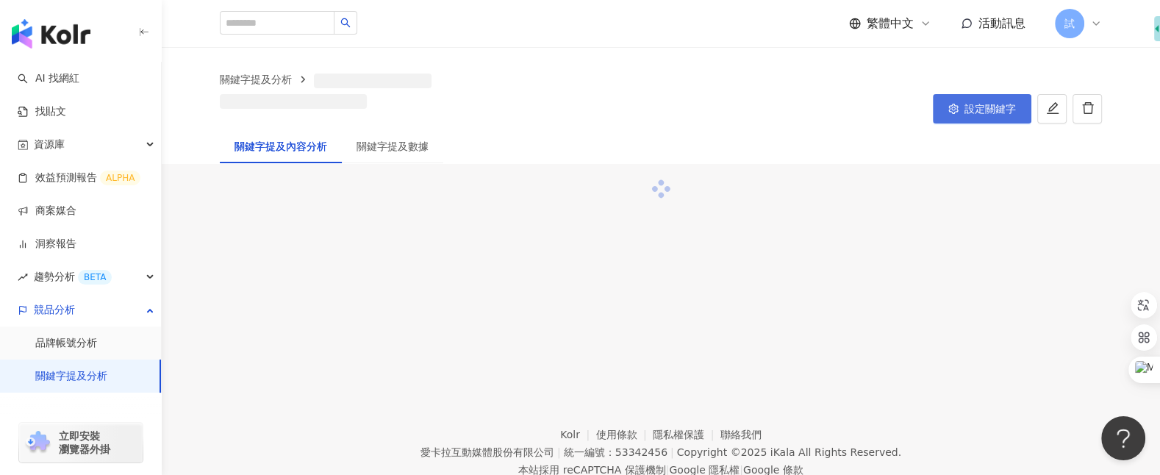
click at [962, 110] on button "設定關鍵字" at bounding box center [982, 108] width 99 height 29
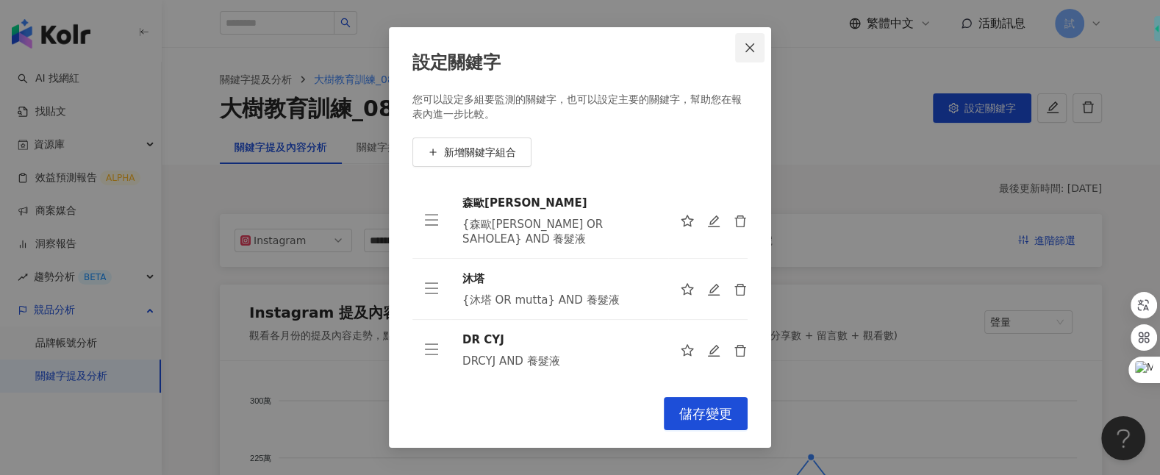
scroll to position [107, 0]
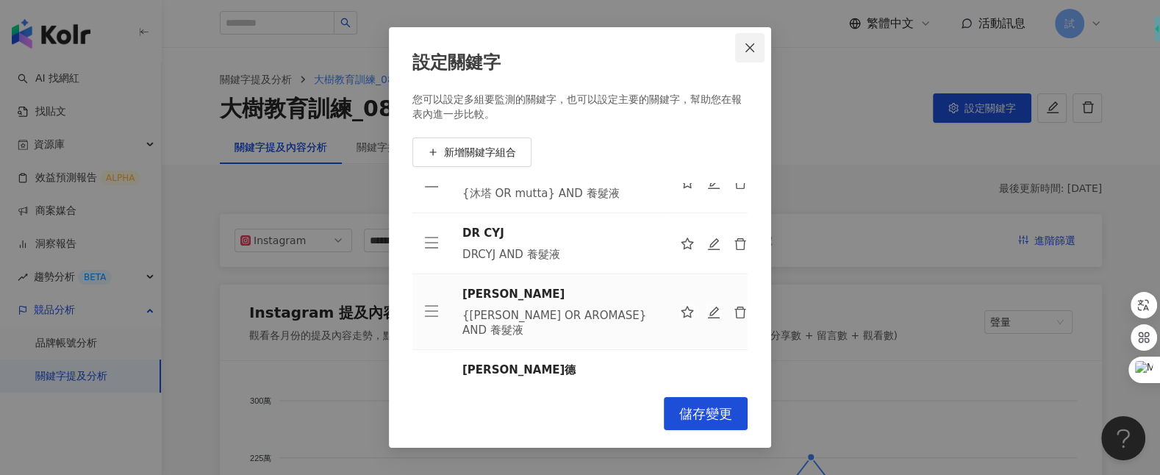
click at [748, 49] on icon "close" at bounding box center [750, 47] width 9 height 9
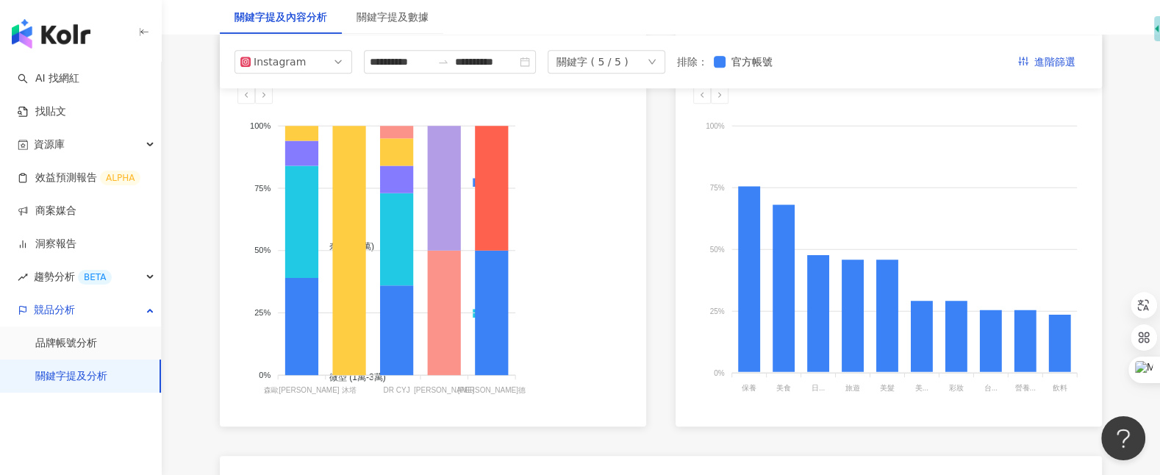
scroll to position [842, 0]
